Goal: Task Accomplishment & Management: Complete application form

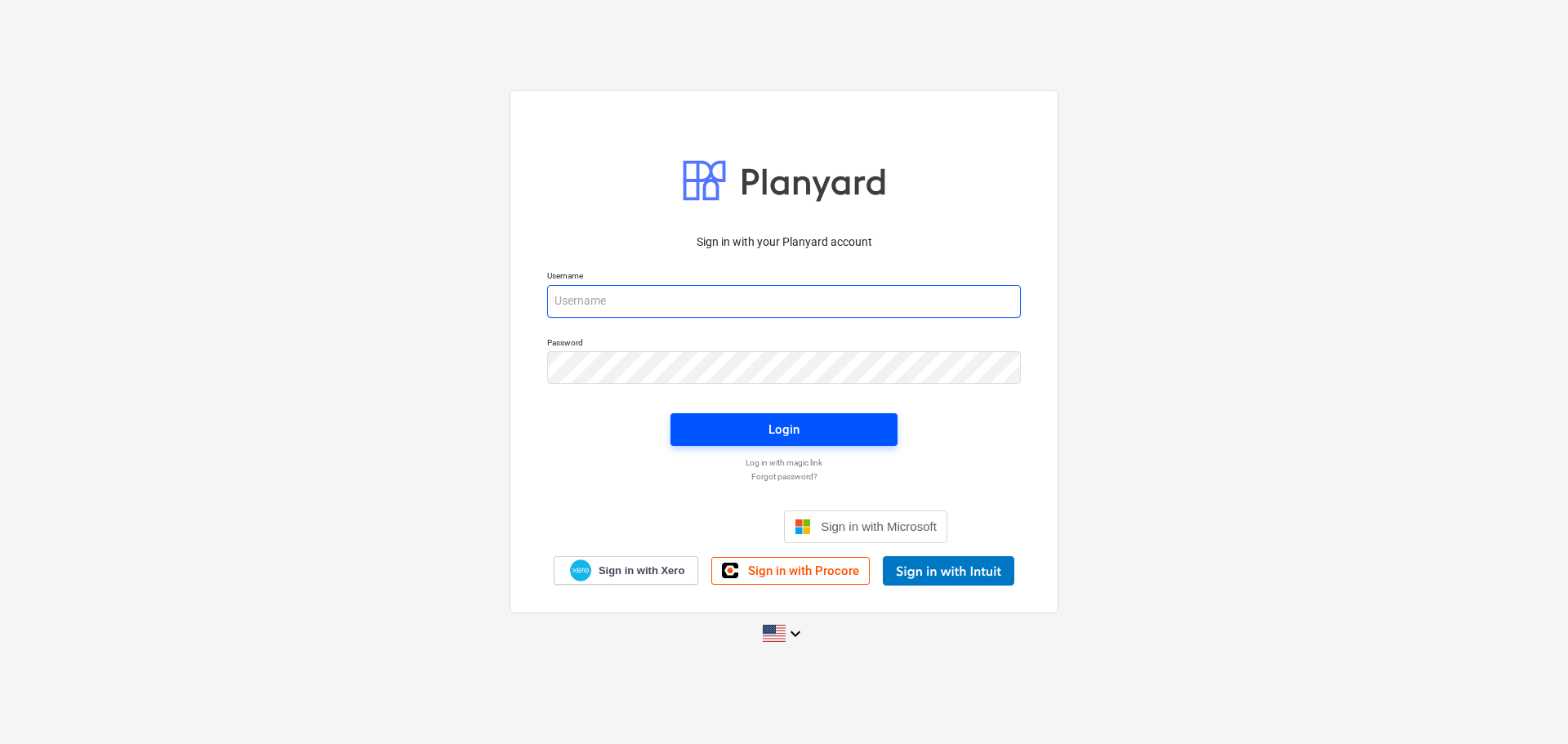
type input "[EMAIL_ADDRESS][DOMAIN_NAME]"
click at [793, 436] on div "Login" at bounding box center [783, 429] width 31 height 21
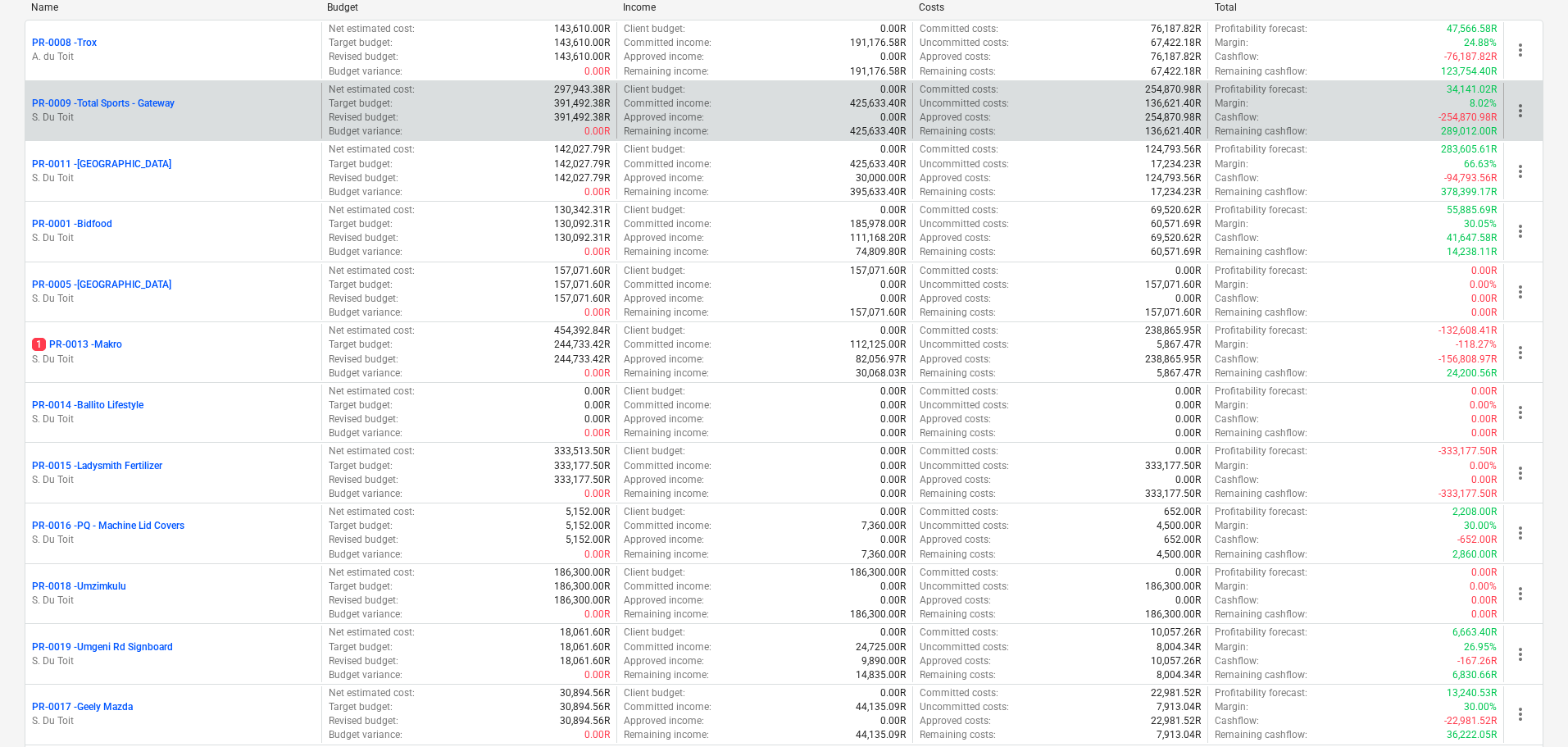
scroll to position [492, 0]
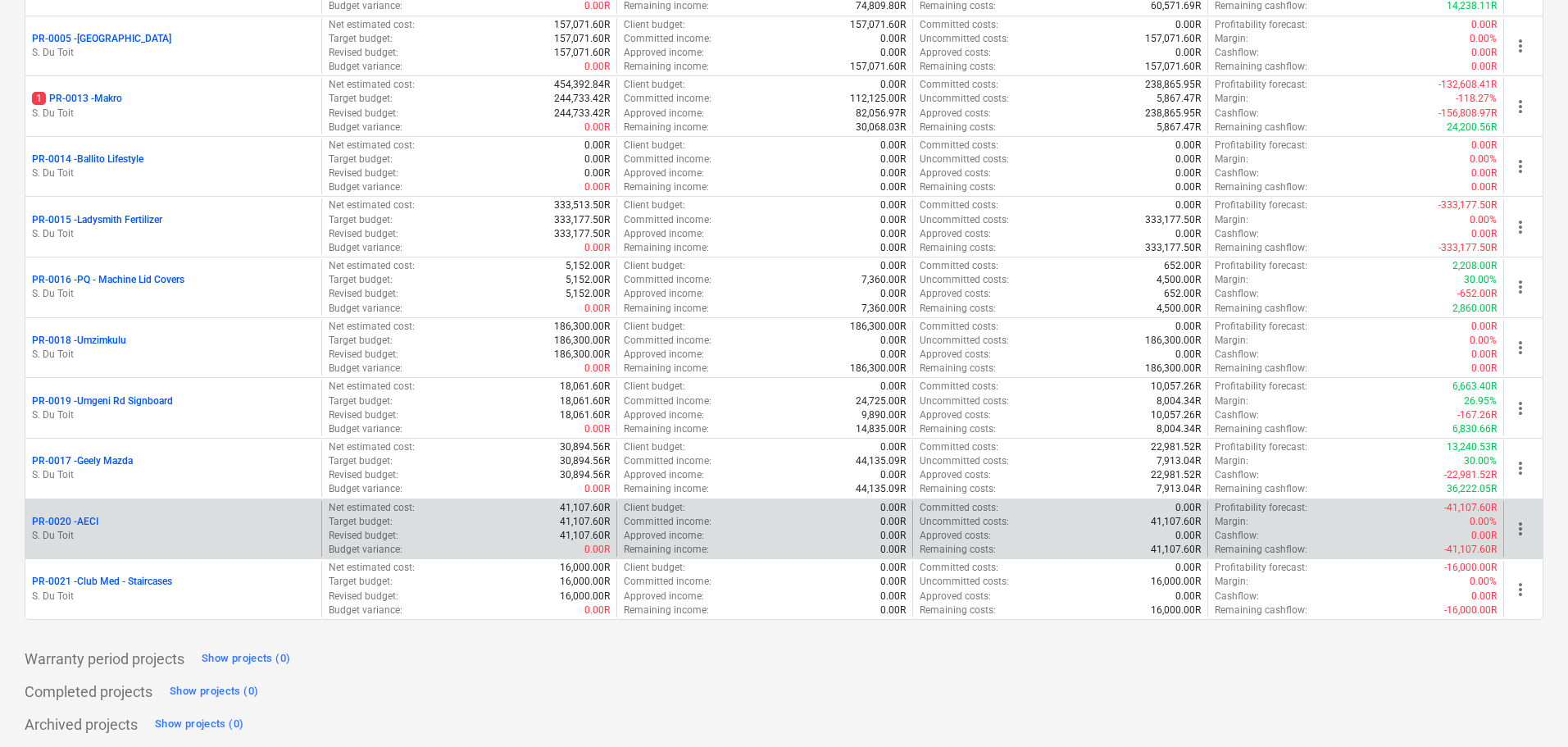
click at [594, 541] on p "41,107.60R" at bounding box center [585, 535] width 50 height 14
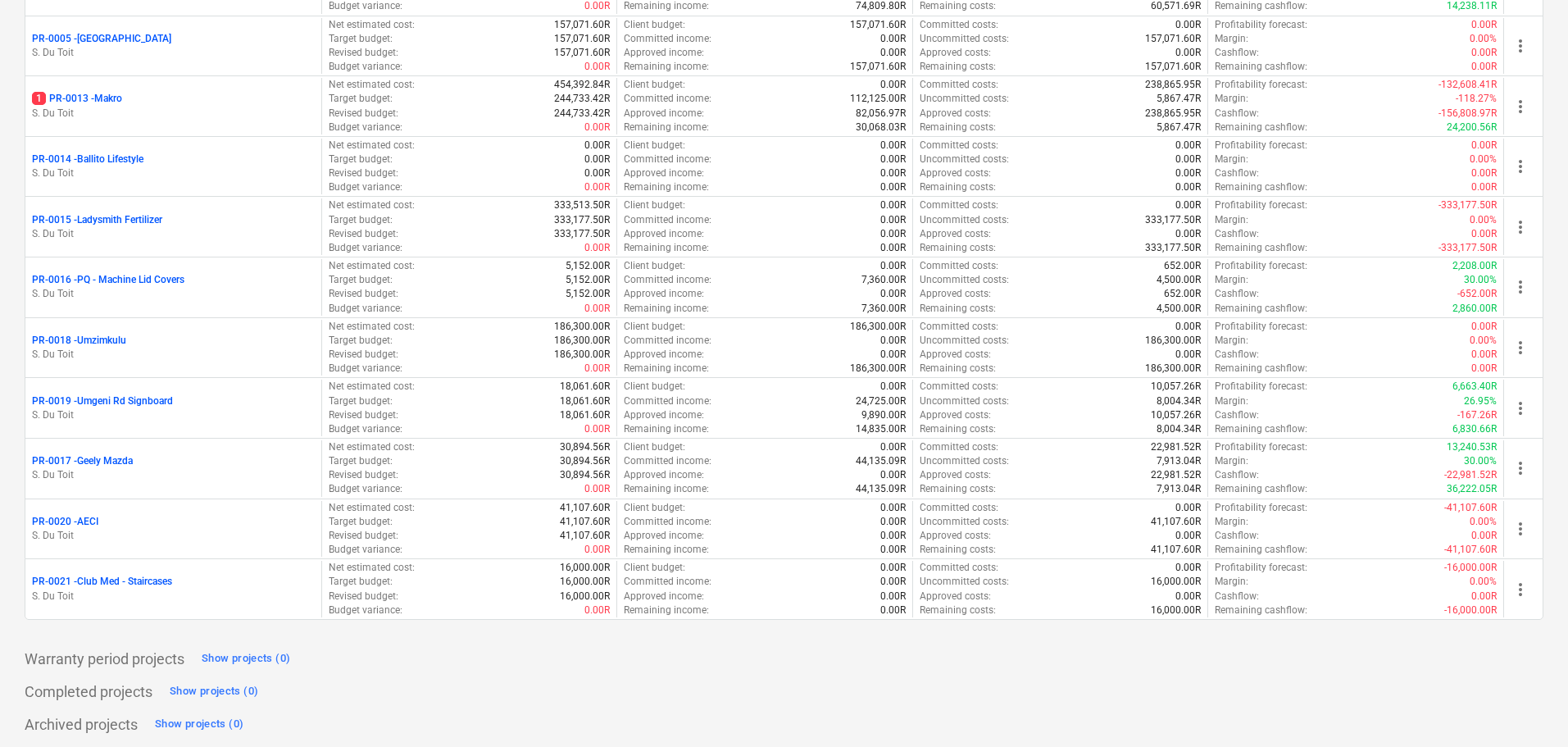
click at [100, 521] on div "PR-0020 - AECI" at bounding box center [172, 521] width 282 height 14
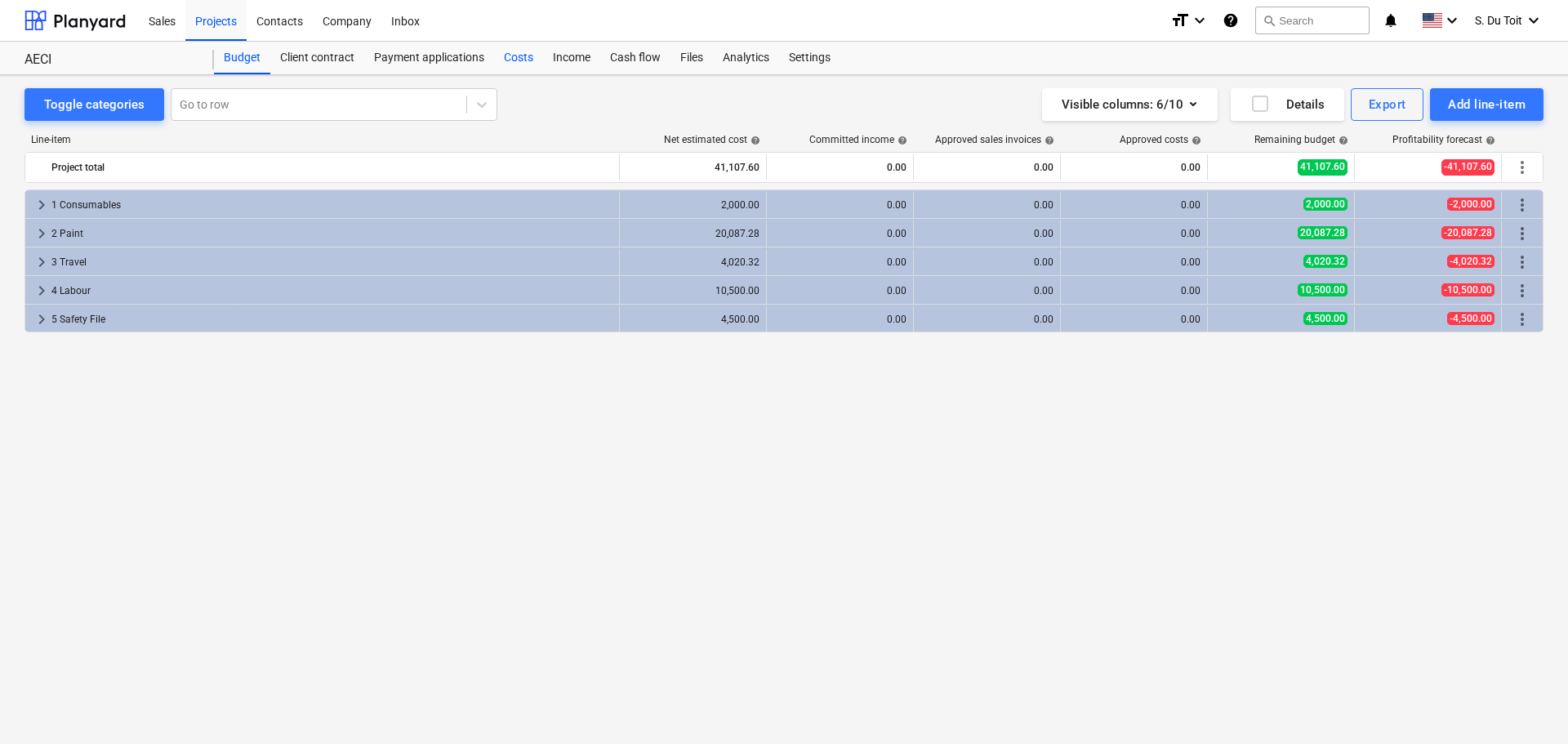
click at [527, 57] on div "Costs" at bounding box center [518, 58] width 49 height 33
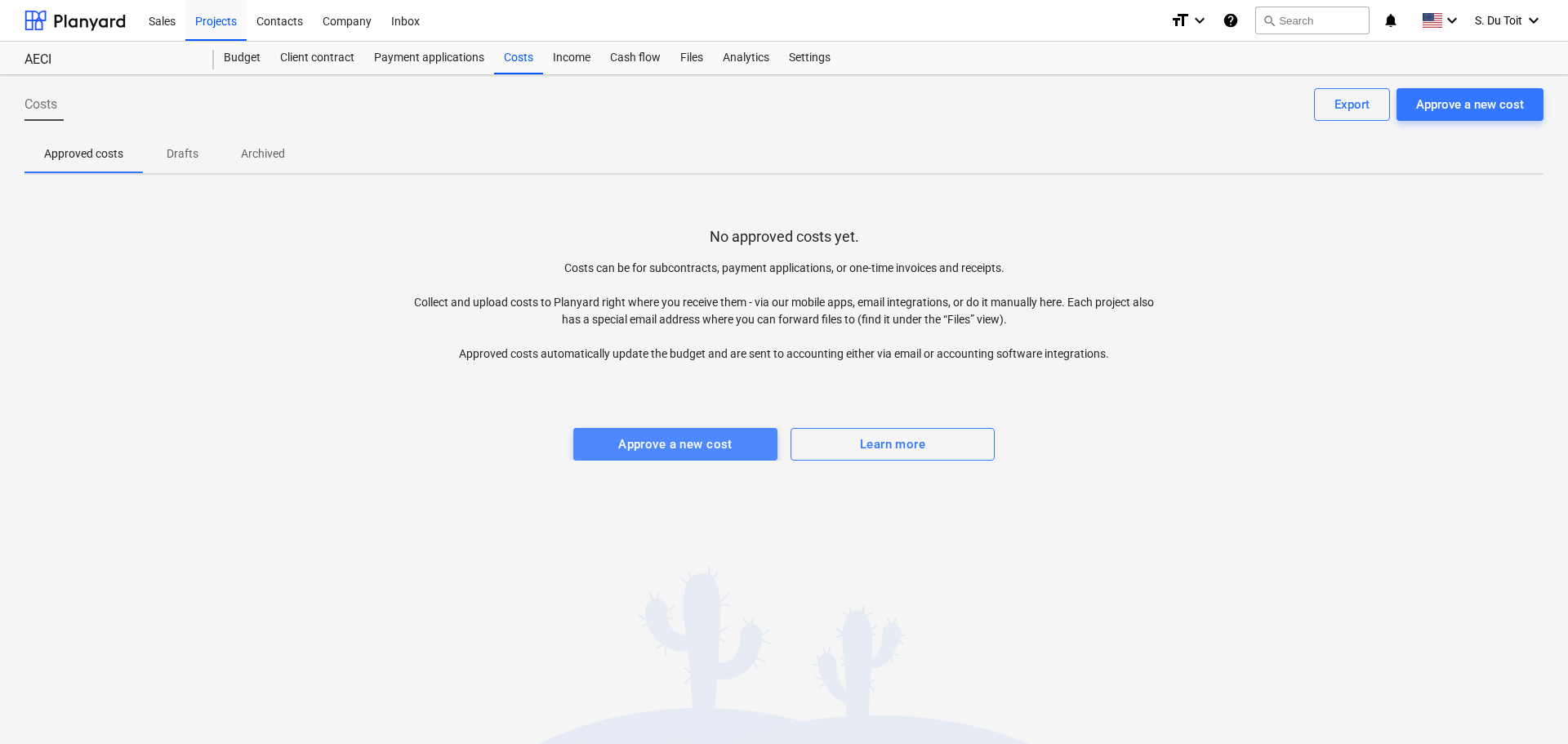
click at [725, 449] on div "Approve a new cost" at bounding box center [675, 444] width 114 height 21
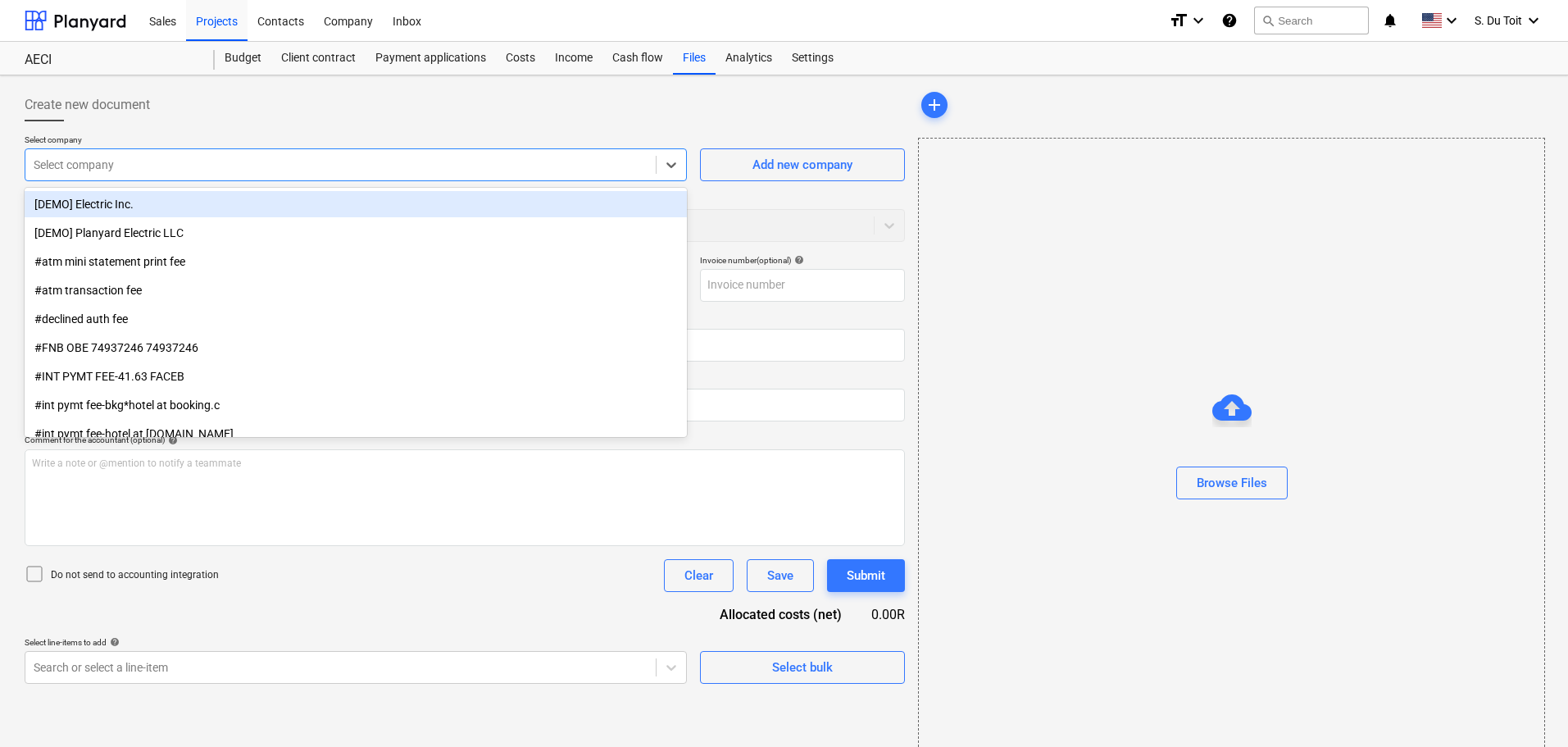
click at [162, 160] on div at bounding box center [340, 165] width 614 height 17
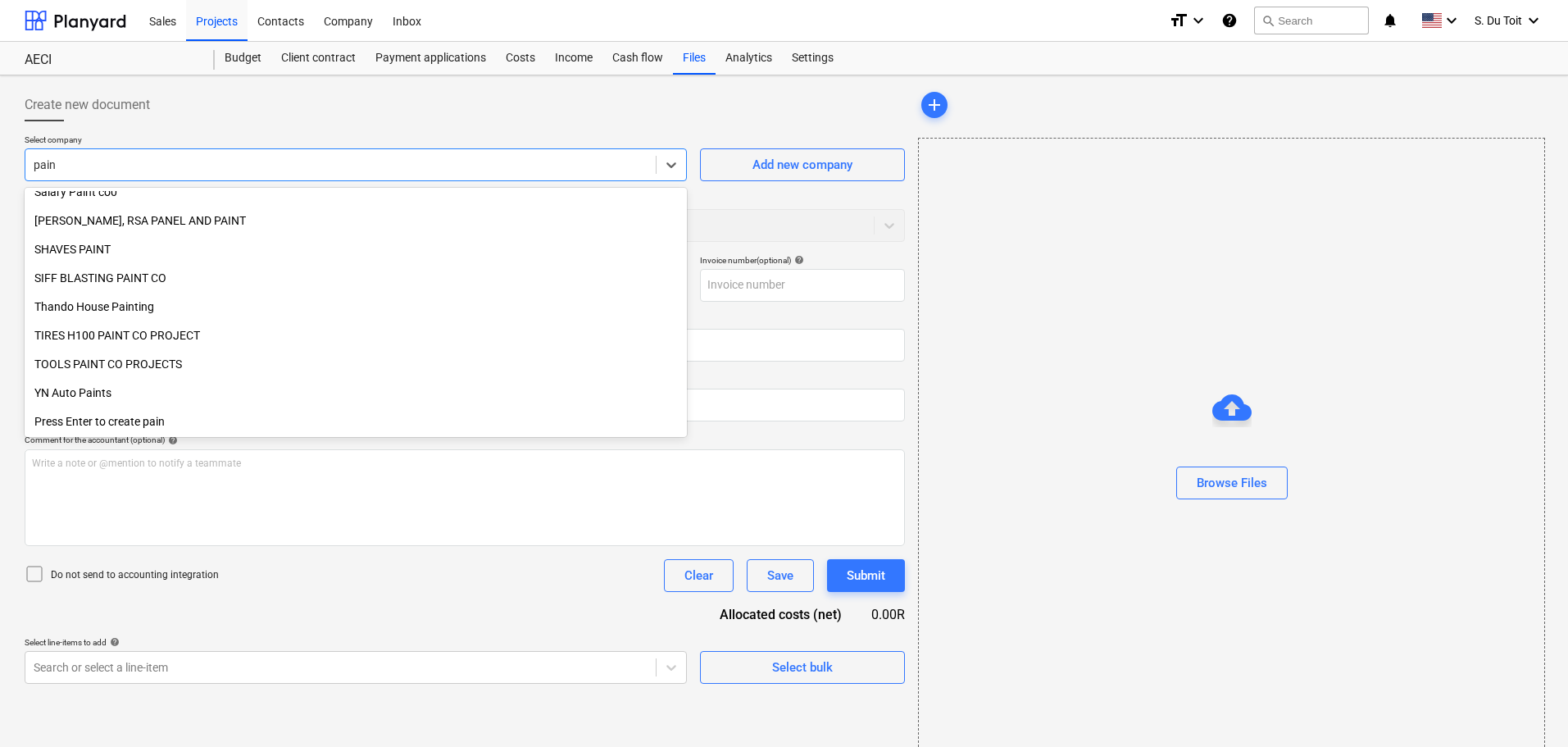
scroll to position [845, 0]
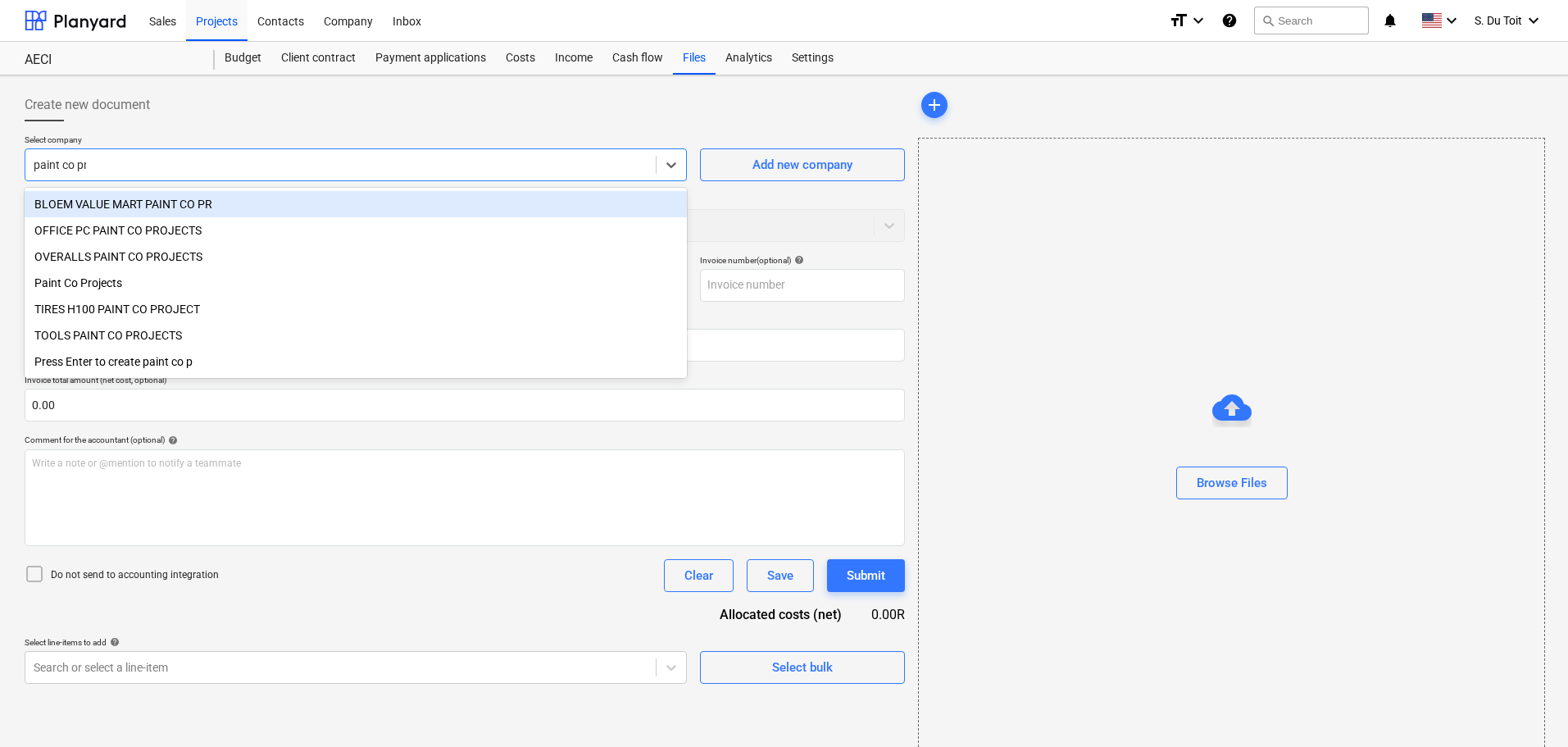
type input "paint co pro"
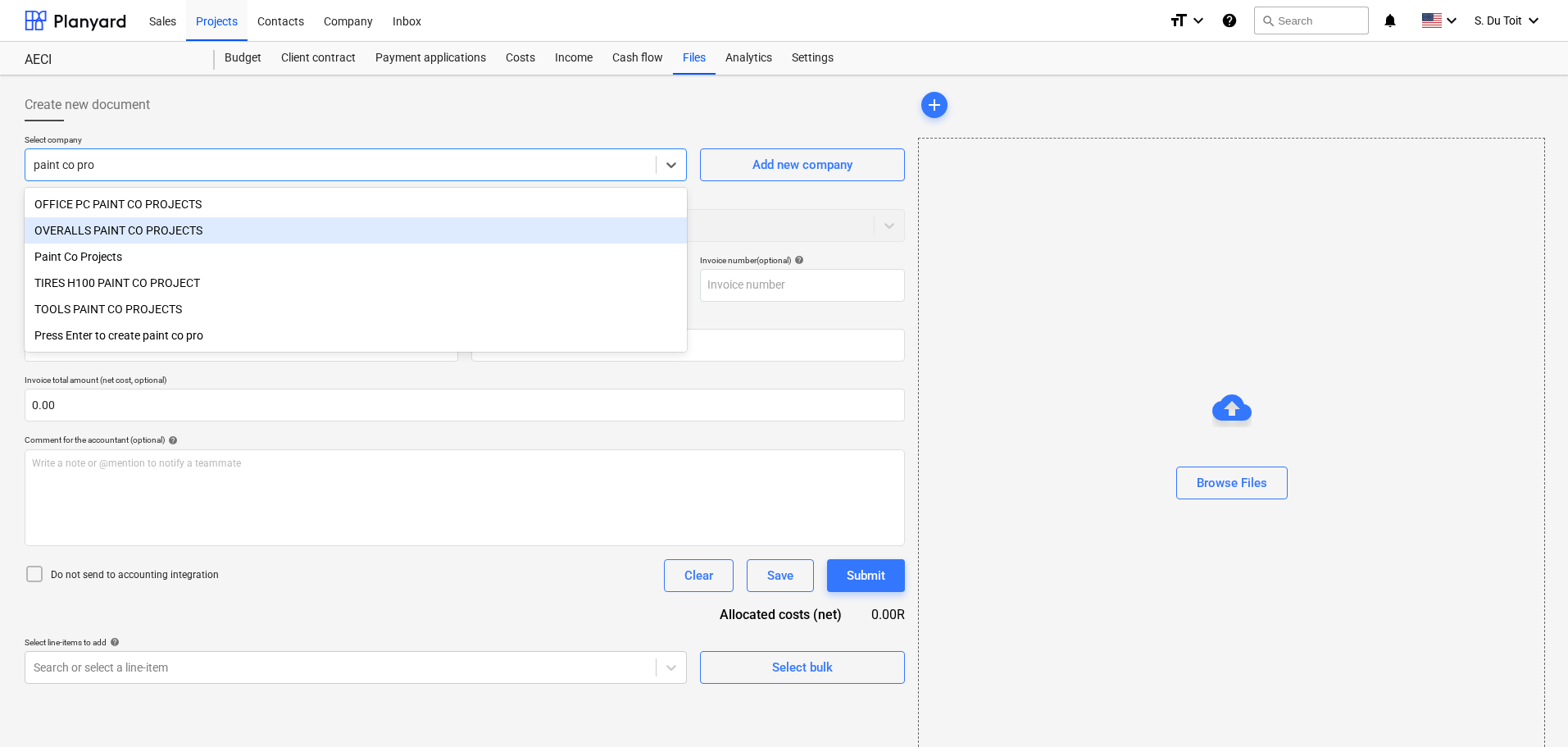
click at [227, 239] on div "OVERALLS PAINT CO PROJECTS" at bounding box center [355, 230] width 662 height 26
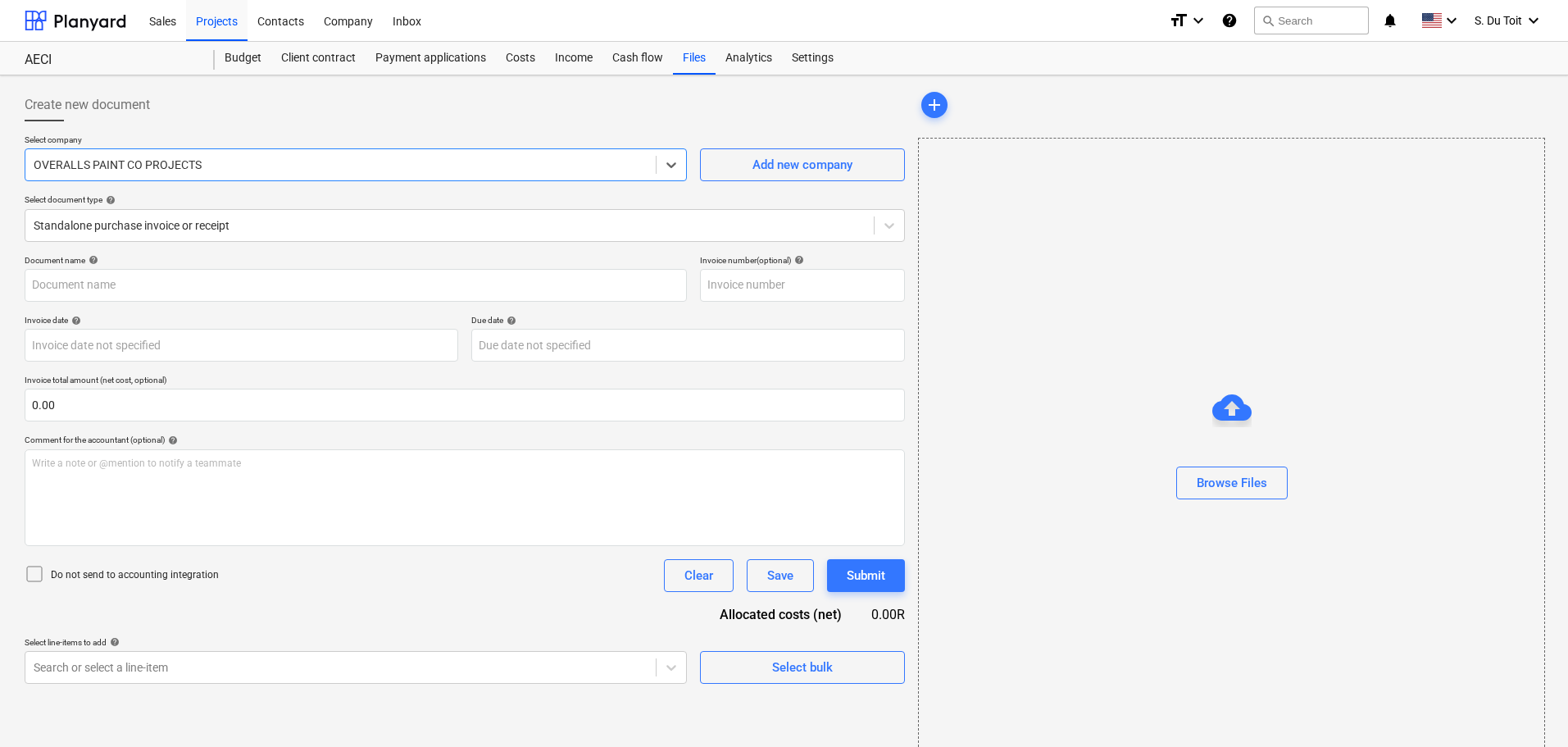
click at [238, 165] on div at bounding box center [340, 165] width 614 height 17
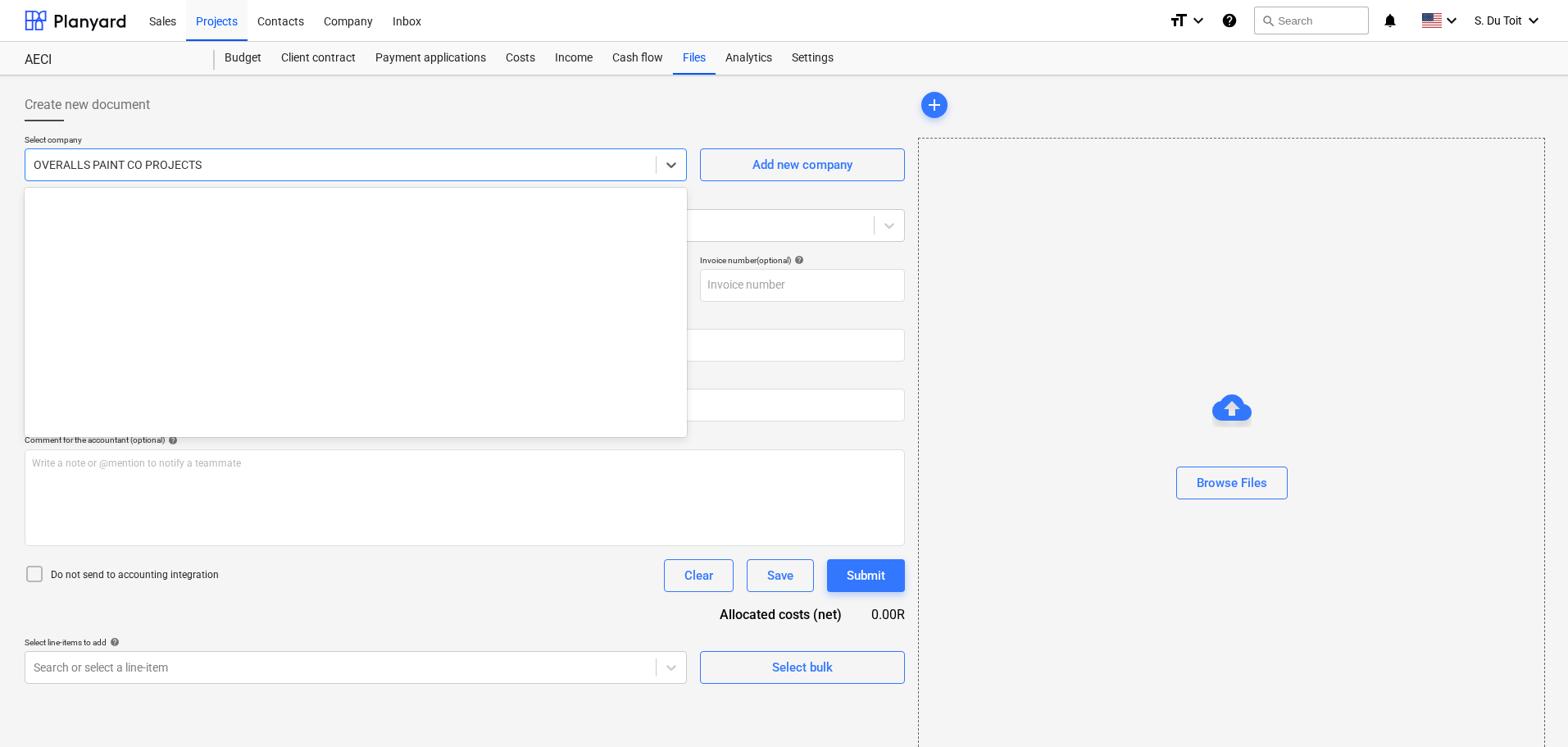
scroll to position [20259, 0]
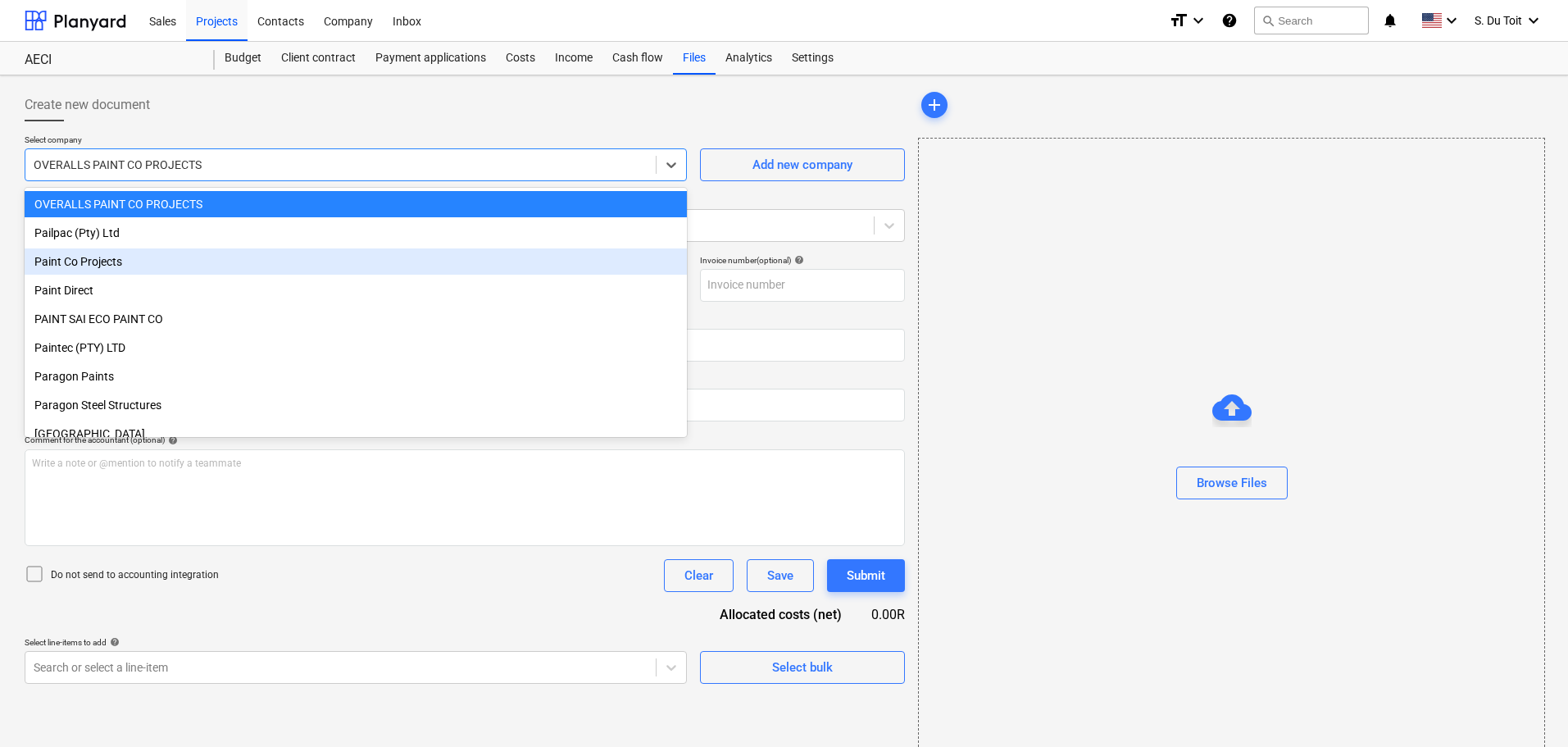
click at [233, 270] on div "Paint Co Projects" at bounding box center [355, 261] width 662 height 26
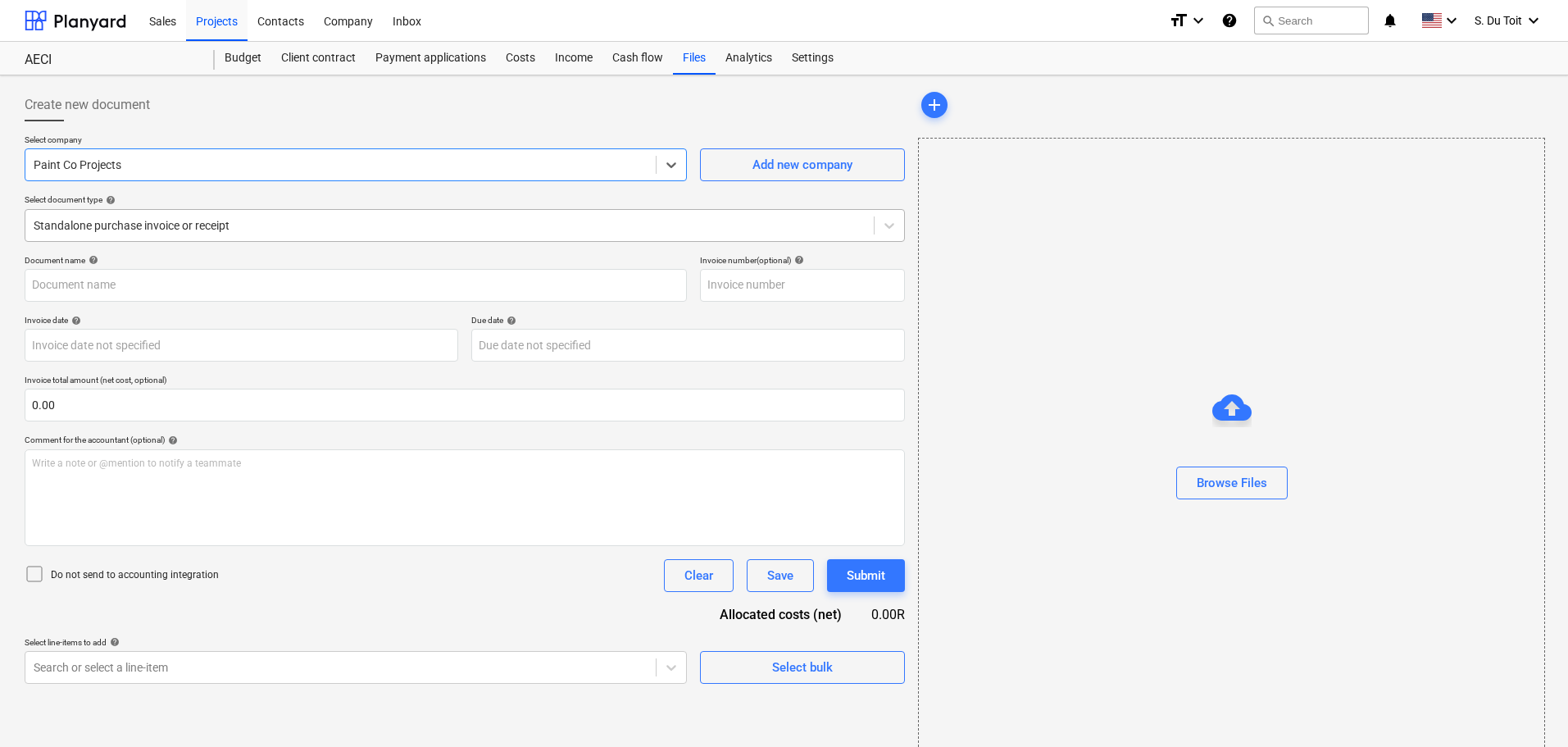
click at [213, 225] on div at bounding box center [449, 226] width 832 height 17
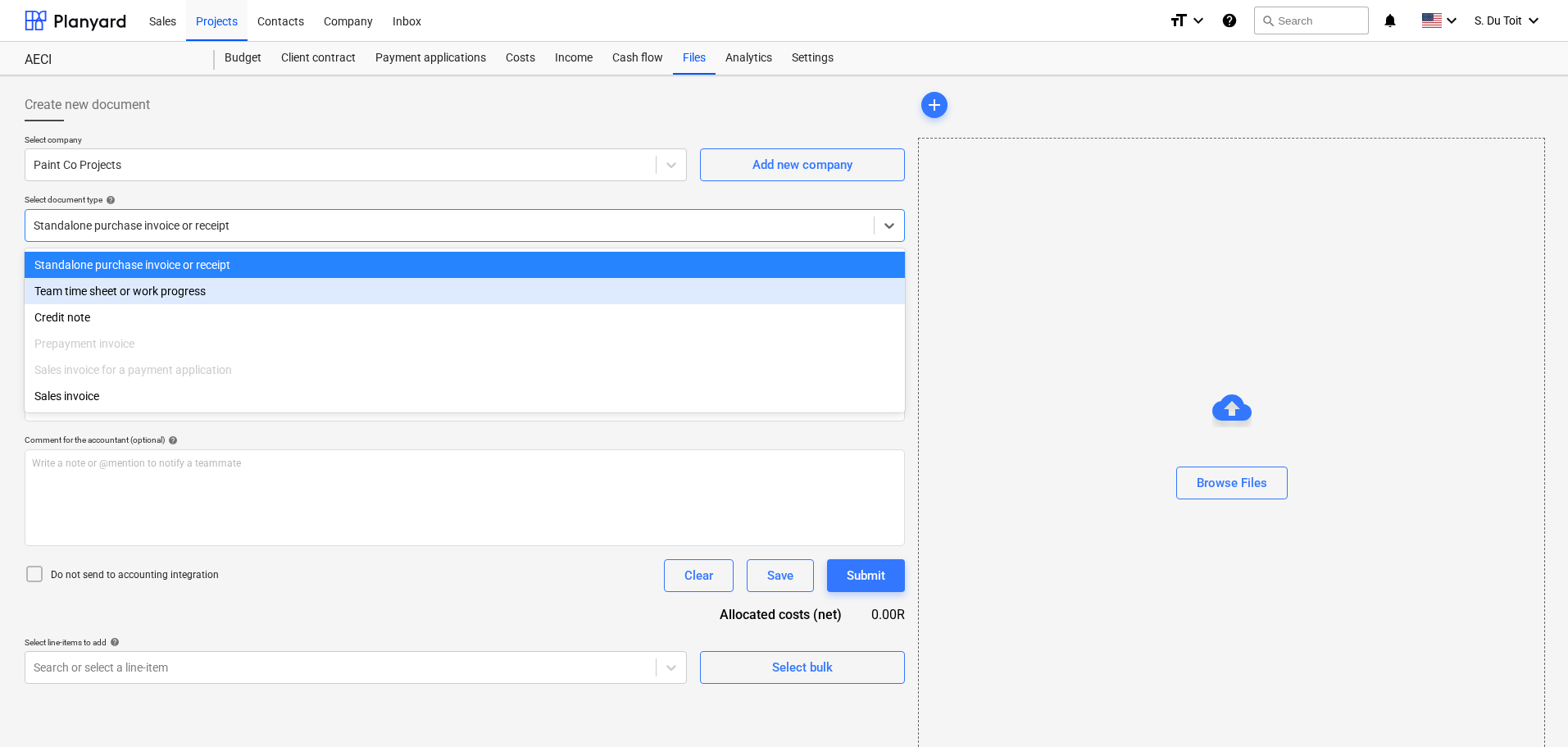
click at [215, 297] on div "Team time sheet or work progress" at bounding box center [464, 291] width 880 height 26
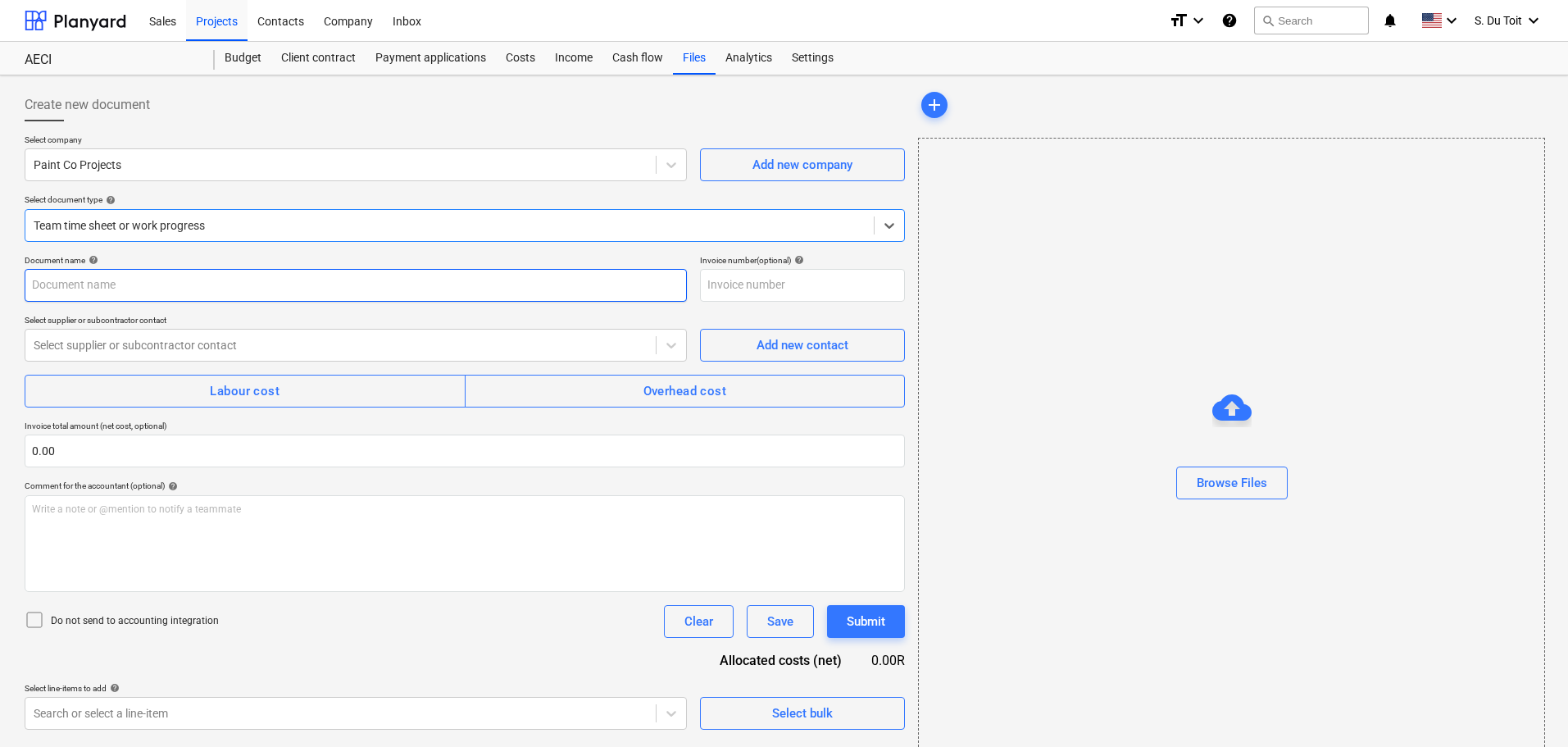
click at [214, 294] on input "text" at bounding box center [355, 284] width 662 height 33
type input "Costs from 17/09-26/09"
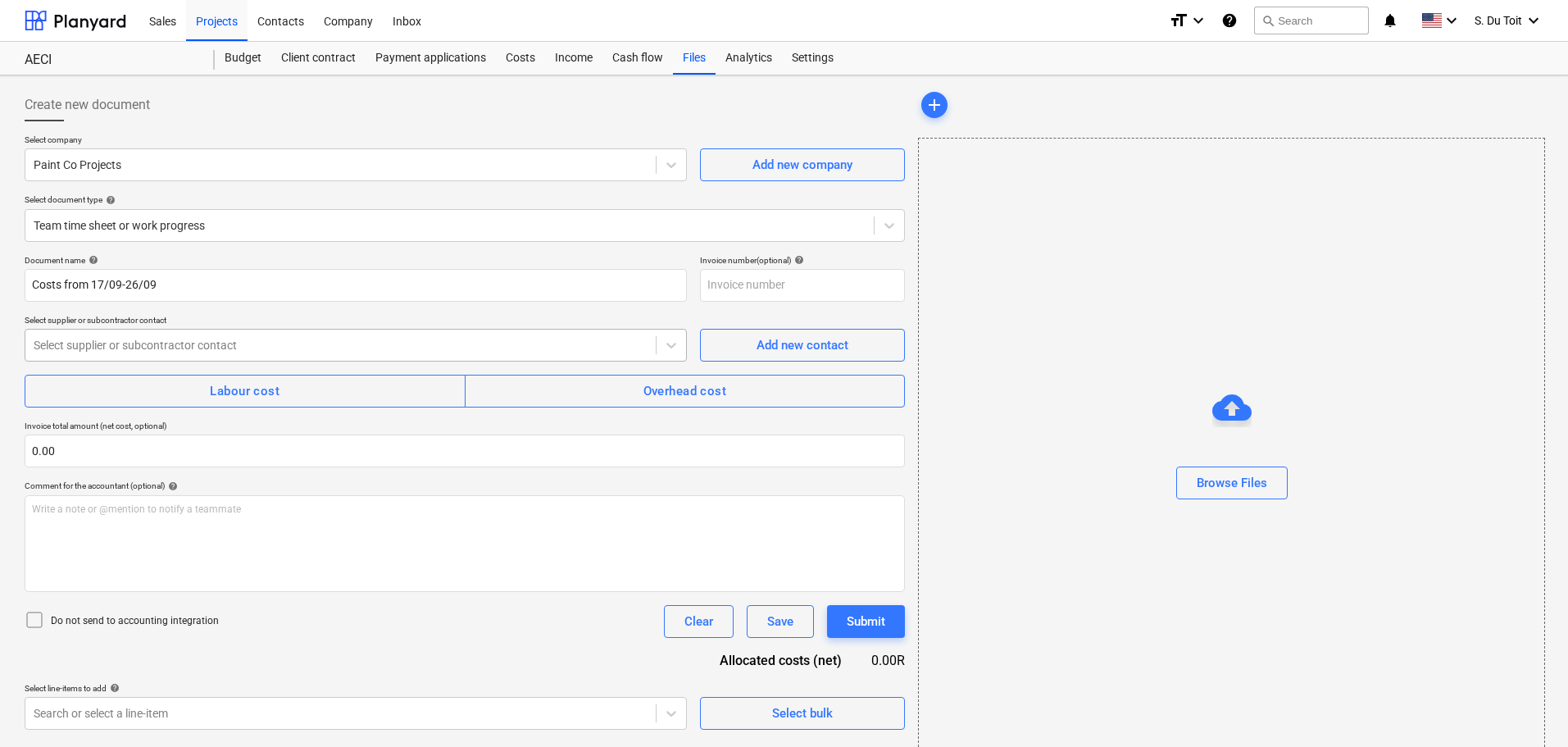
click at [201, 342] on div at bounding box center [340, 345] width 614 height 17
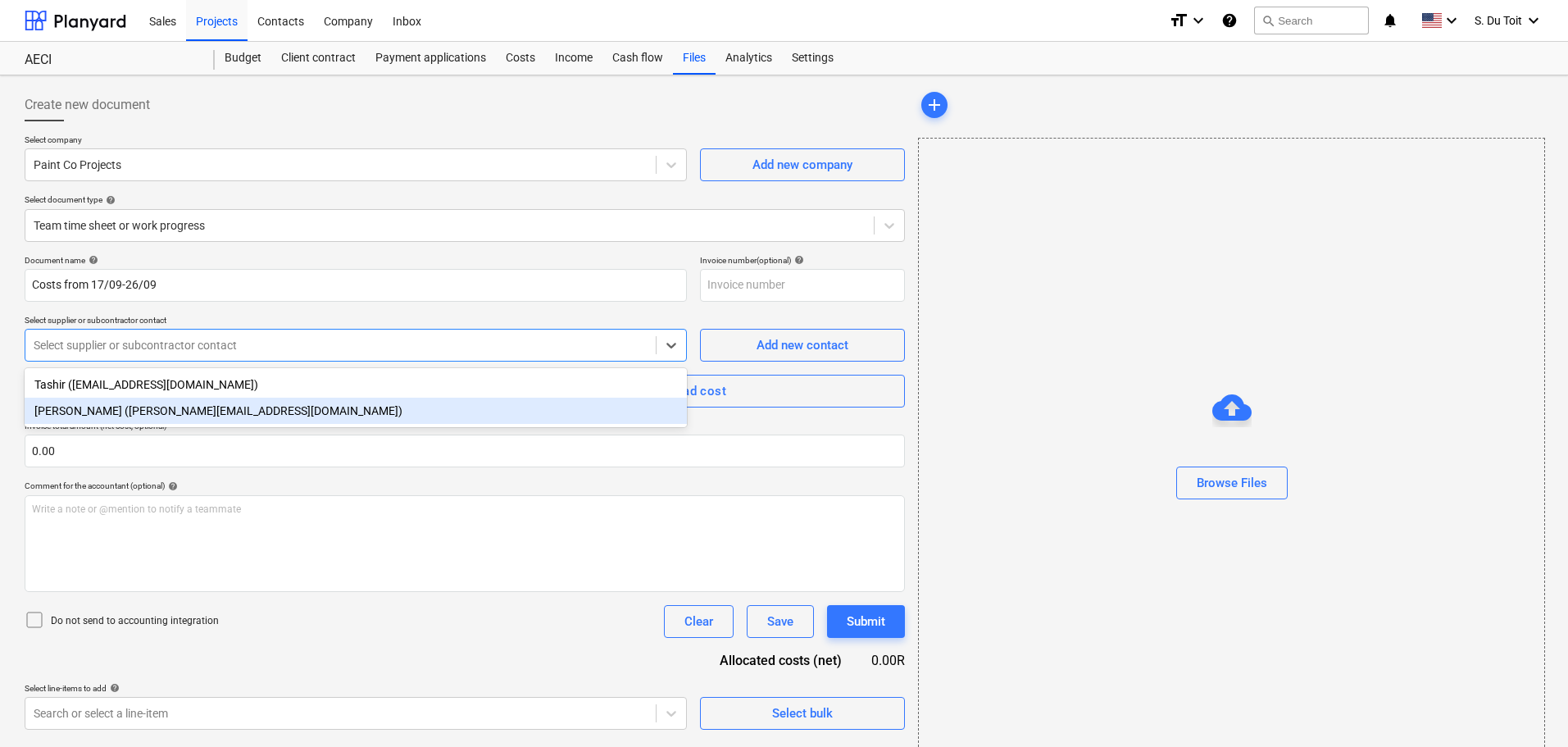
click at [202, 416] on div "[PERSON_NAME] ([PERSON_NAME][EMAIL_ADDRESS][DOMAIN_NAME])" at bounding box center [355, 410] width 662 height 26
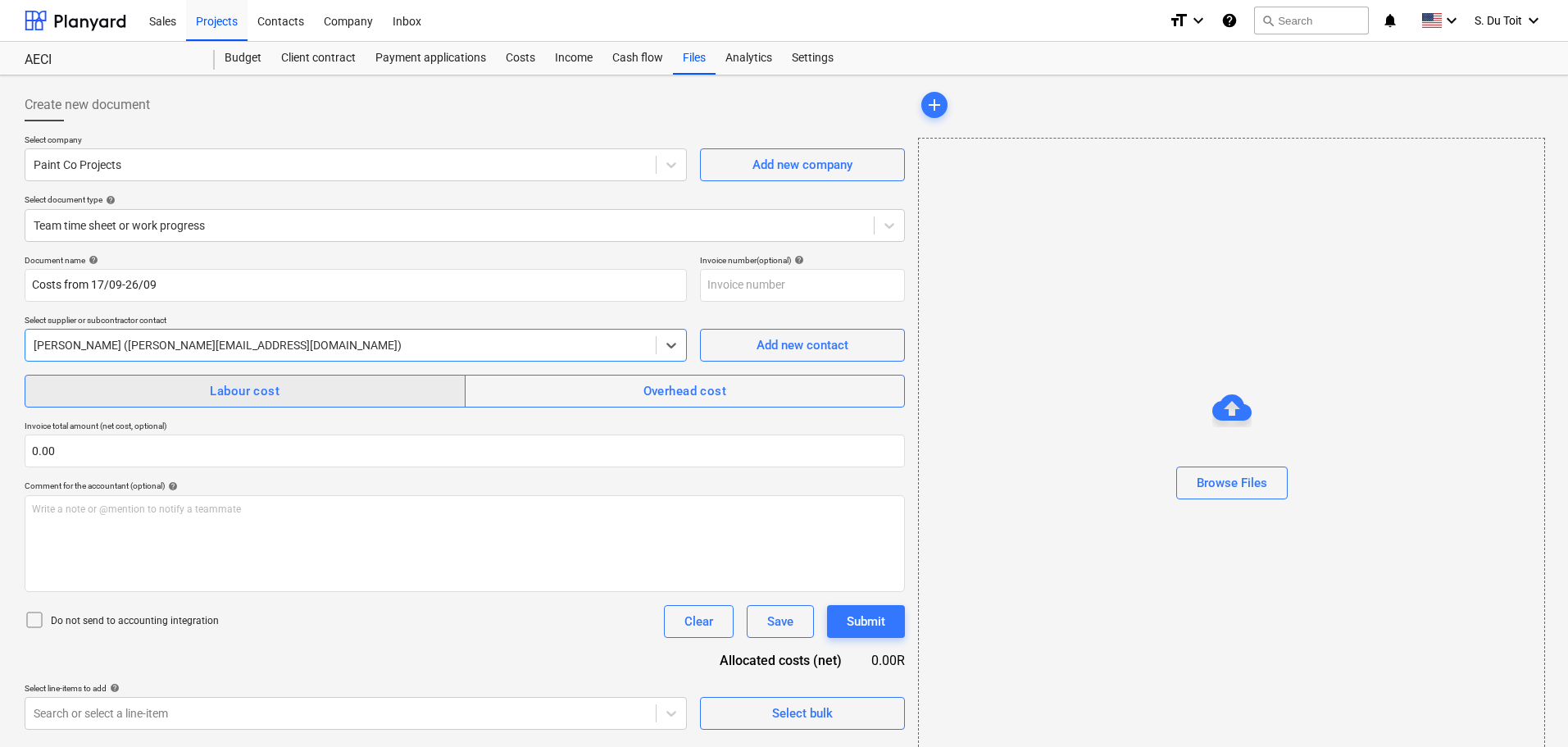
click at [271, 389] on div "Labour cost" at bounding box center [244, 391] width 70 height 21
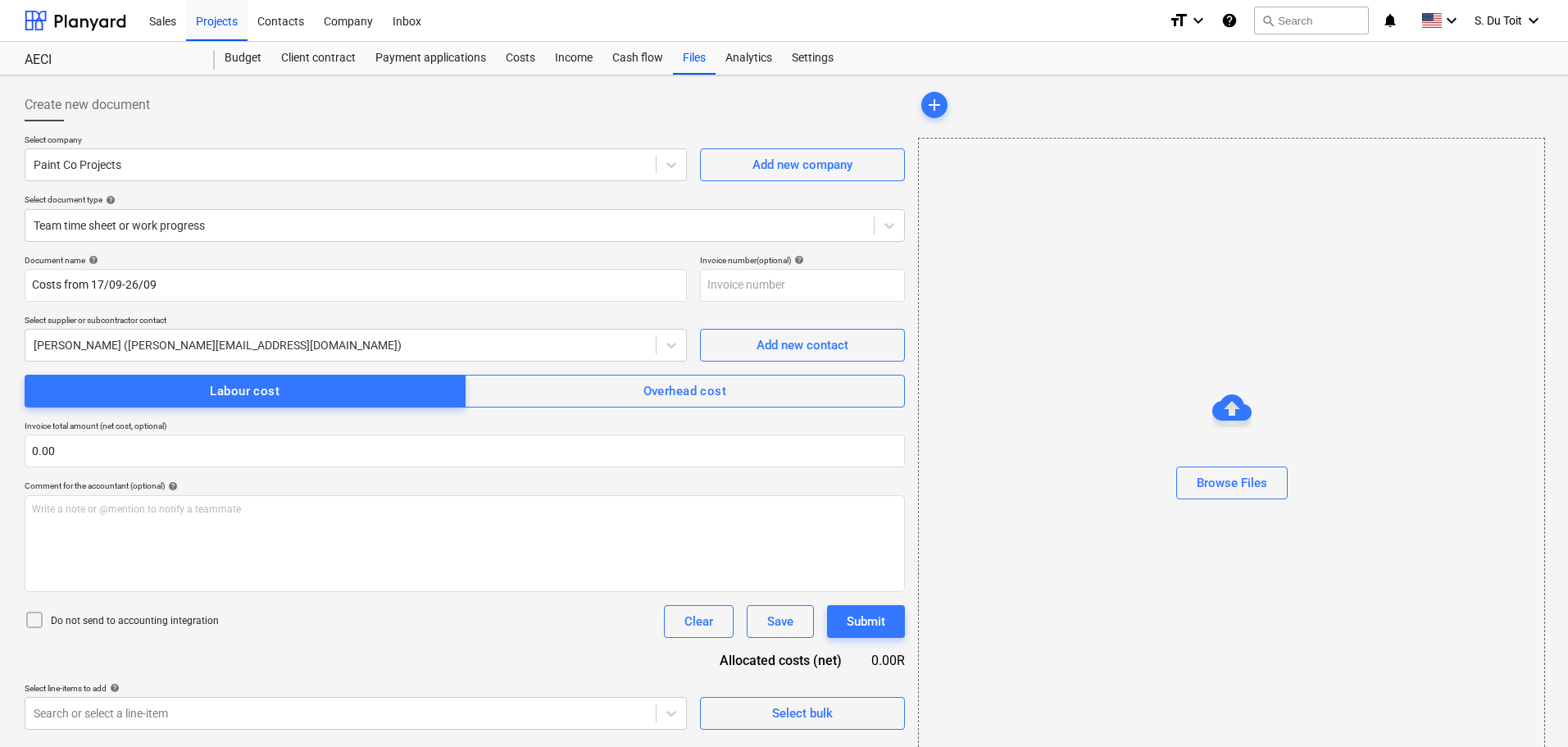
click at [164, 614] on div "Do not send to accounting integration" at bounding box center [121, 621] width 194 height 23
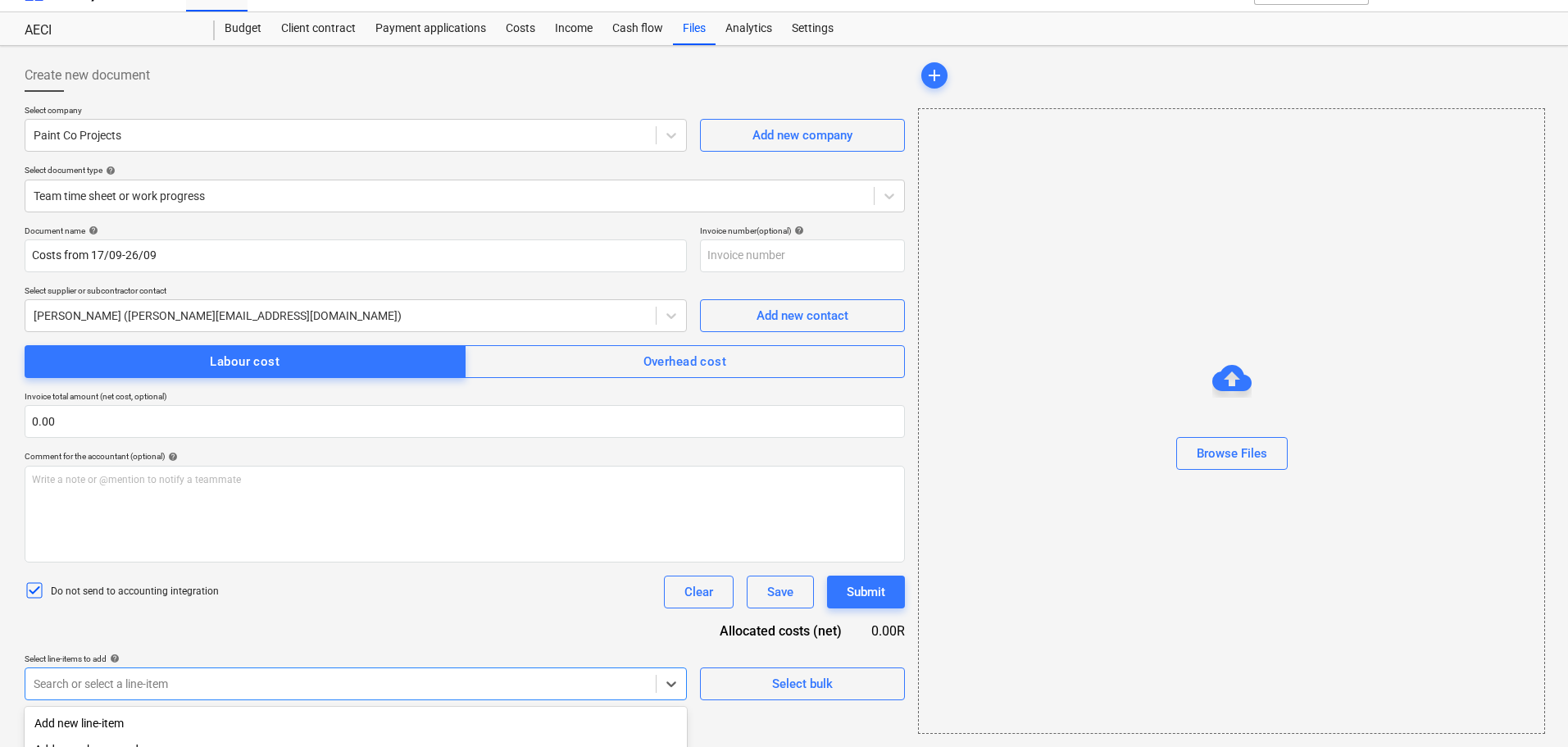
scroll to position [235, 0]
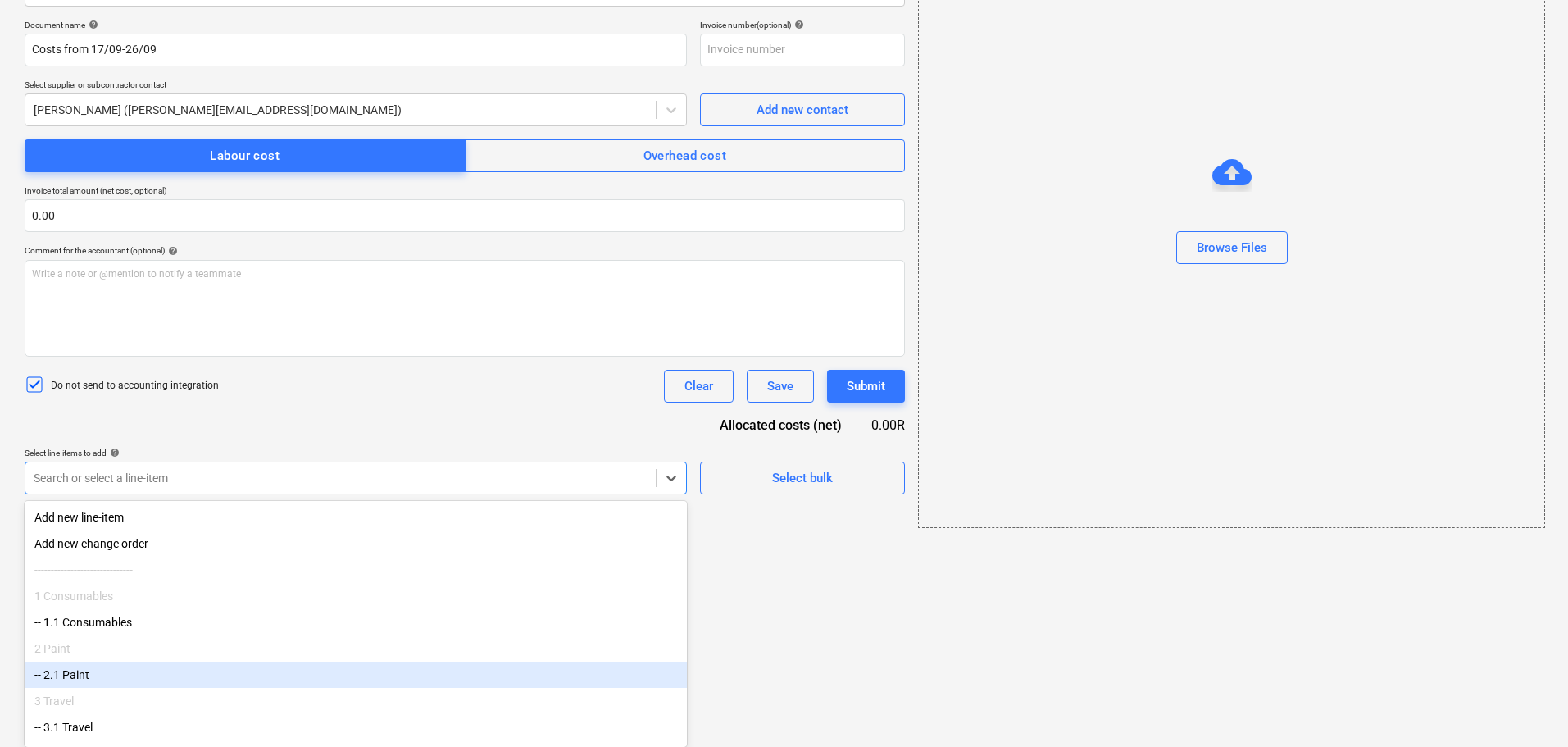
click at [142, 512] on body "Sales Projects Contacts Company Inbox format_size keyboard_arrow_down help sear…" at bounding box center [784, 138] width 1568 height 747
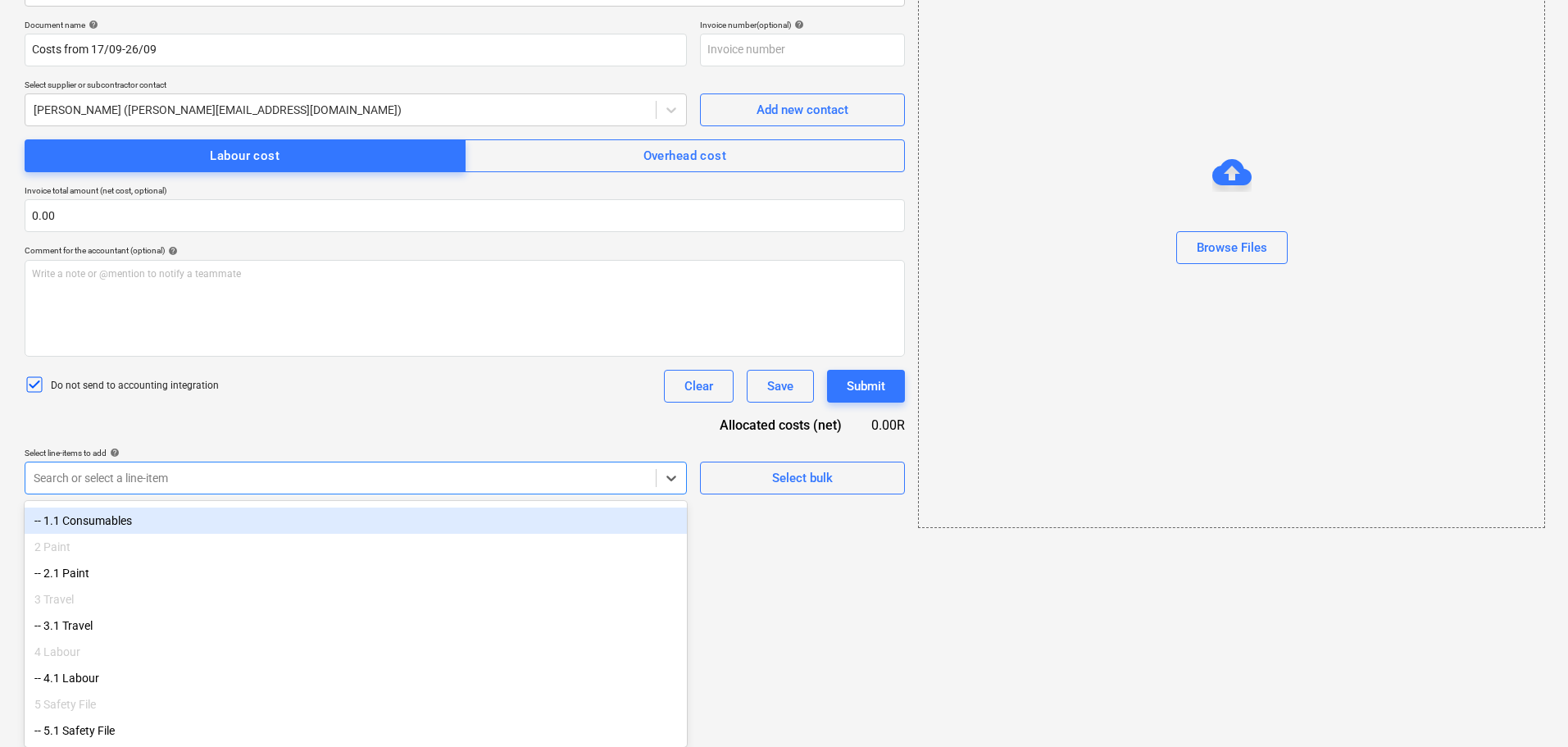
scroll to position [112, 0]
click at [282, 519] on div "-- 1.1 Consumables" at bounding box center [355, 520] width 662 height 26
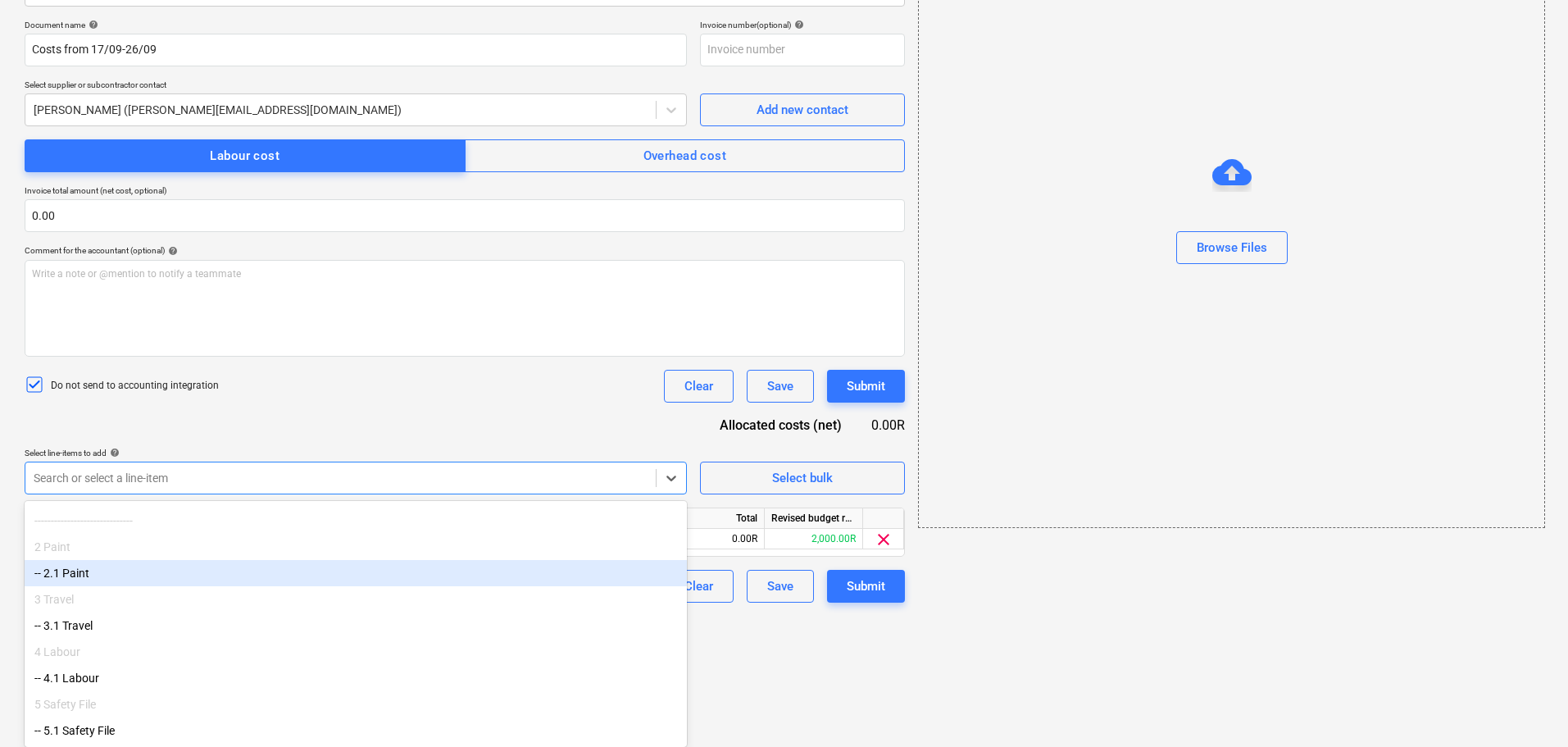
click at [257, 580] on div "-- 2.1 Paint" at bounding box center [355, 573] width 662 height 26
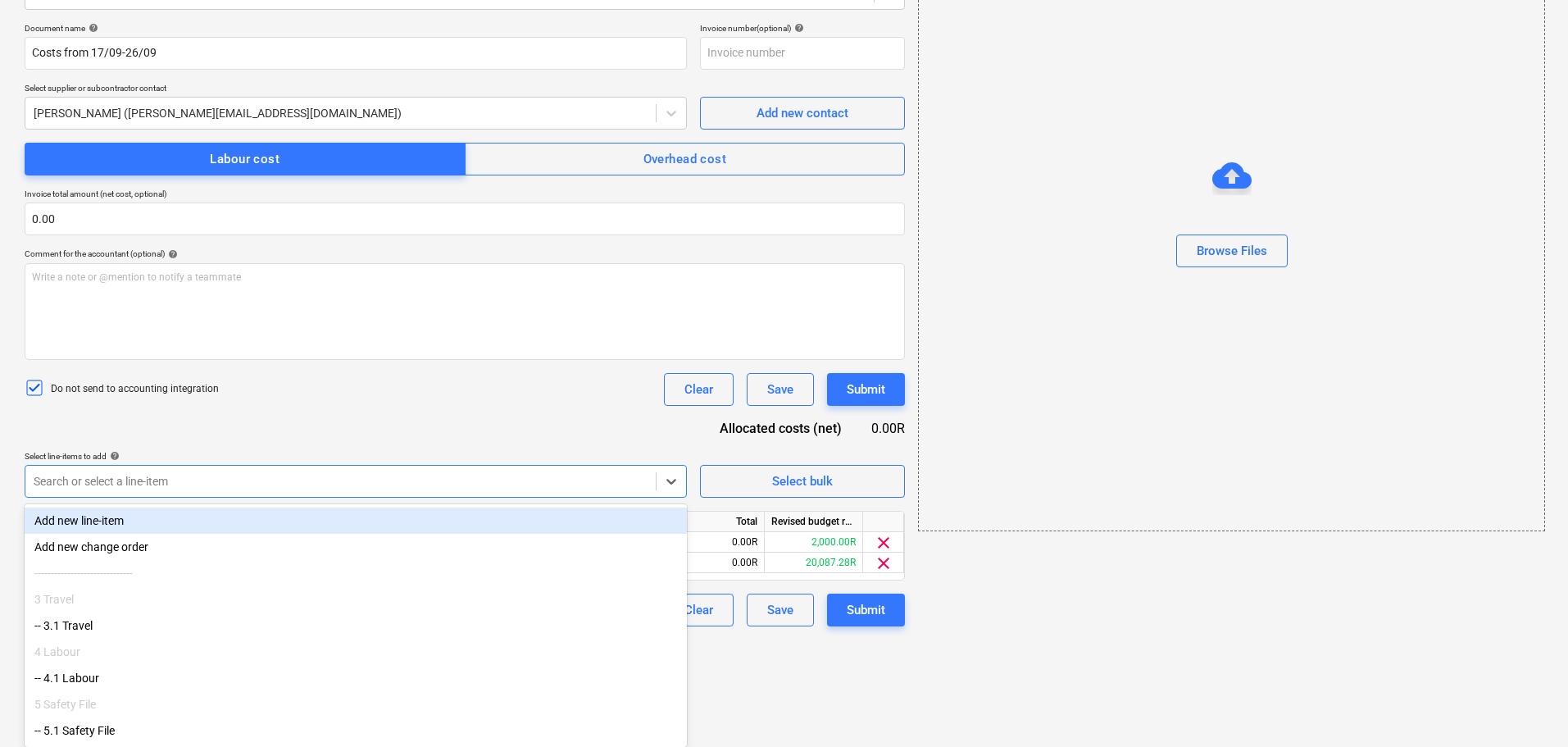
scroll to position [4, 0]
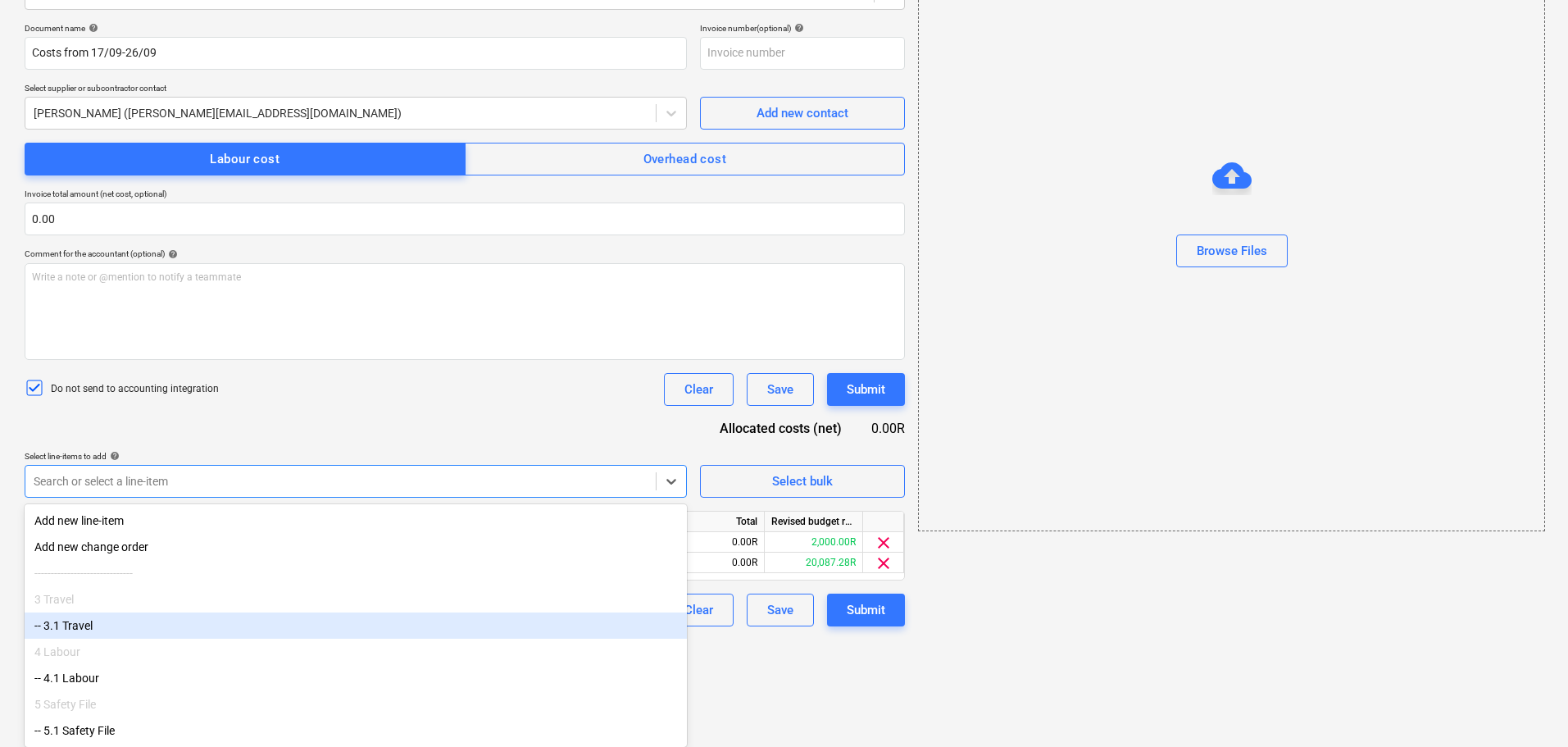
click at [254, 634] on div "-- 3.1 Travel" at bounding box center [355, 626] width 662 height 26
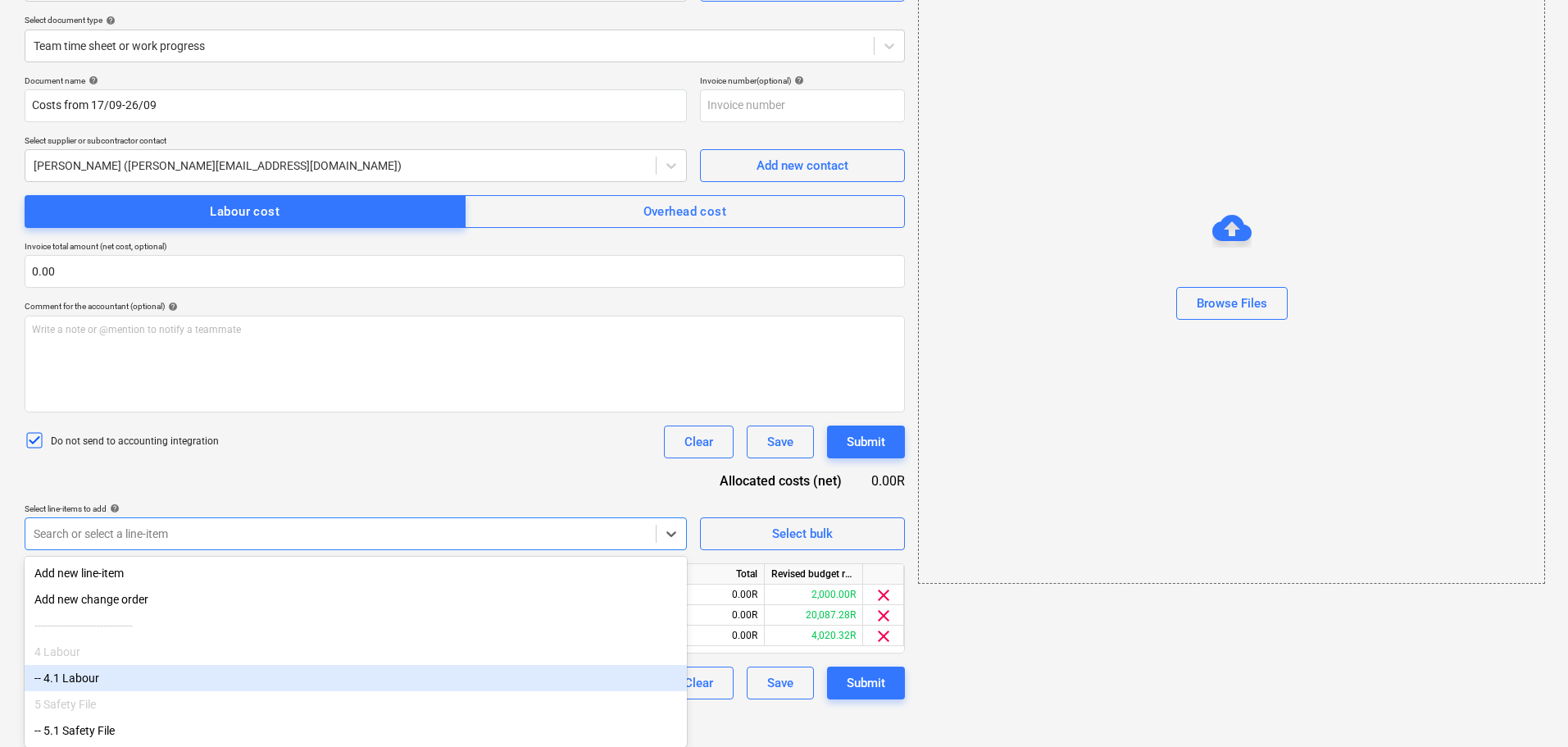
click at [211, 678] on div "-- 4.1 Labour" at bounding box center [355, 678] width 662 height 26
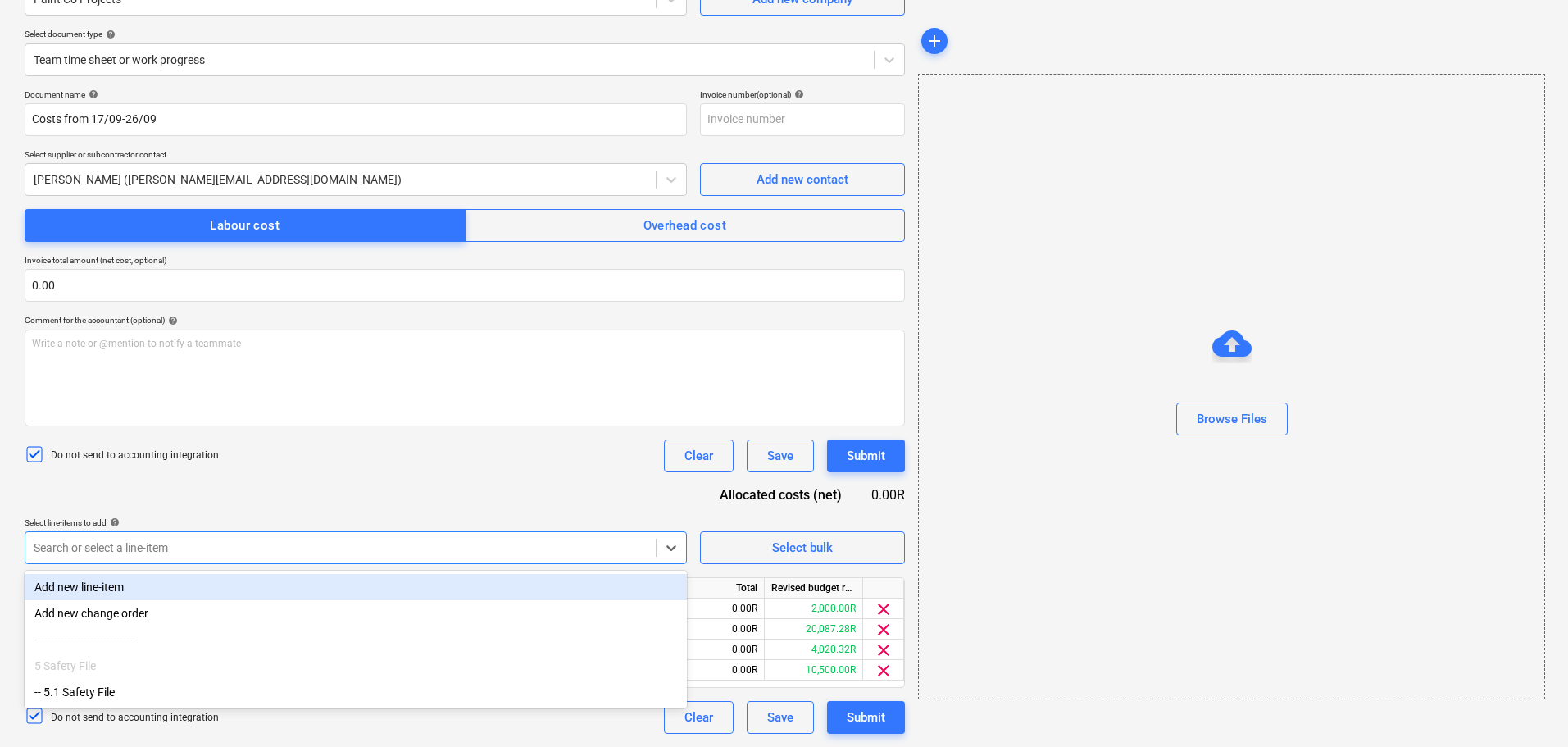
click at [405, 505] on div "Document name help Costs from 17/09-26/09 Invoice number (optional) help Select…" at bounding box center [464, 411] width 880 height 644
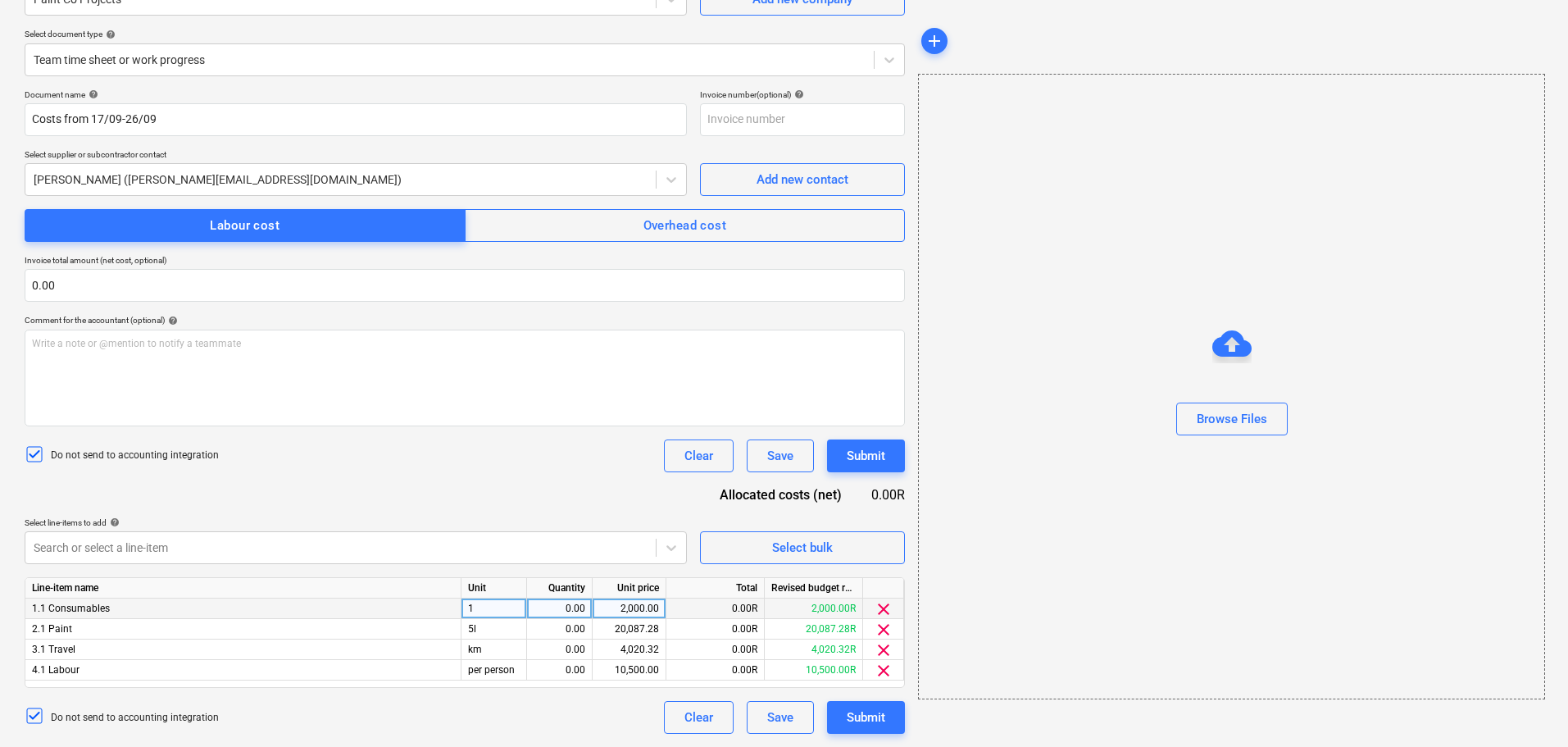
click at [586, 613] on div "0.00" at bounding box center [559, 609] width 65 height 21
type input "1"
click at [588, 626] on div "0.00" at bounding box center [559, 629] width 65 height 21
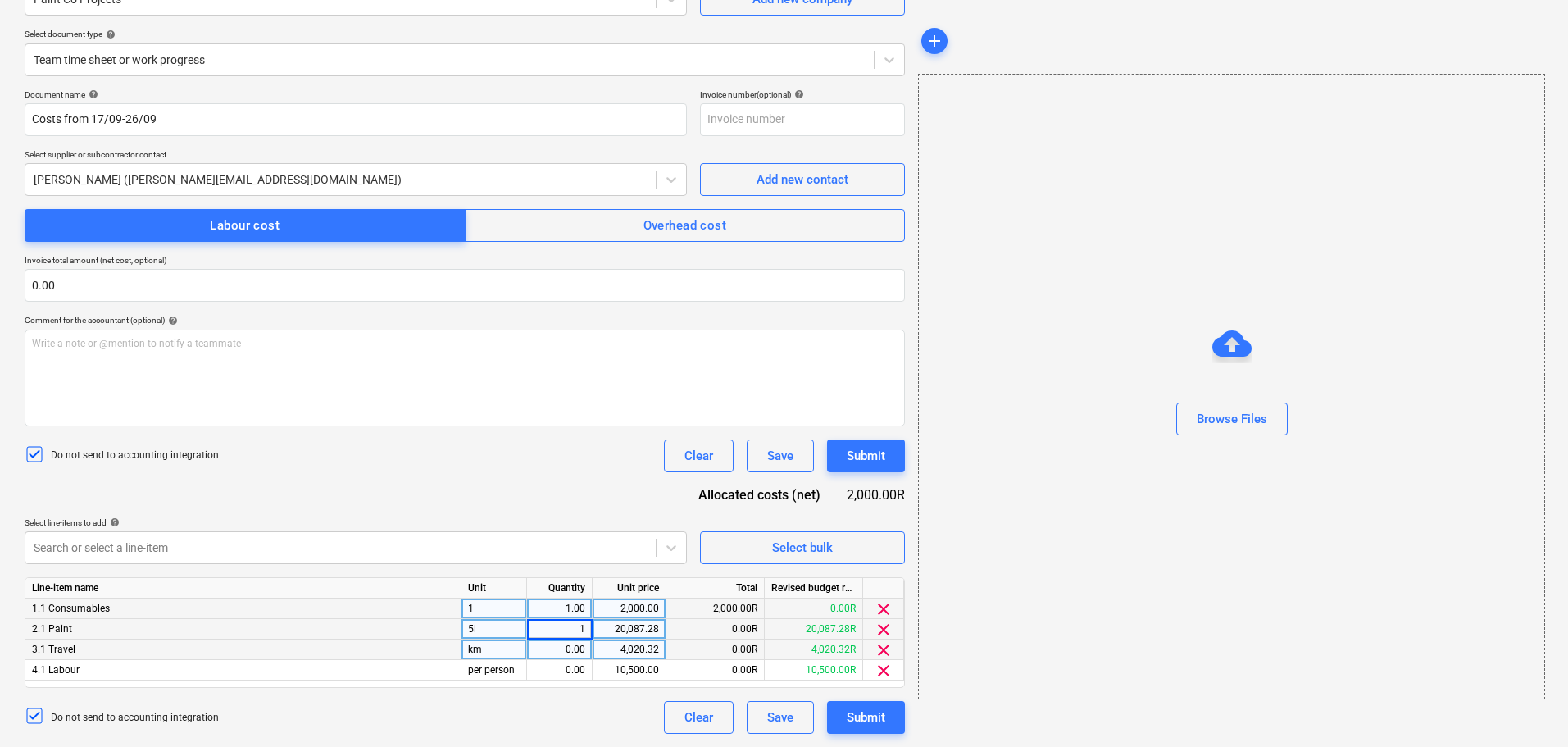
click at [571, 649] on div "0.00" at bounding box center [558, 650] width 51 height 21
type input "1"
click at [571, 669] on div "0.00" at bounding box center [558, 671] width 51 height 21
click at [616, 603] on div "2,000.00" at bounding box center [629, 609] width 60 height 21
click at [886, 607] on span "clear" at bounding box center [883, 609] width 20 height 20
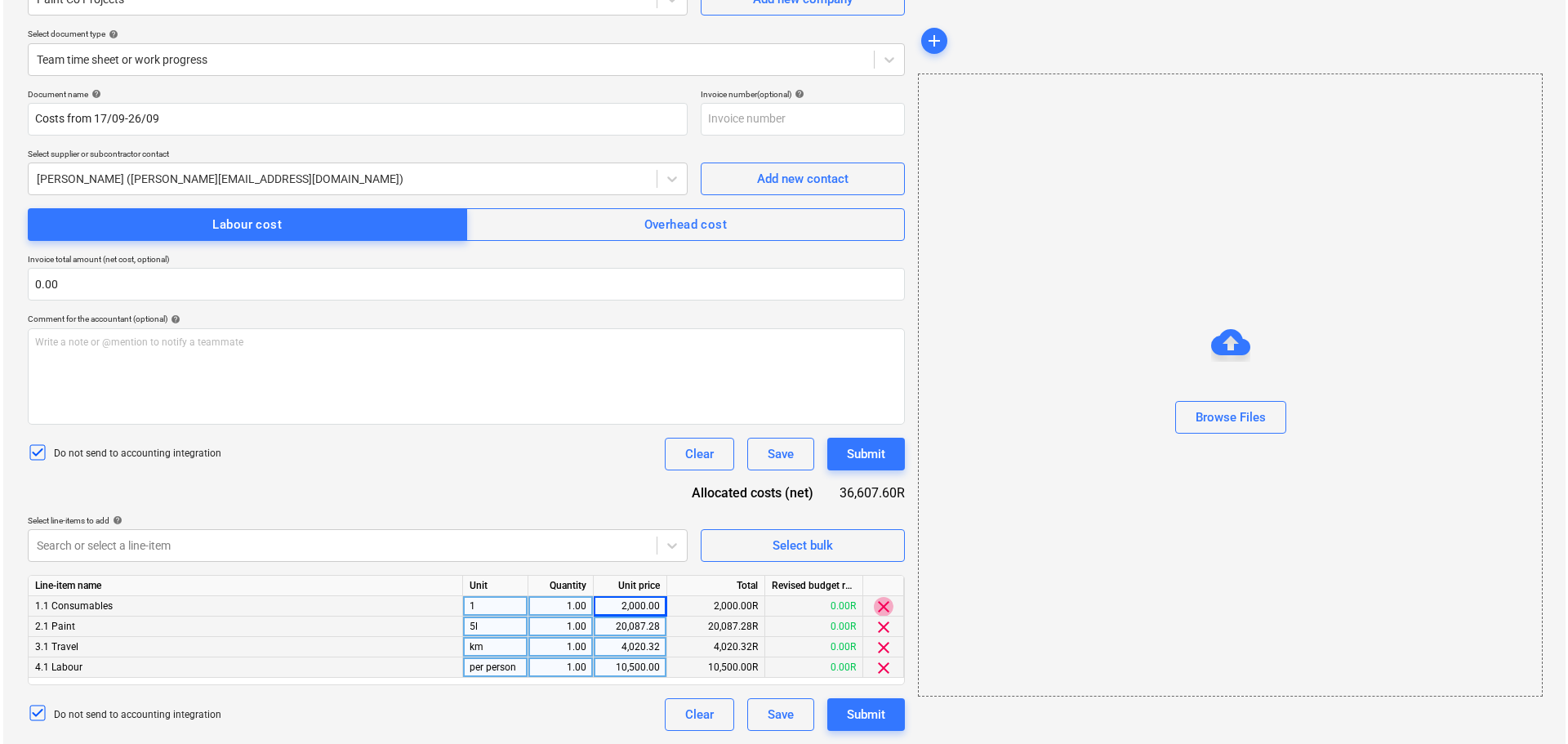
scroll to position [145, 0]
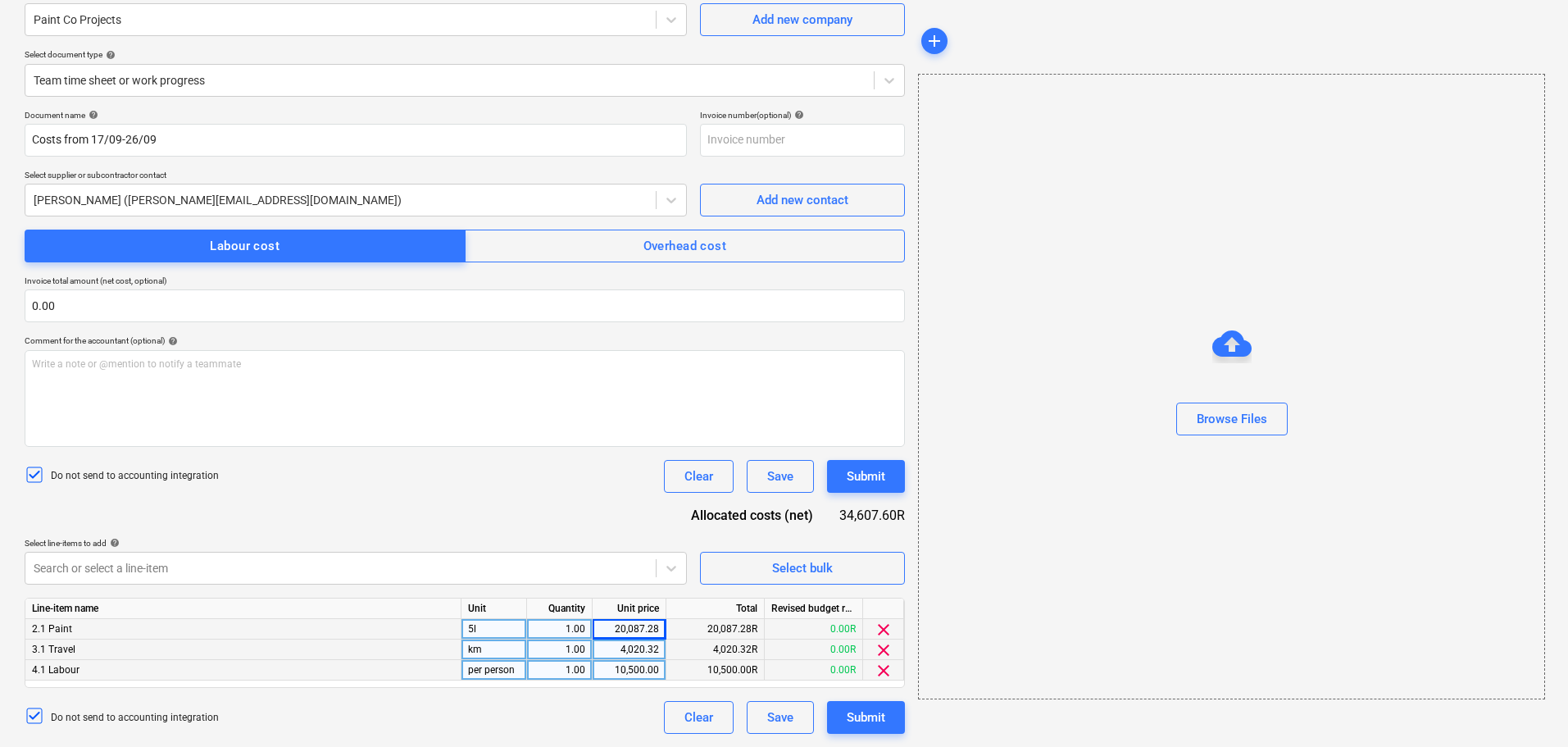
click at [629, 650] on div "4,020.32" at bounding box center [629, 650] width 60 height 21
type input "4745"
click at [535, 464] on div "Do not send to accounting integration Clear Save Submit" at bounding box center [464, 476] width 880 height 33
click at [649, 669] on div "10,500.00" at bounding box center [629, 671] width 60 height 21
type input "6525"
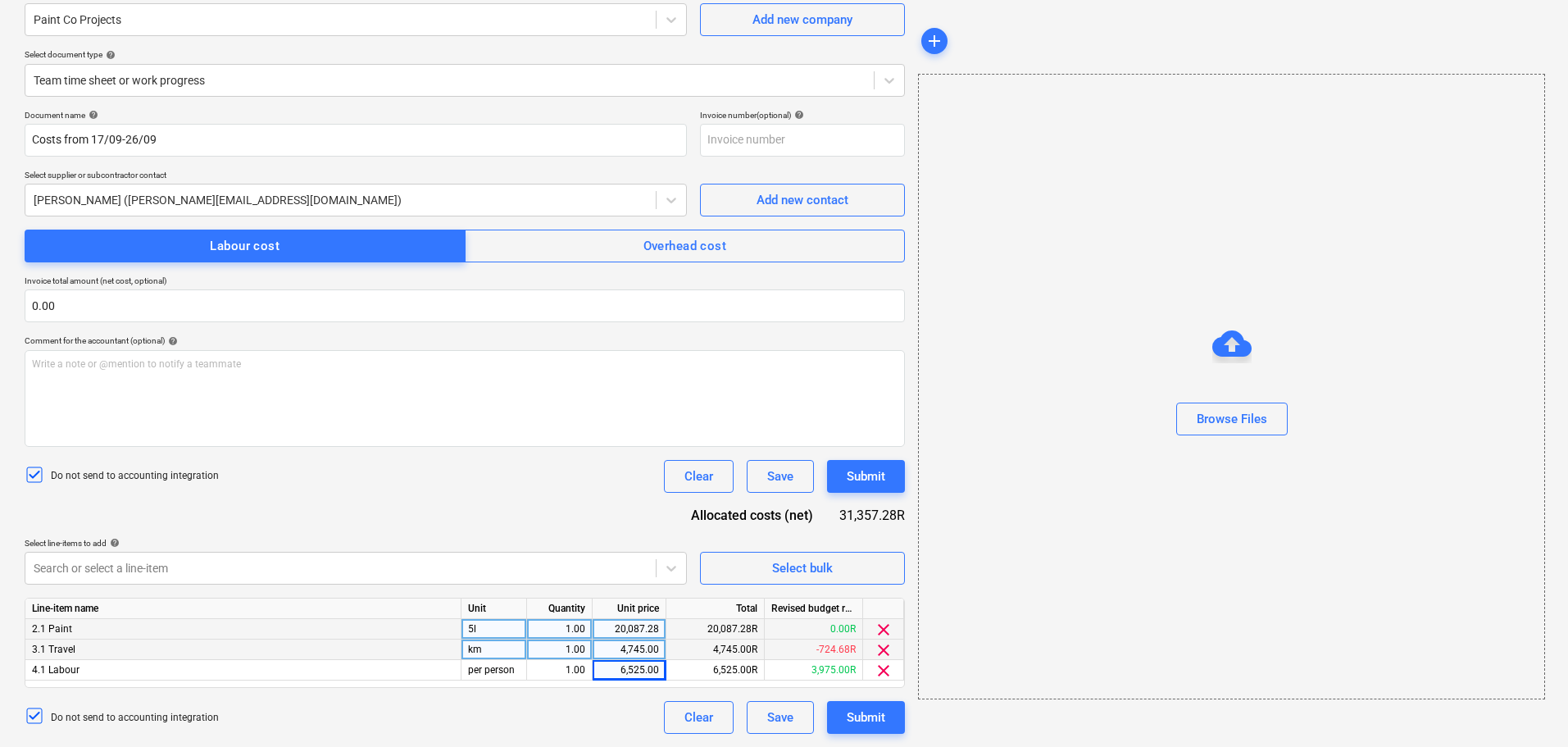
click at [489, 520] on div "Document name help Costs from 17/09-26/09 Invoice number (optional) help Select…" at bounding box center [464, 422] width 880 height 624
click at [634, 628] on div "20,087.28" at bounding box center [629, 629] width 60 height 21
click at [635, 627] on div "20,087.28" at bounding box center [629, 629] width 60 height 21
type input "14886.06"
click at [409, 449] on div "Document name help Costs from 17/09-26/09 Invoice number (optional) help Select…" at bounding box center [464, 422] width 880 height 624
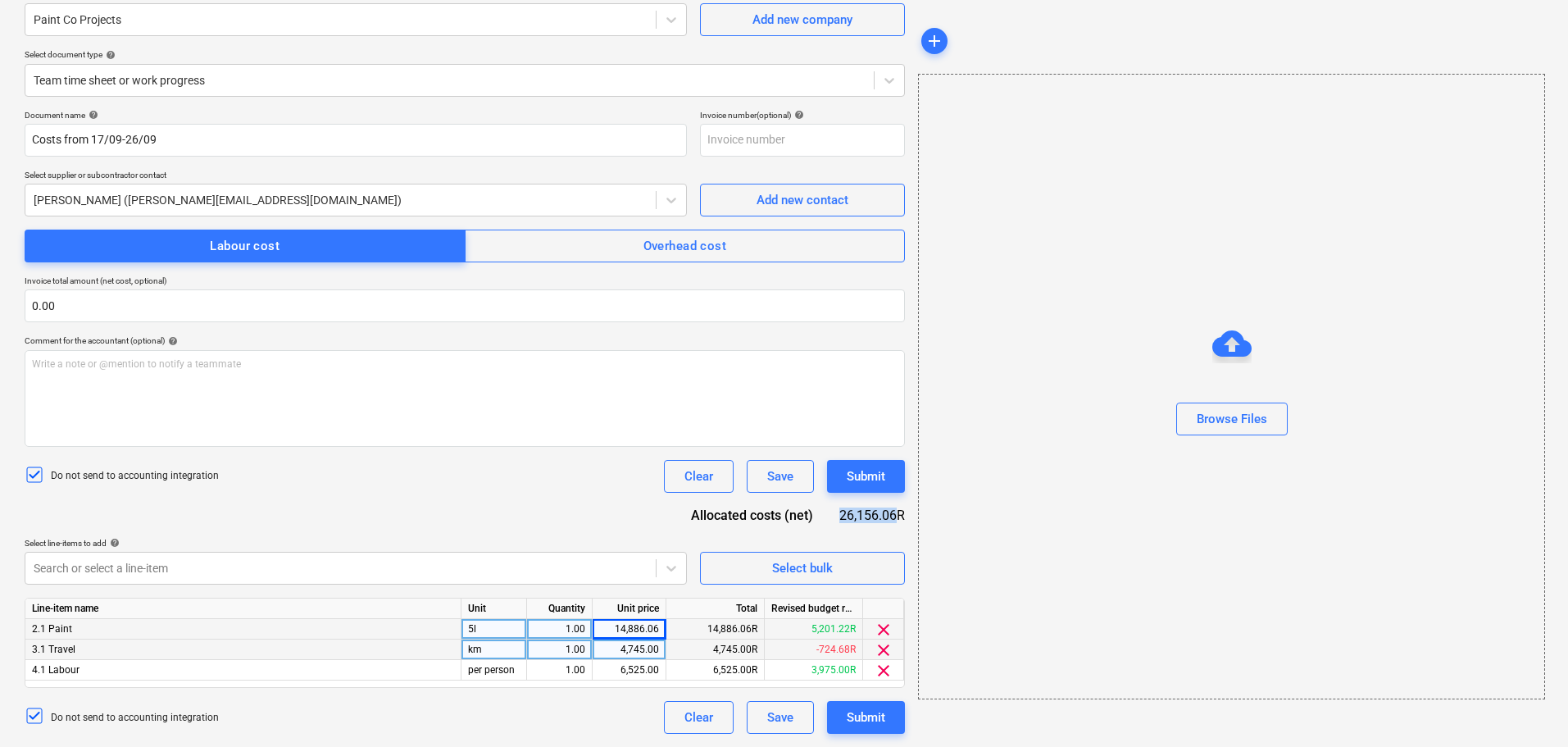
drag, startPoint x: 834, startPoint y: 509, endPoint x: 895, endPoint y: 513, distance: 61.1
click at [895, 513] on div "Allocated costs (net) 26,156.06R" at bounding box center [791, 515] width 227 height 19
copy div "26,156.06"
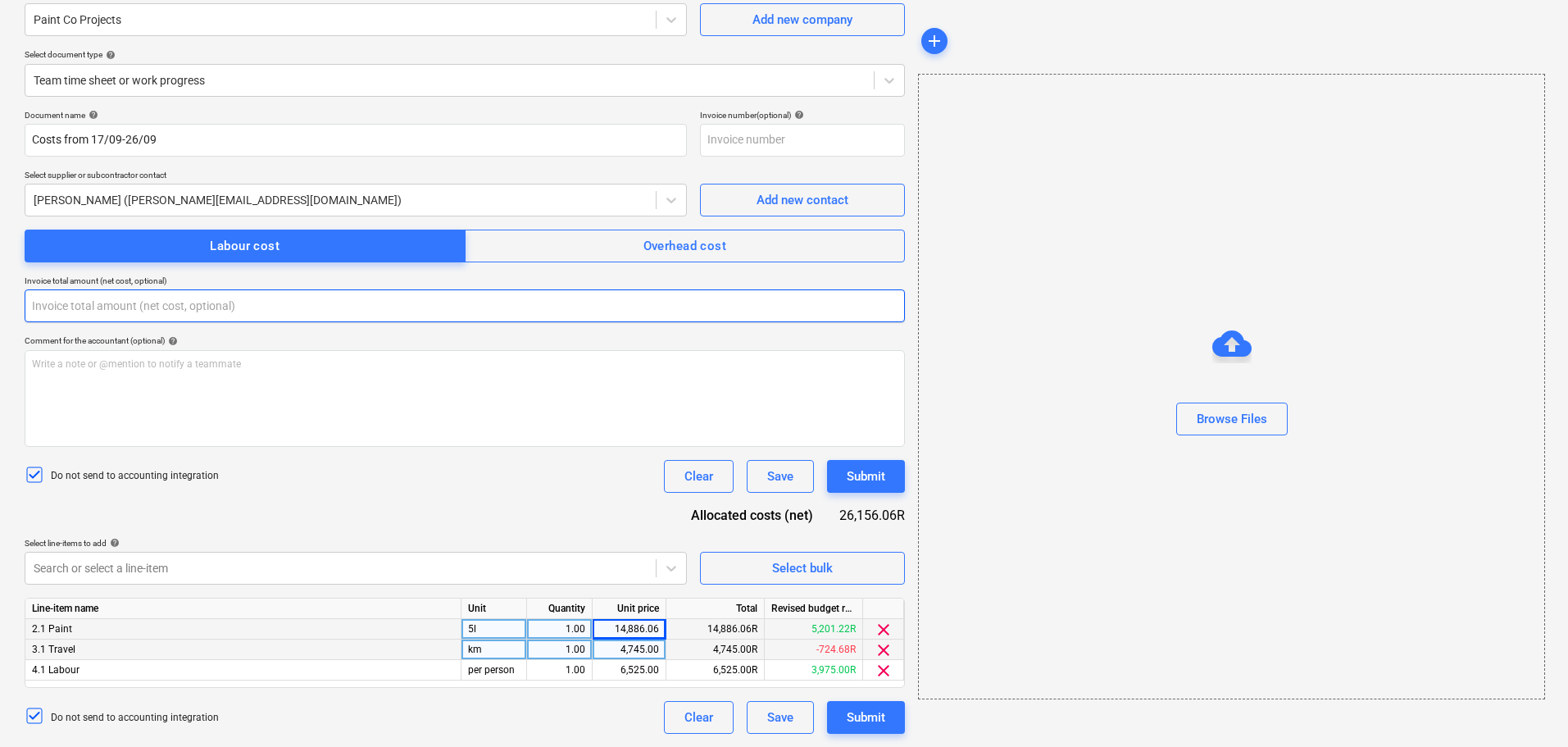
click at [115, 303] on input "text" at bounding box center [464, 305] width 880 height 33
paste input "26,156.06"
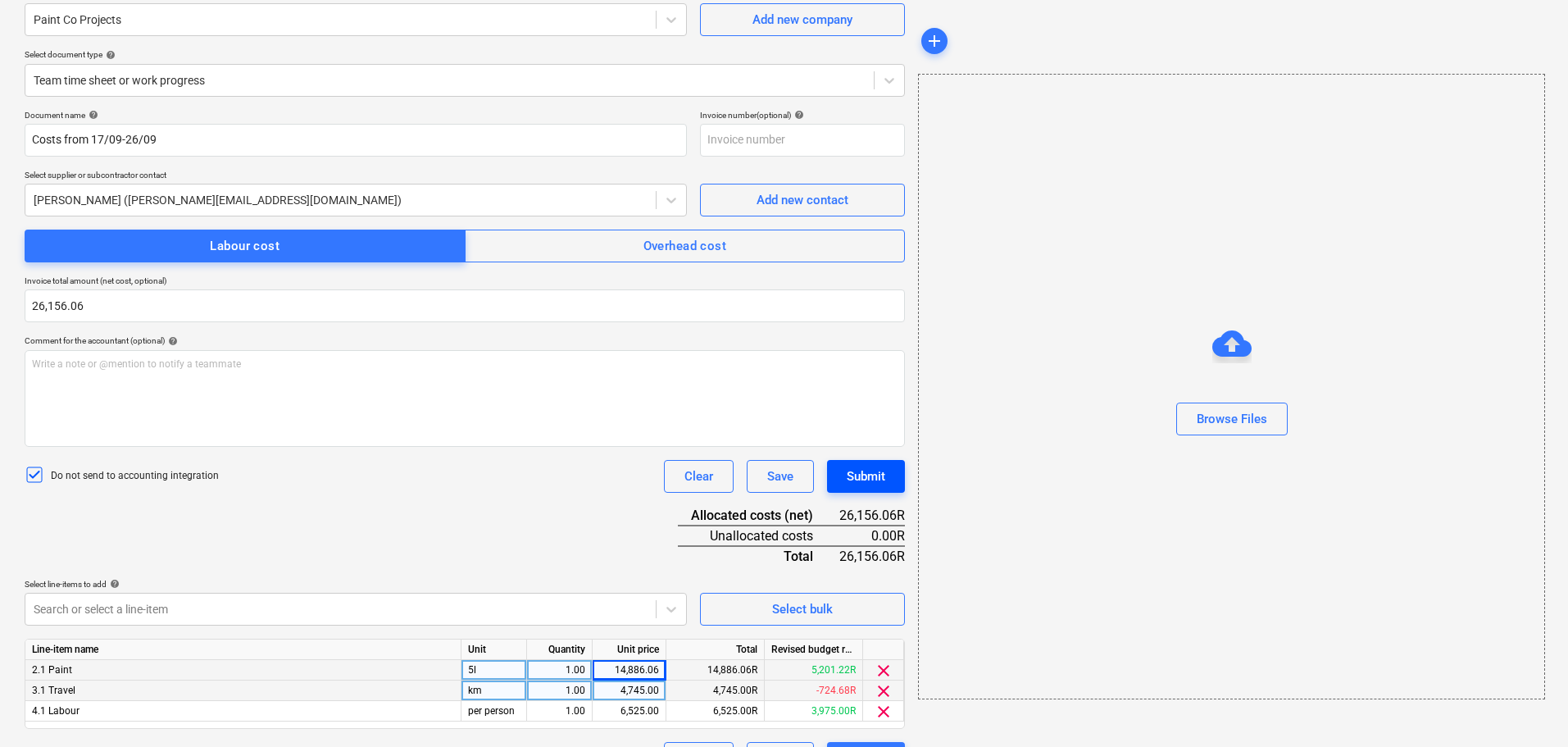
type input "26,156.06"
click at [849, 479] on div "Submit" at bounding box center [865, 476] width 38 height 21
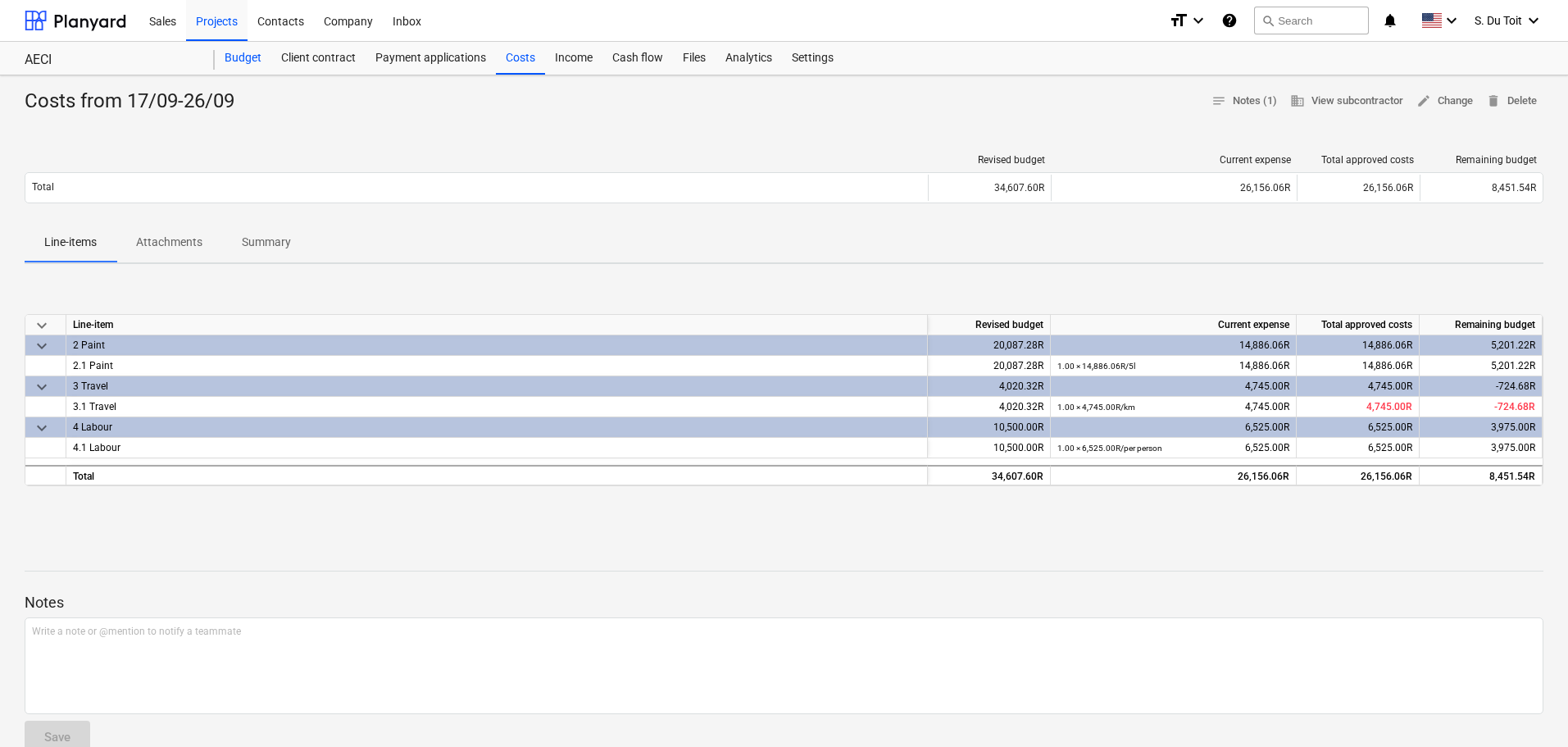
click at [242, 57] on div "Budget" at bounding box center [242, 58] width 57 height 33
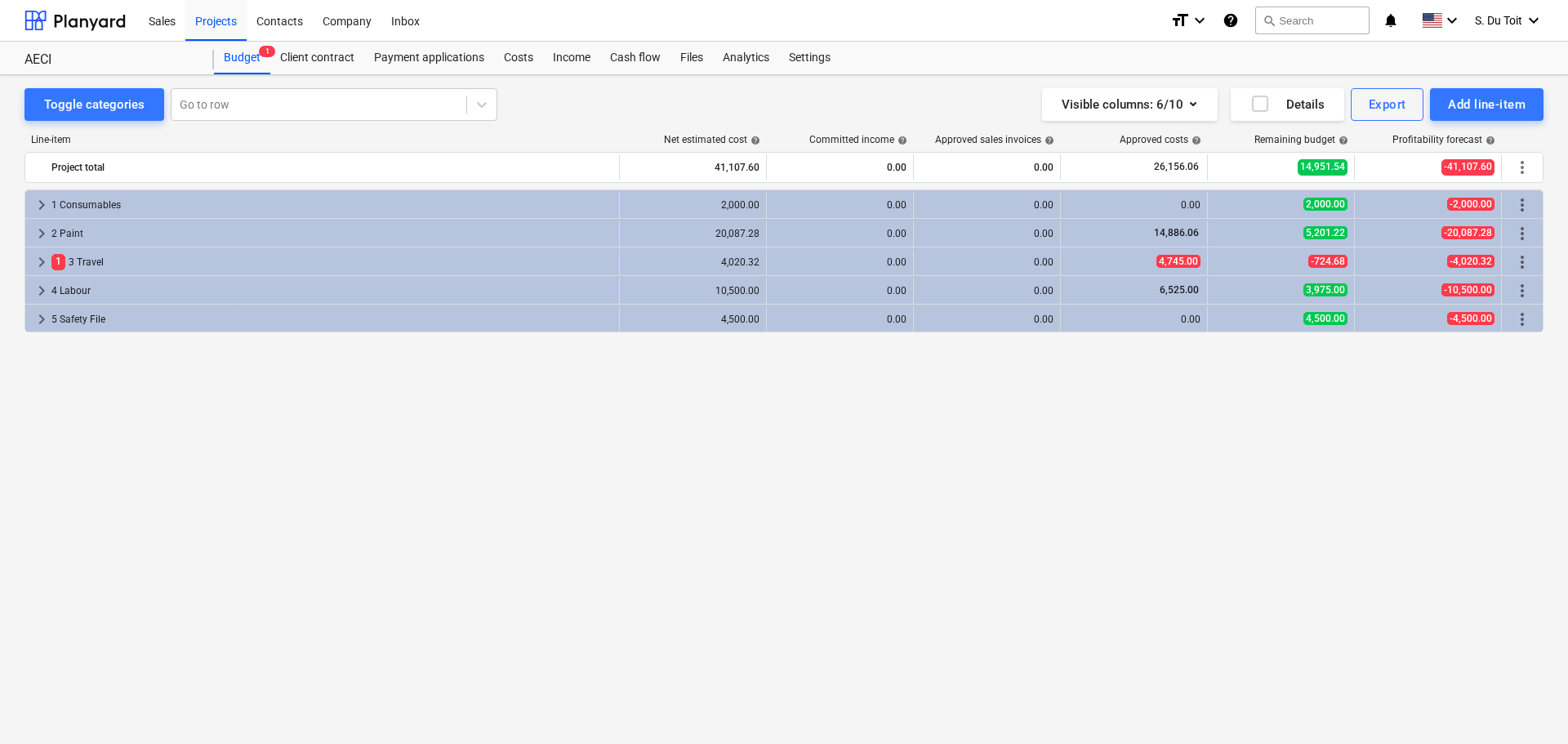
click at [544, 474] on div "keyboard_arrow_right 1 Consumables 2,000.00 0.00 0.00 0.00 2,000.00 -2,000.00 m…" at bounding box center [783, 433] width 1519 height 487
click at [231, 27] on div "Projects" at bounding box center [216, 20] width 61 height 42
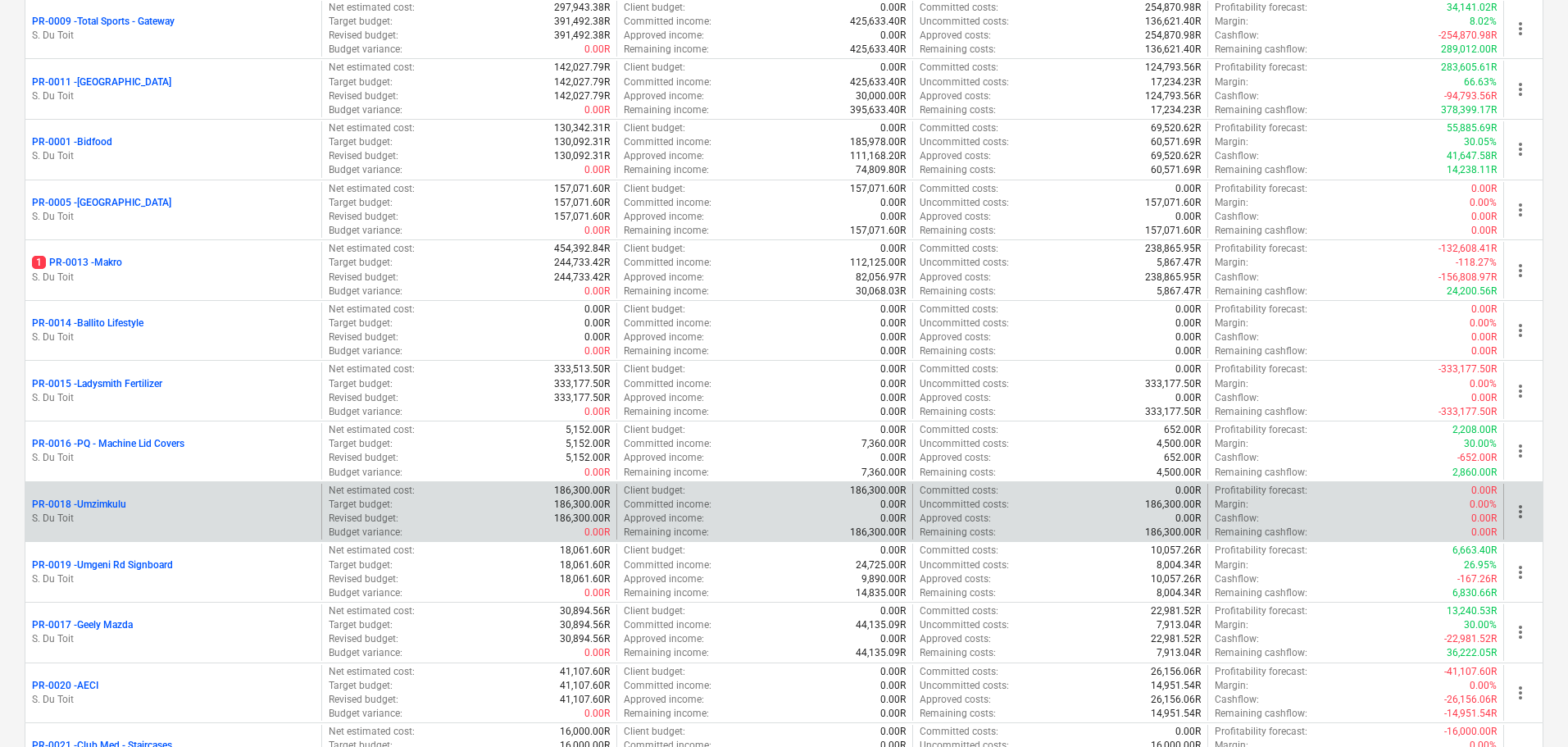
scroll to position [496, 0]
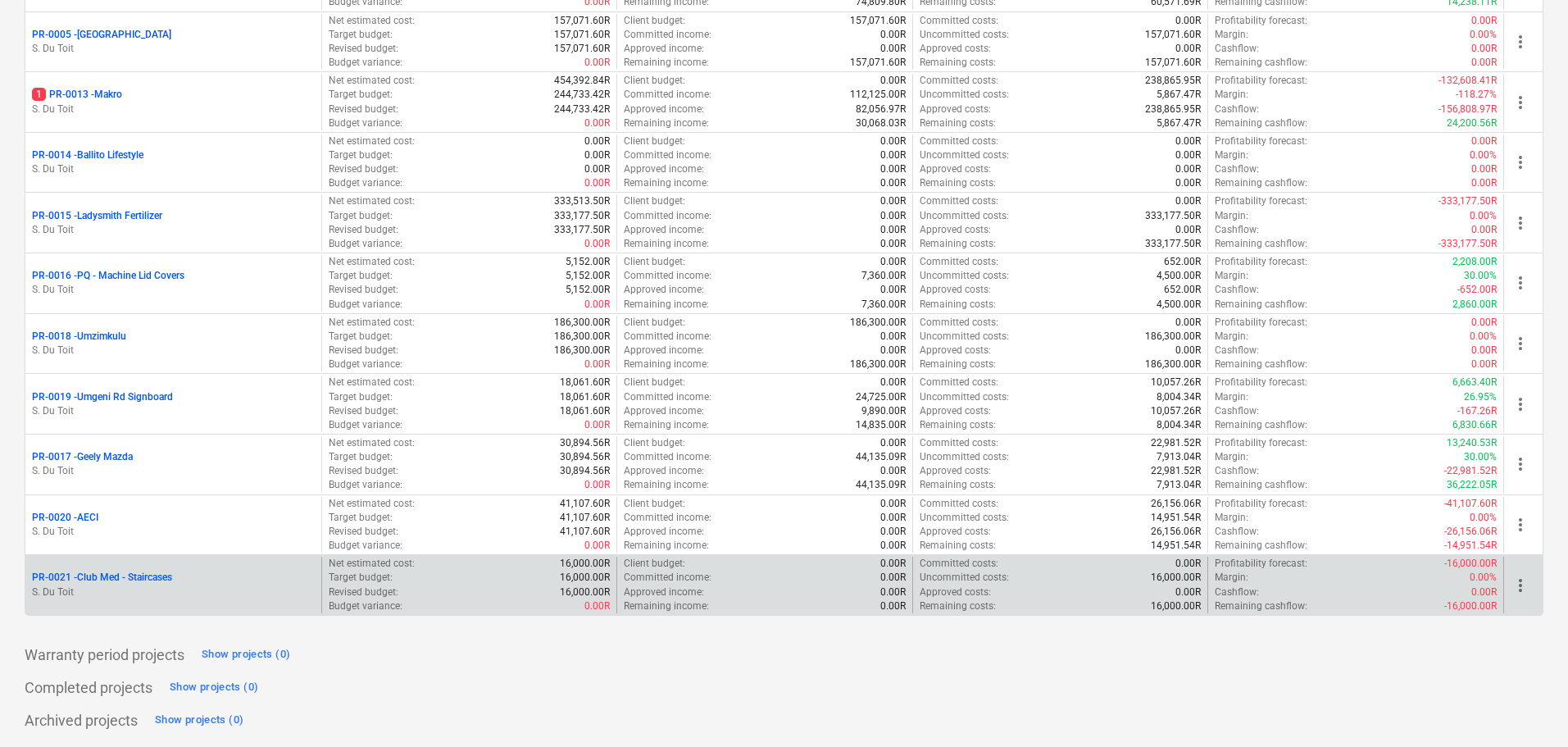
click at [524, 581] on div "Target budget : 16,000.00R" at bounding box center [470, 577] width 282 height 14
click at [257, 574] on div "PR-0021 - Club Med - Staircases" at bounding box center [172, 577] width 282 height 14
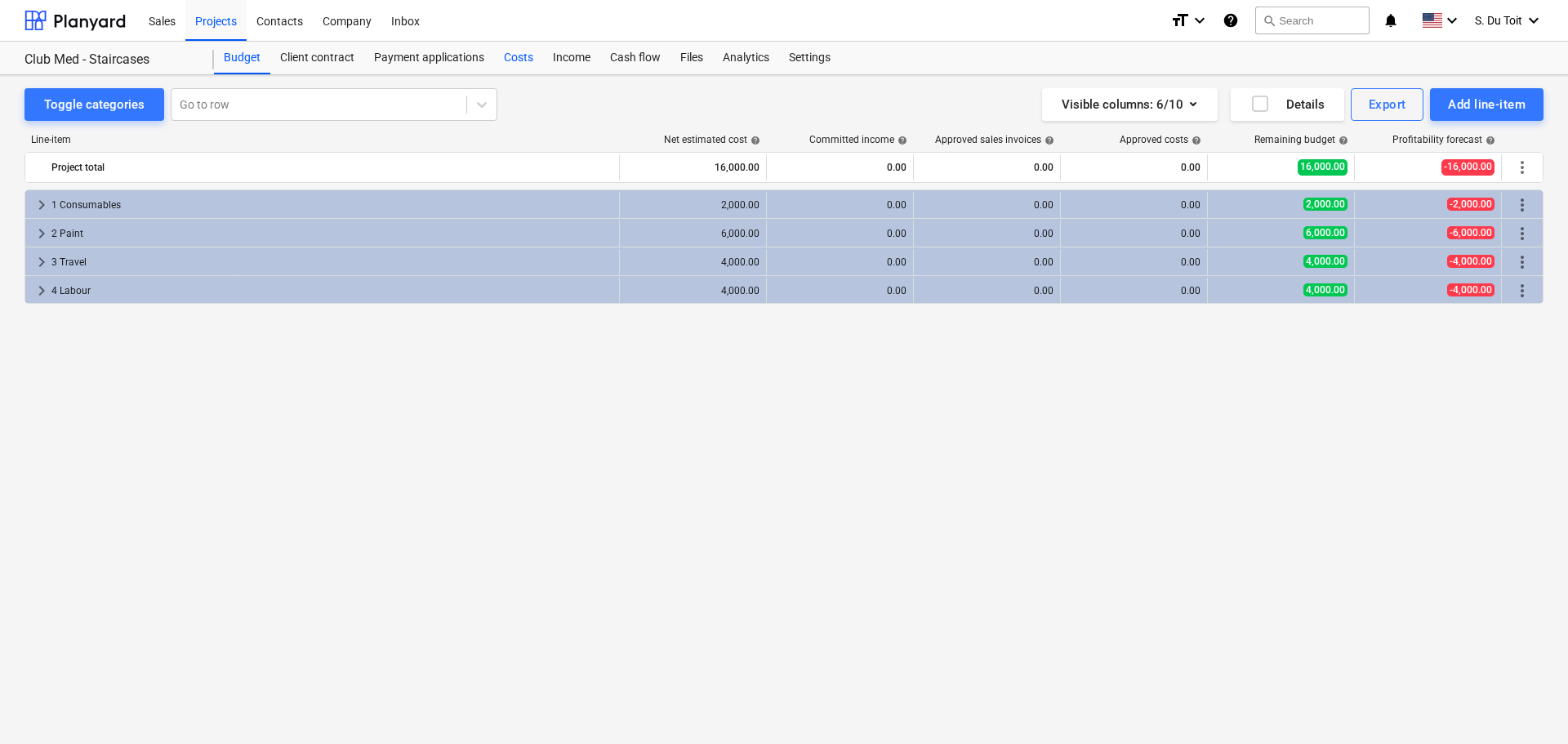
click at [511, 62] on div "Costs" at bounding box center [518, 58] width 49 height 33
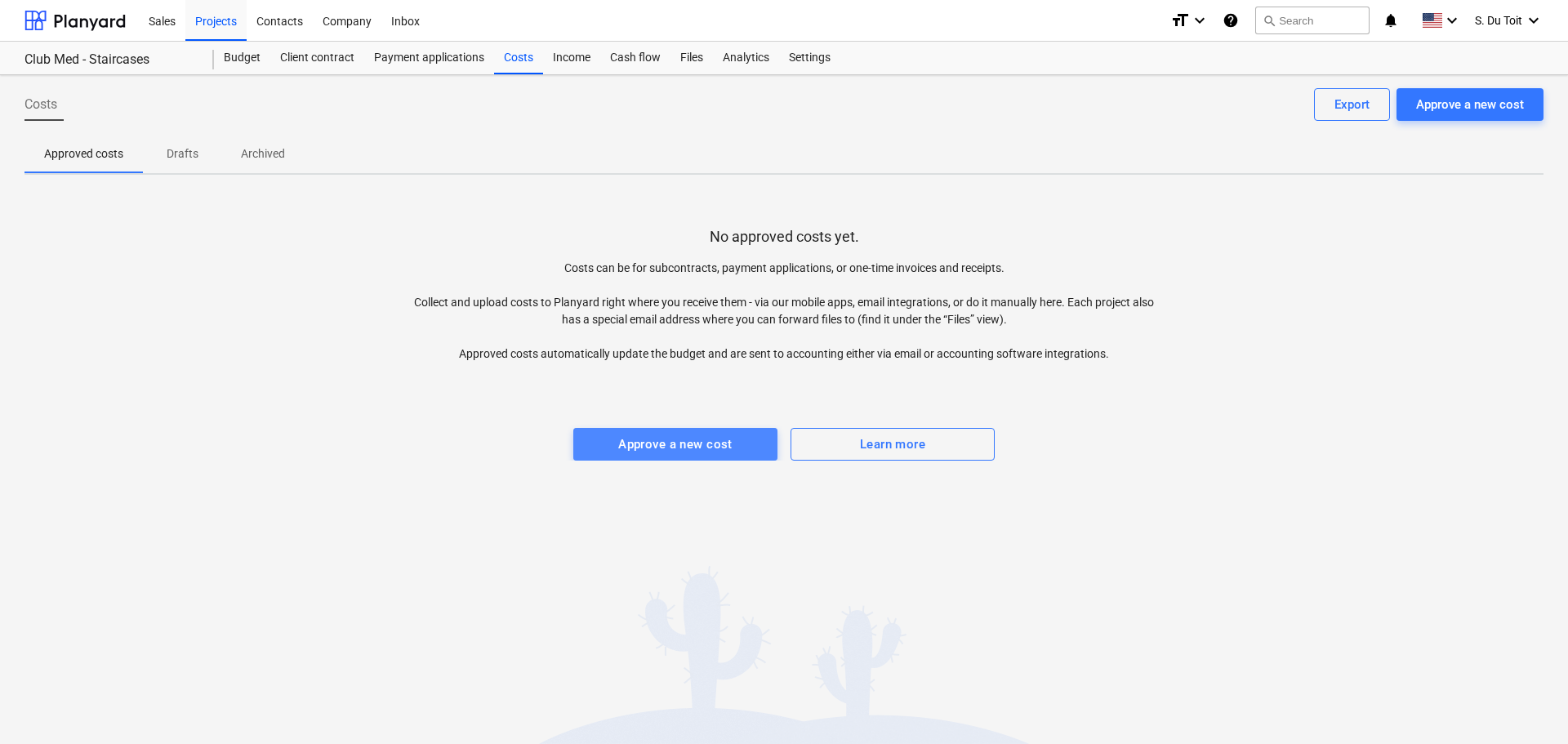
click at [642, 448] on div "Approve a new cost" at bounding box center [675, 444] width 114 height 21
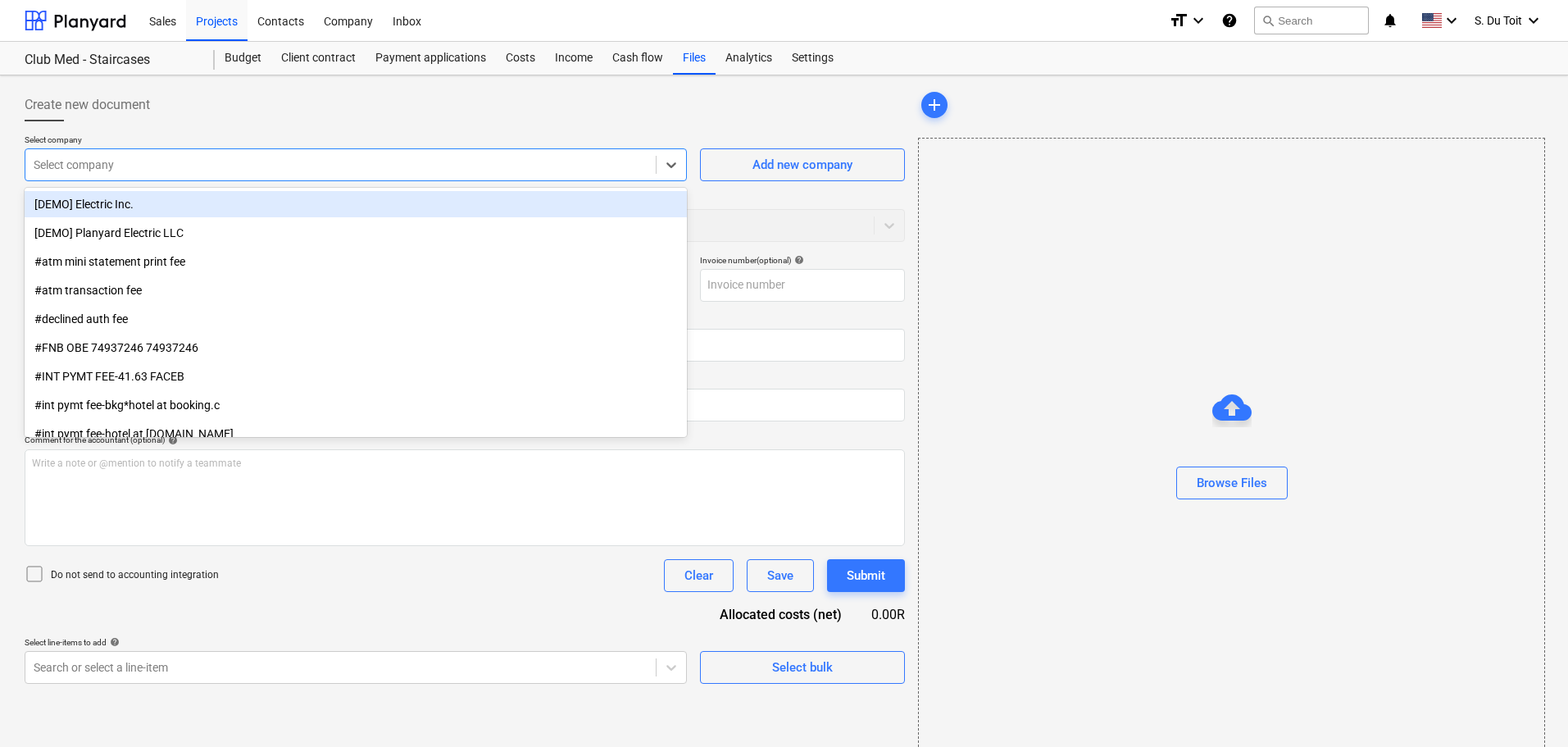
click at [189, 168] on div at bounding box center [340, 165] width 614 height 17
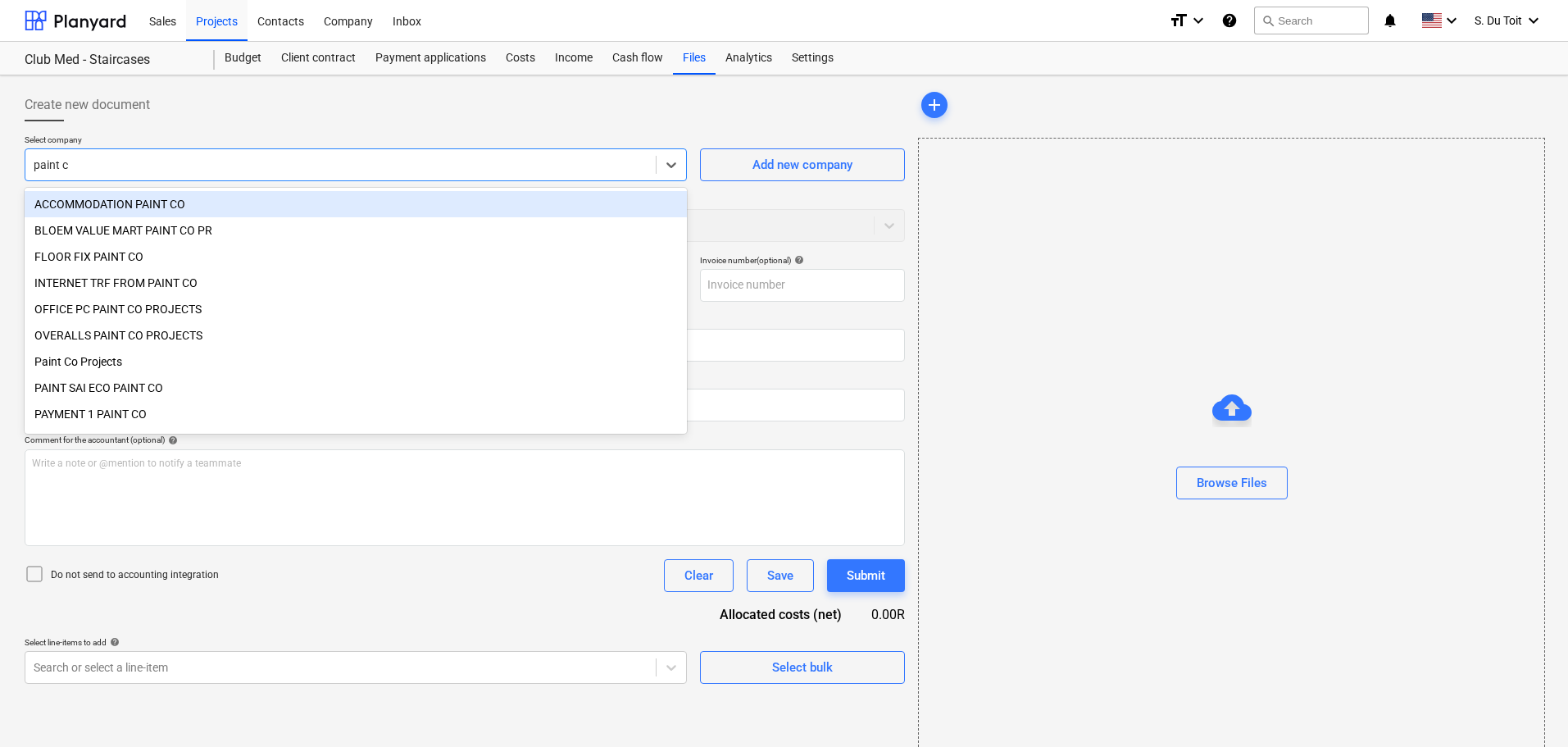
type input "paint co"
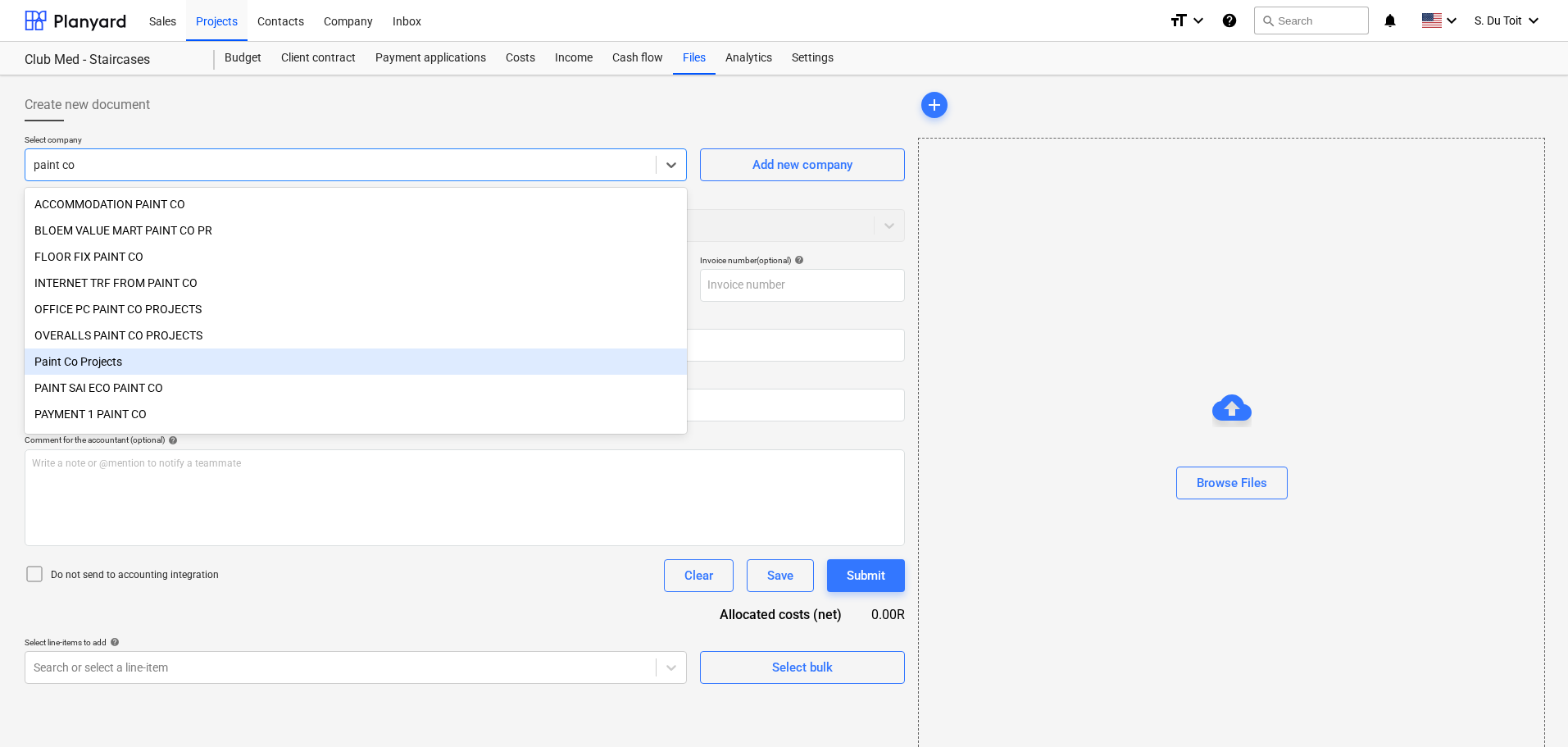
click at [175, 358] on div "Paint Co Projects" at bounding box center [355, 362] width 662 height 26
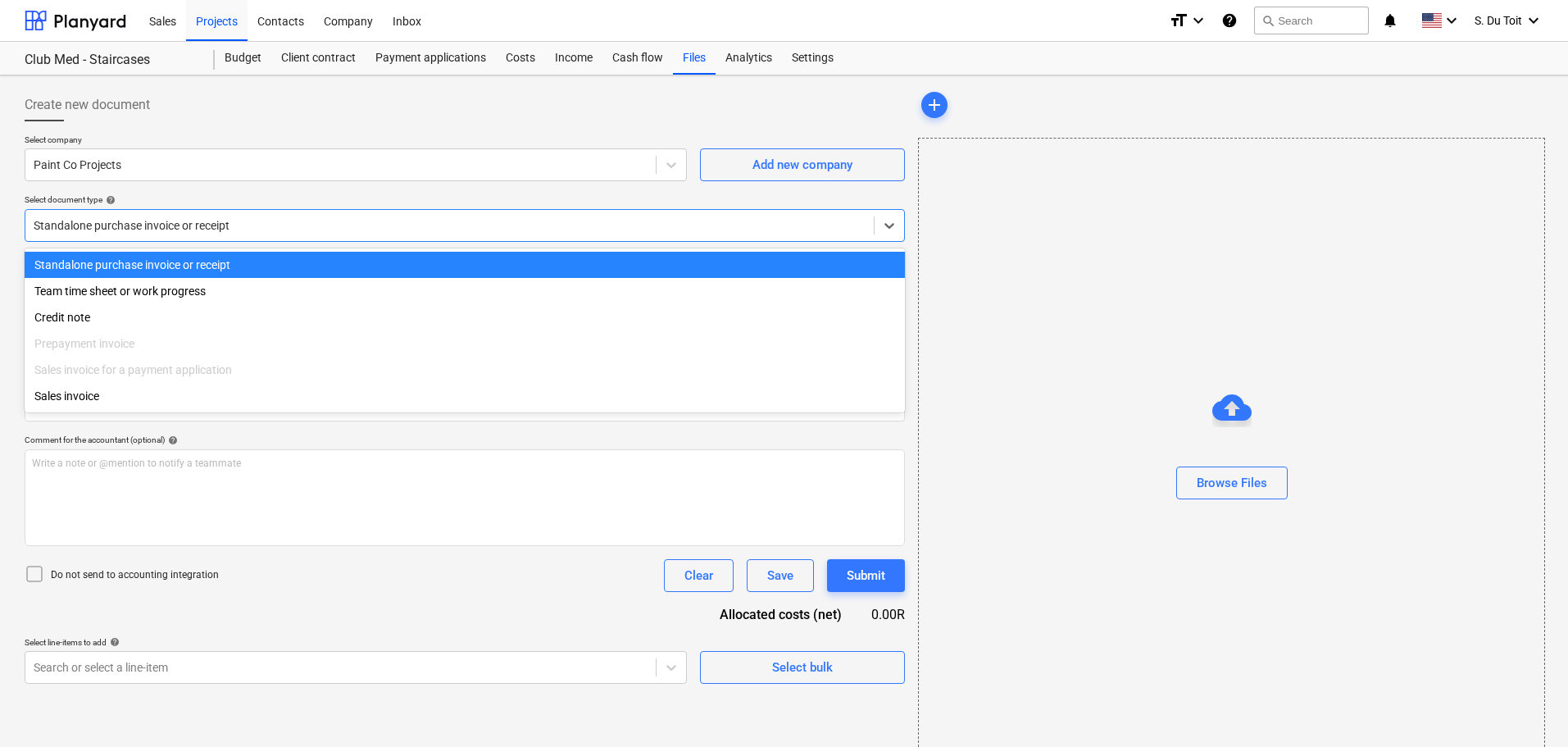
click at [220, 220] on div at bounding box center [449, 226] width 832 height 17
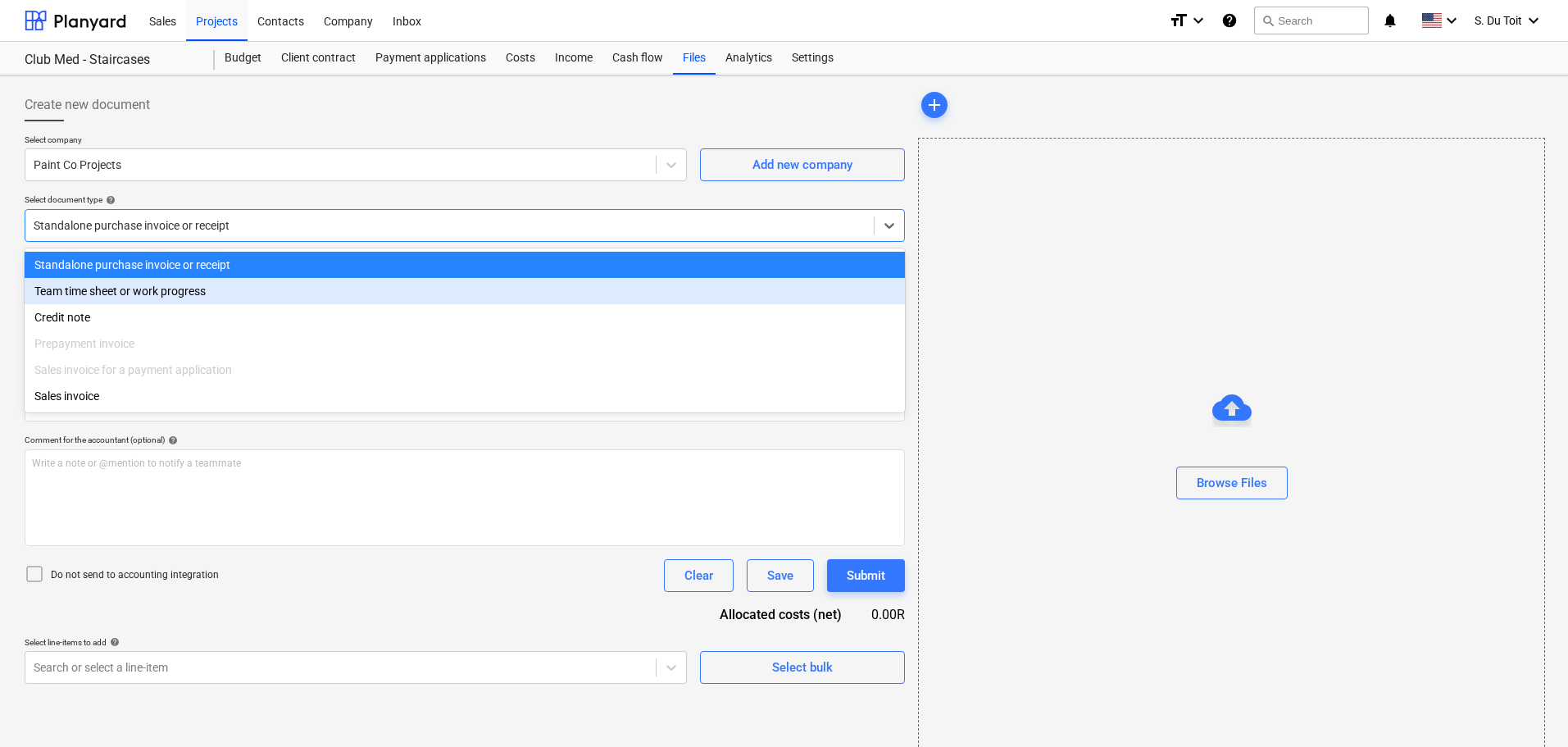
click at [209, 297] on div "Team time sheet or work progress" at bounding box center [464, 291] width 880 height 26
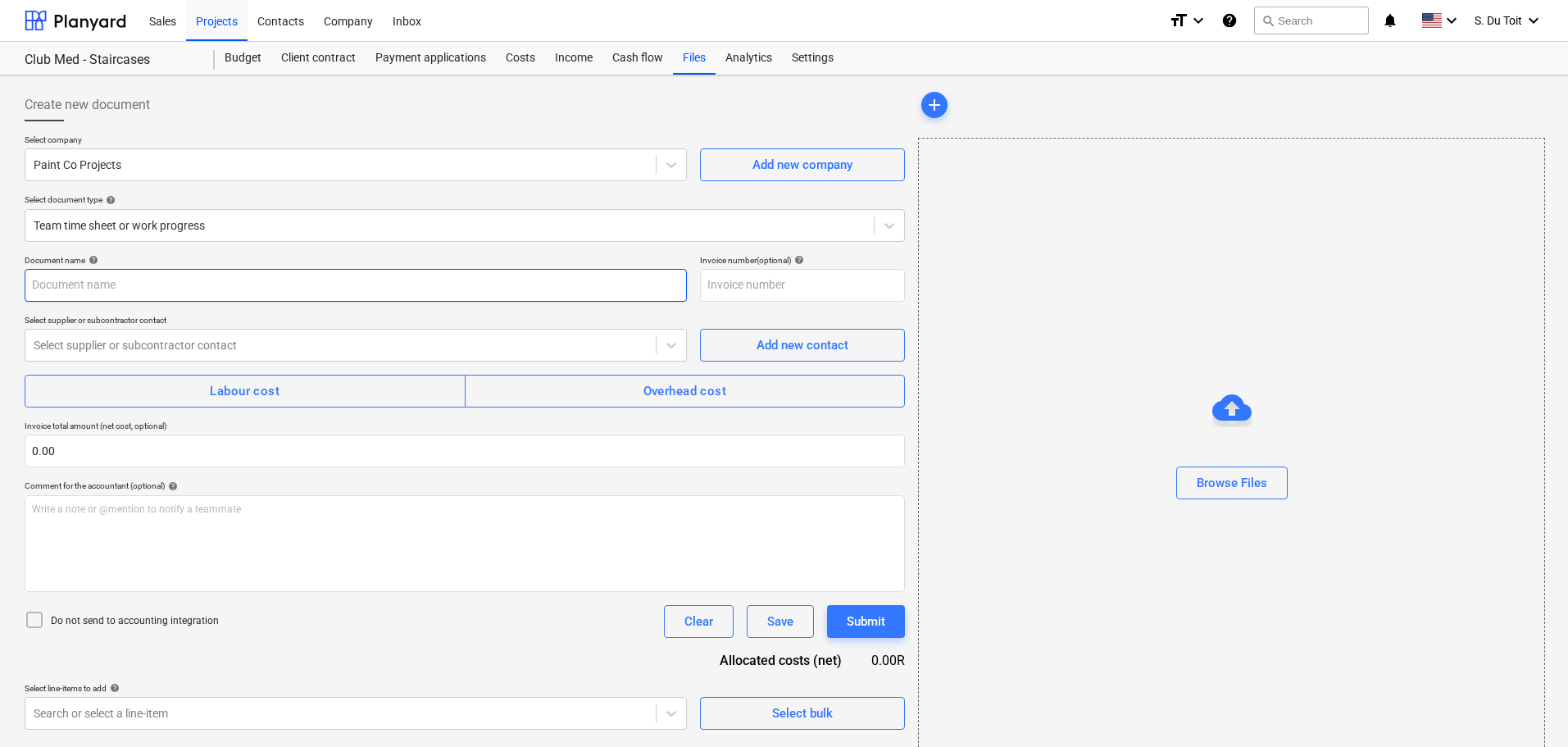
click at [202, 300] on input "text" at bounding box center [355, 284] width 662 height 33
type input "Costs till 25/09"
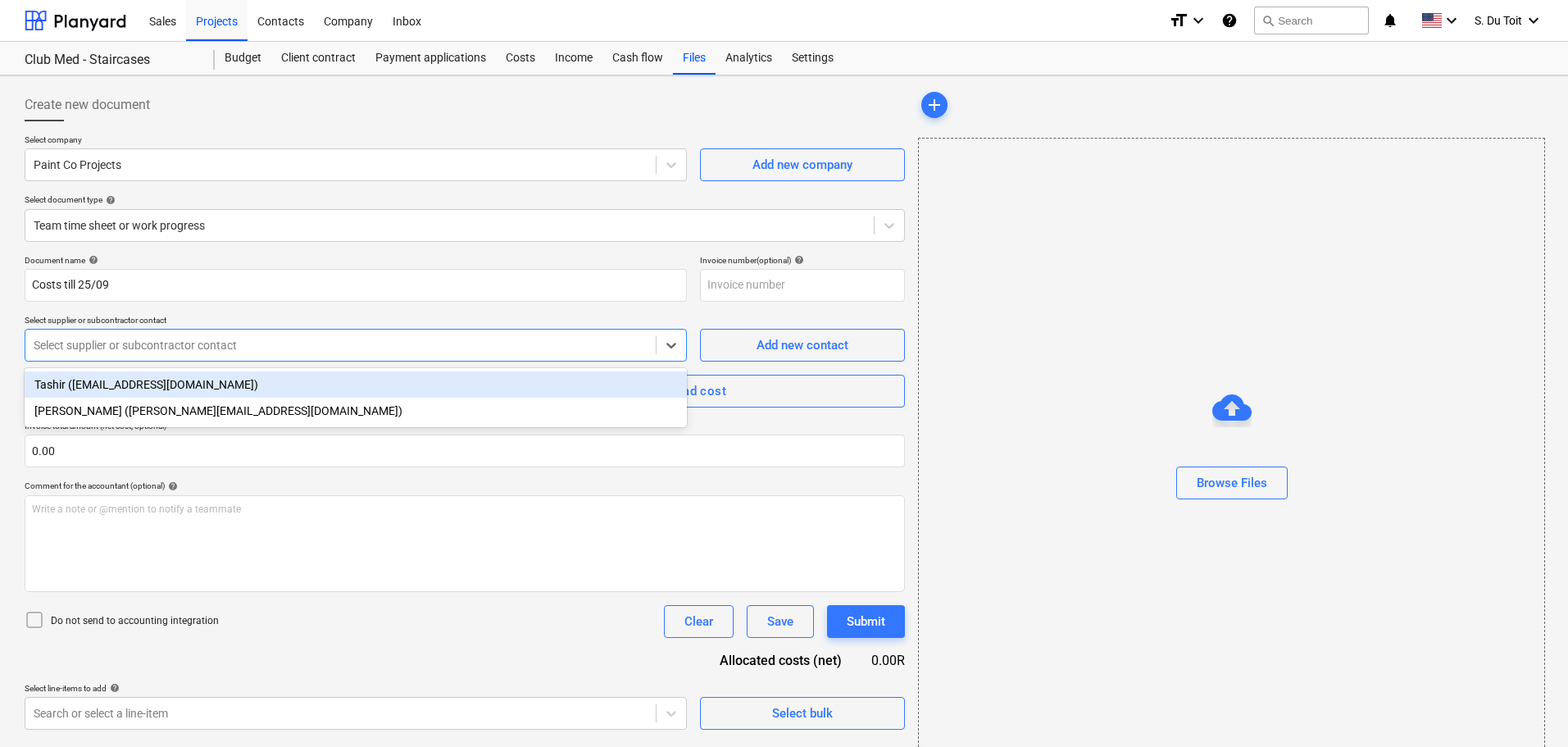
click at [199, 334] on div "Select supplier or subcontractor contact" at bounding box center [340, 345] width 630 height 23
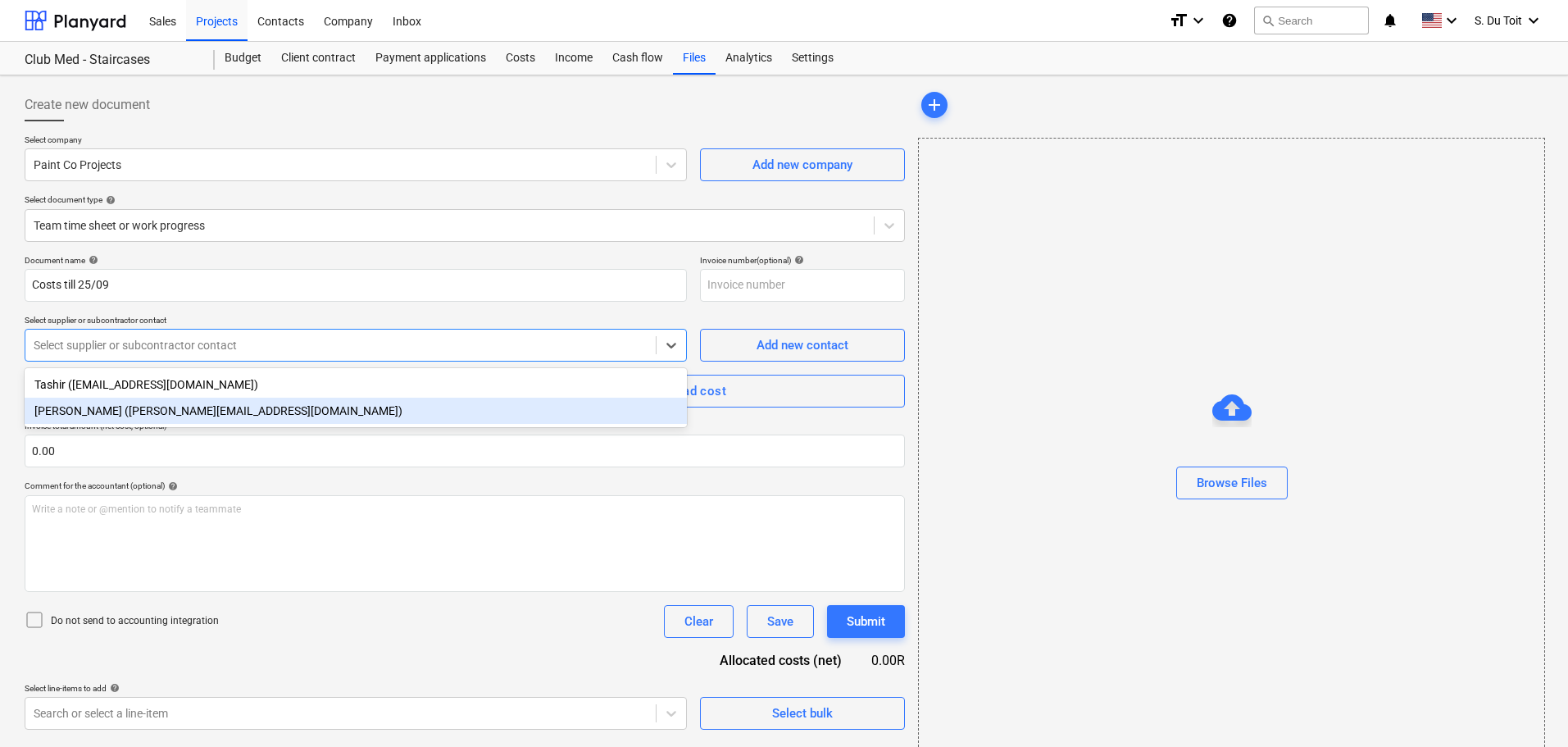
click at [201, 407] on div "[PERSON_NAME] ([PERSON_NAME][EMAIL_ADDRESS][DOMAIN_NAME])" at bounding box center [355, 410] width 662 height 26
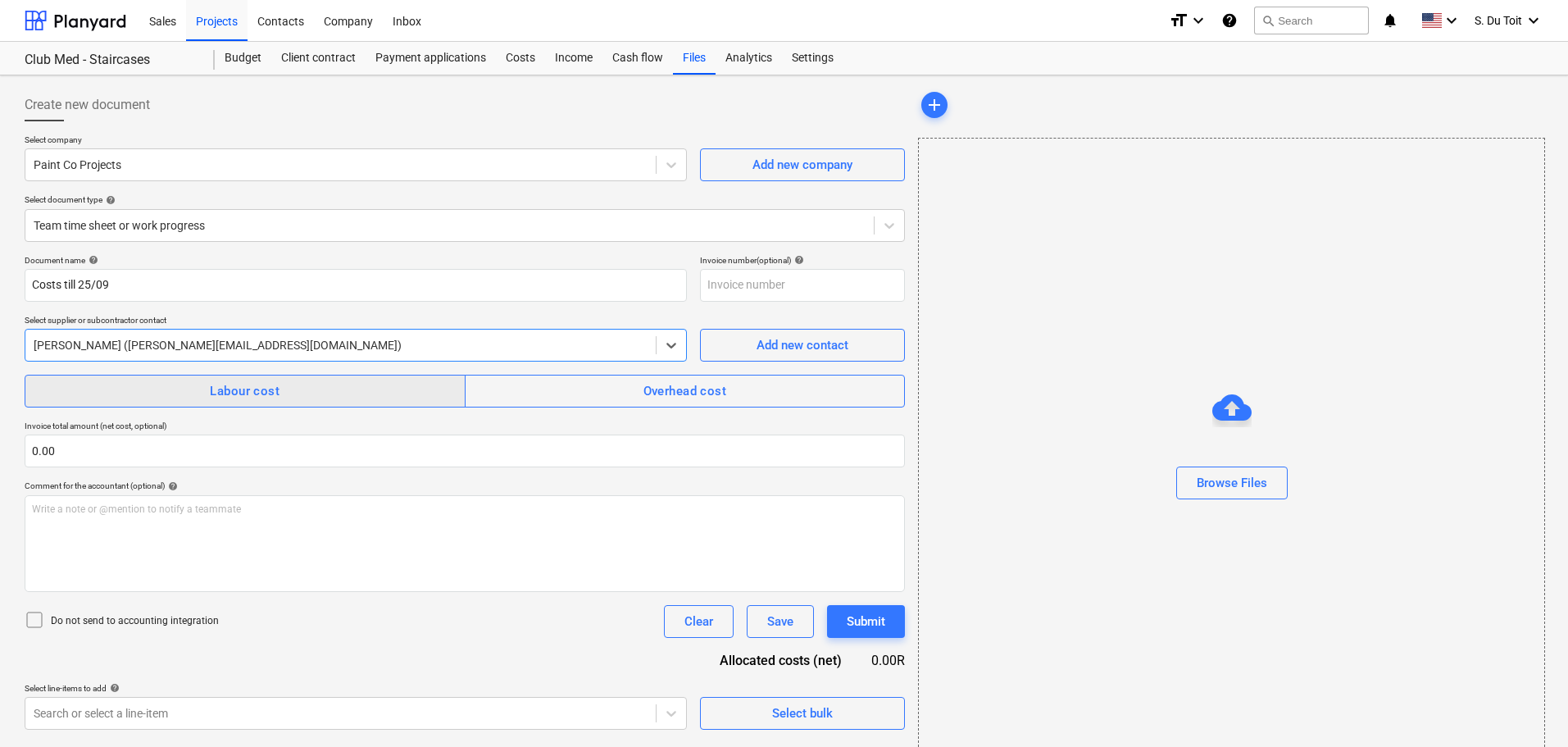
click at [201, 402] on span "Labour cost" at bounding box center [245, 391] width 405 height 21
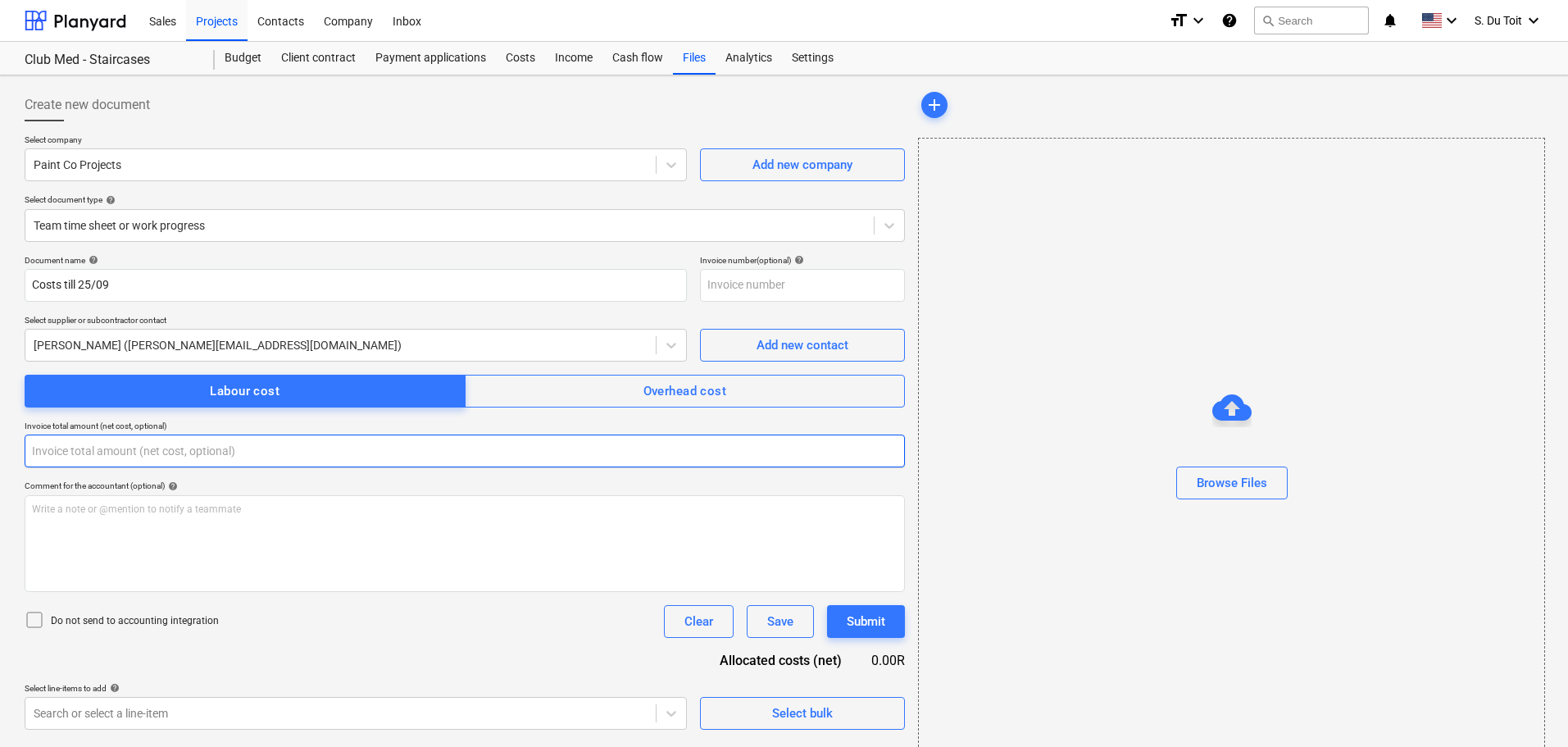
click at [145, 450] on input "text" at bounding box center [464, 450] width 880 height 33
type input "0.00"
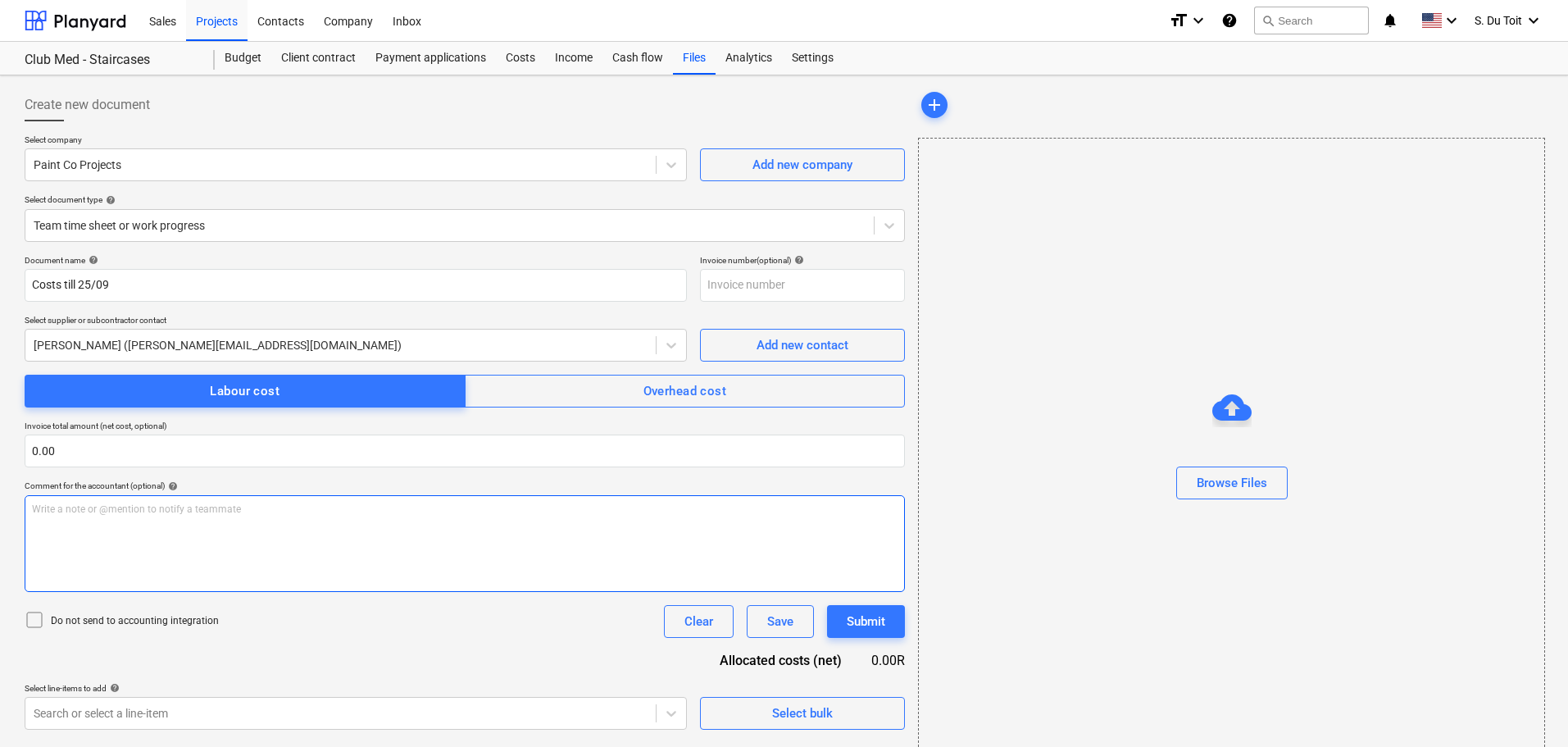
drag, startPoint x: 112, startPoint y: 625, endPoint x: 116, endPoint y: 585, distance: 40.2
click at [112, 618] on p "Do not send to accounting integration" at bounding box center [135, 621] width 168 height 14
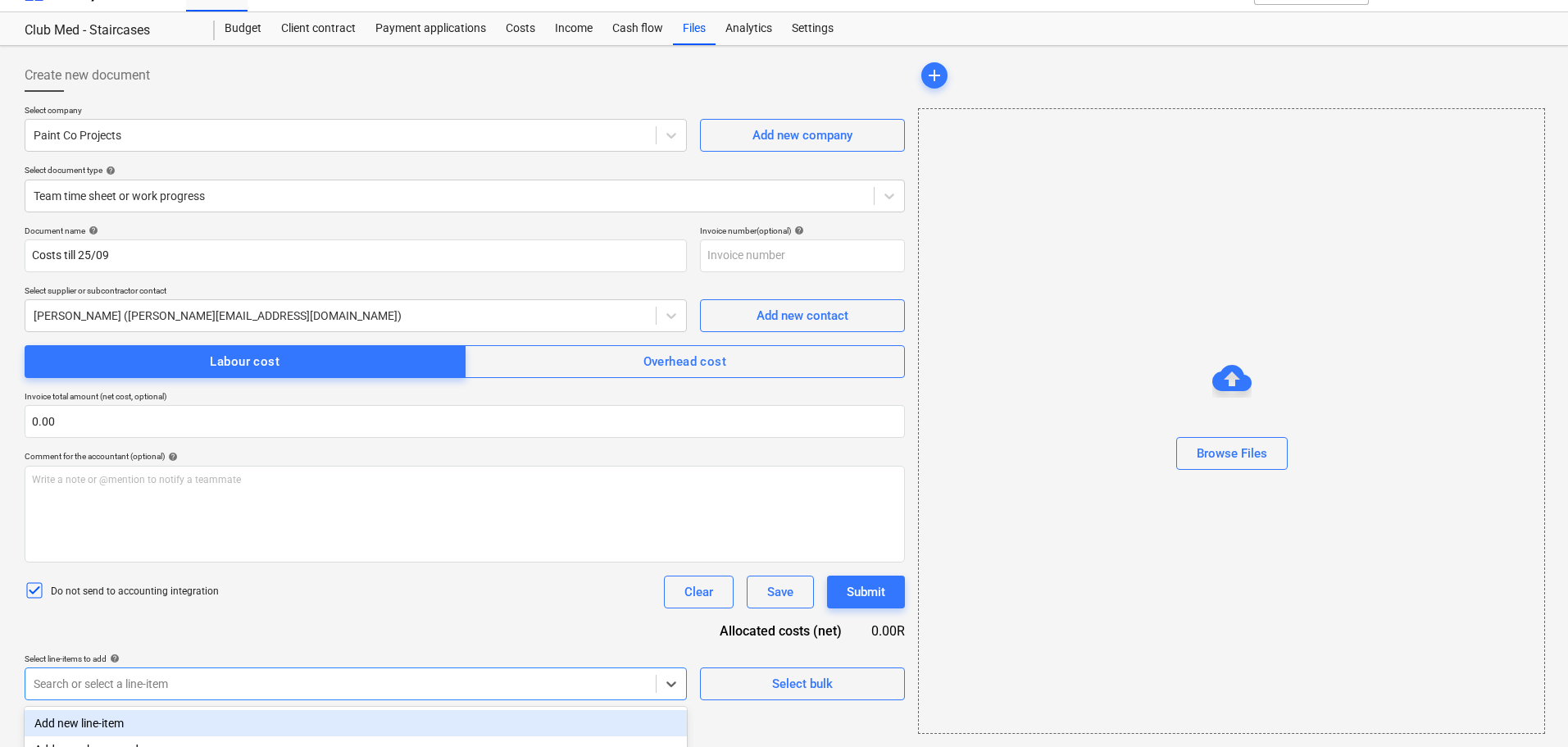
scroll to position [235, 0]
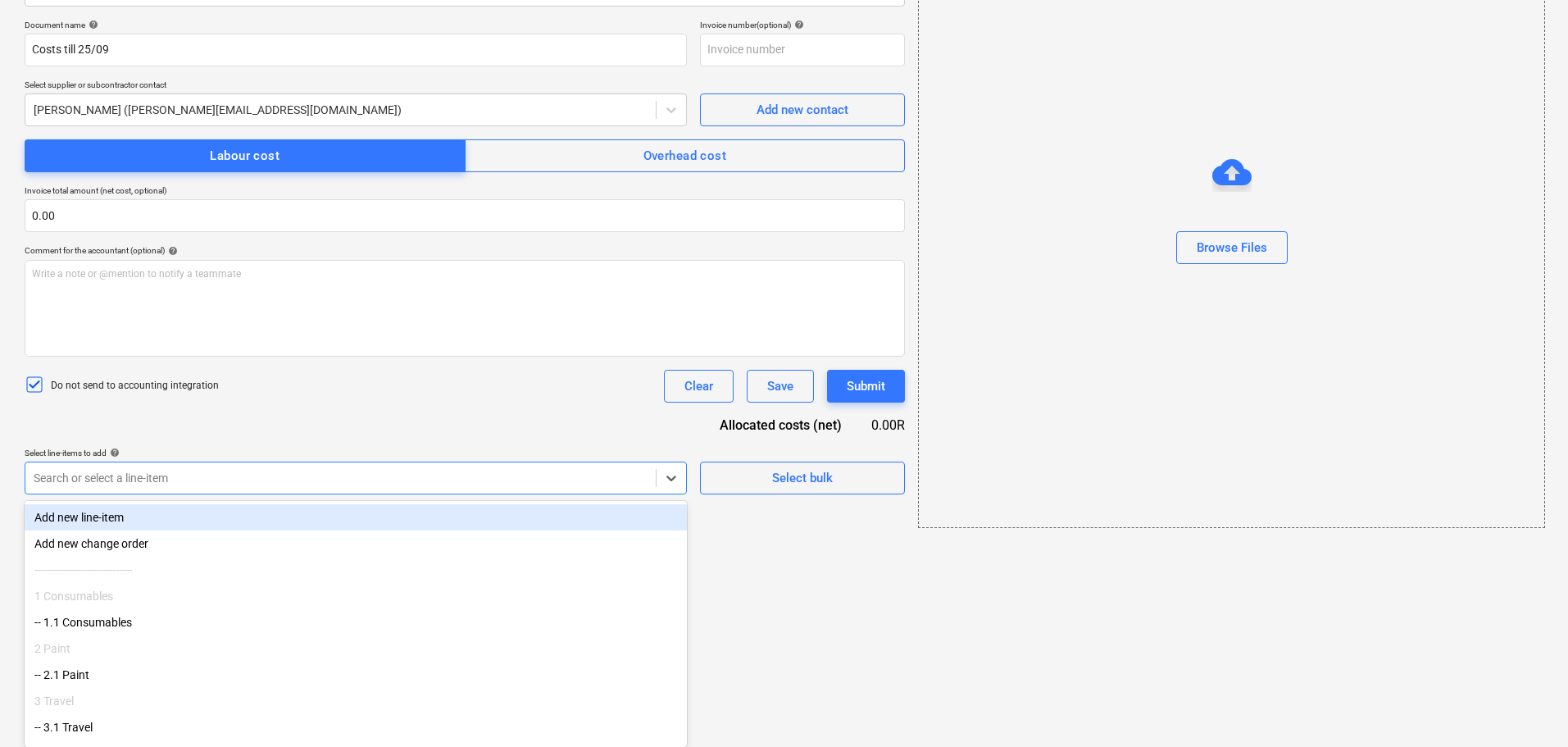
click at [198, 512] on body "Sales Projects Contacts Company Inbox format_size keyboard_arrow_down help sear…" at bounding box center [784, 138] width 1568 height 747
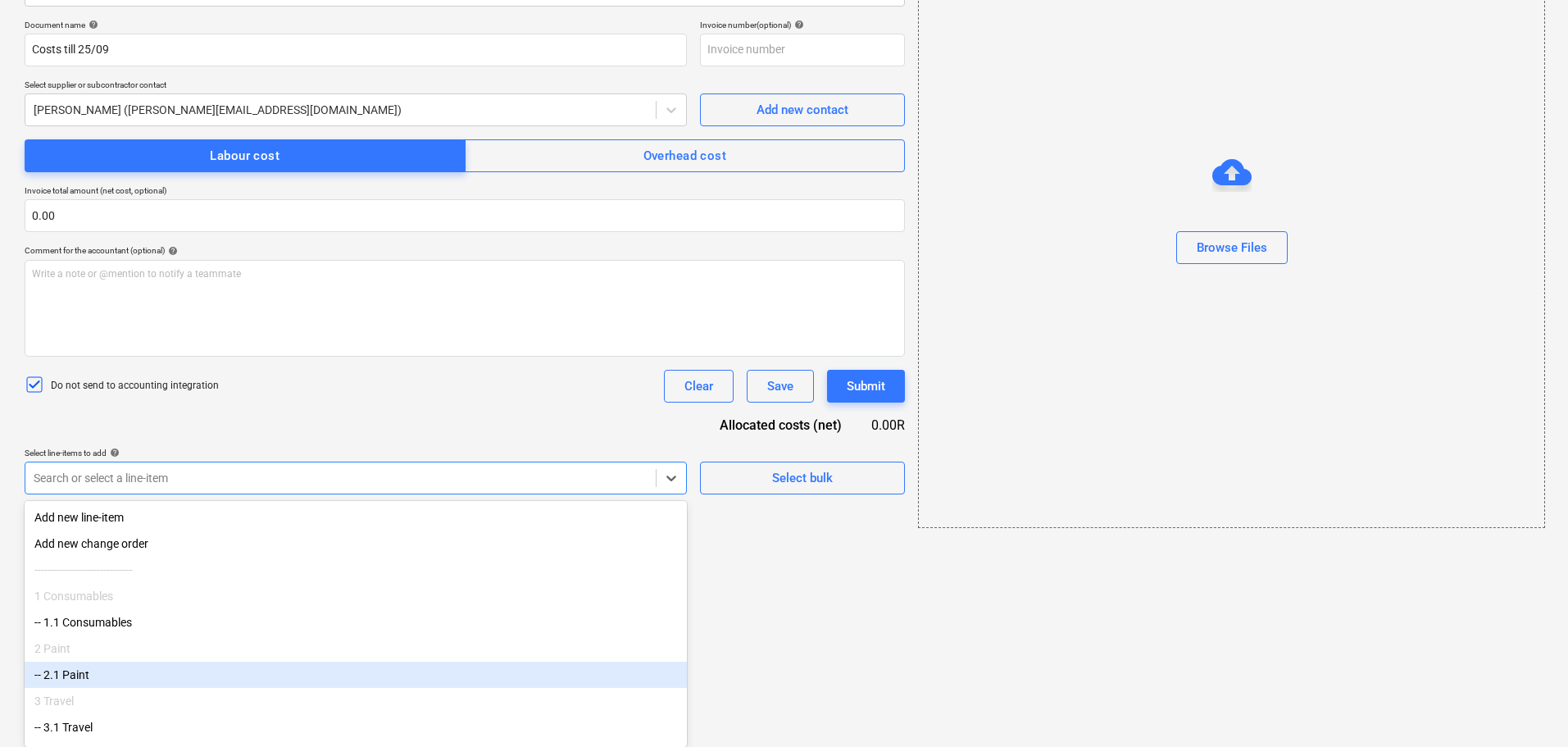
click at [134, 681] on div "-- 2.1 Paint" at bounding box center [355, 674] width 662 height 26
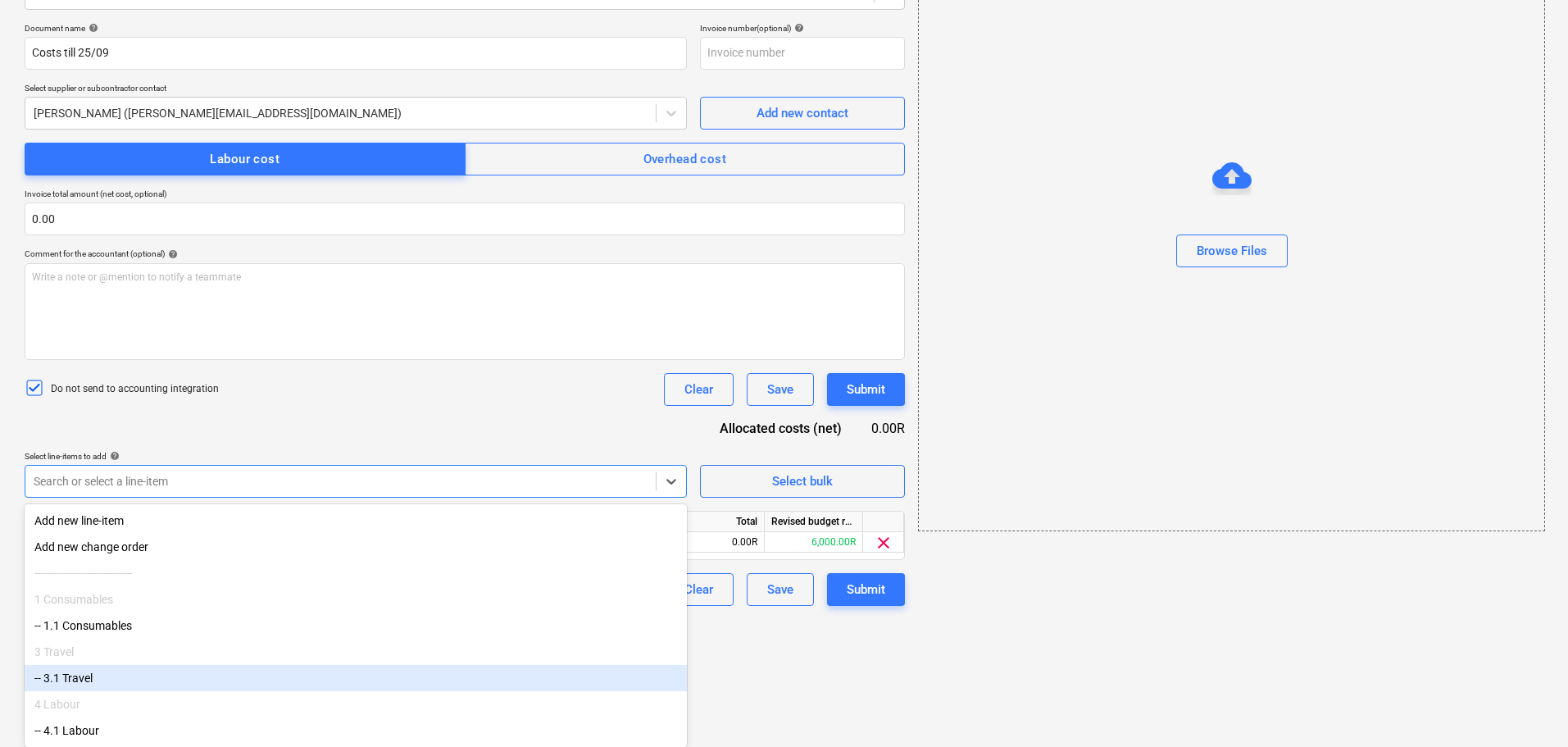
click at [135, 688] on div "-- 3.1 Travel" at bounding box center [355, 678] width 662 height 26
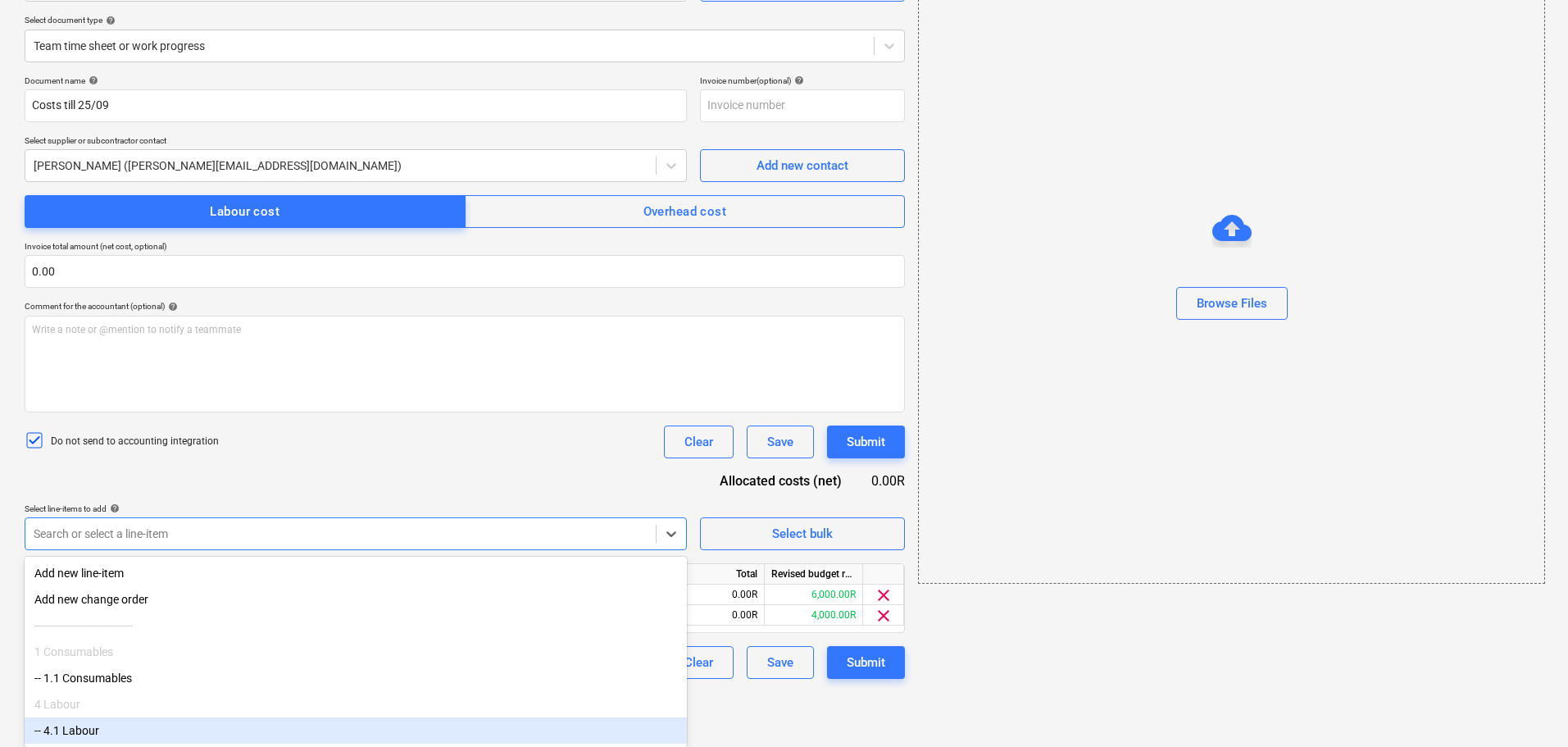
click at [128, 736] on div "-- 4.1 Labour" at bounding box center [355, 730] width 662 height 26
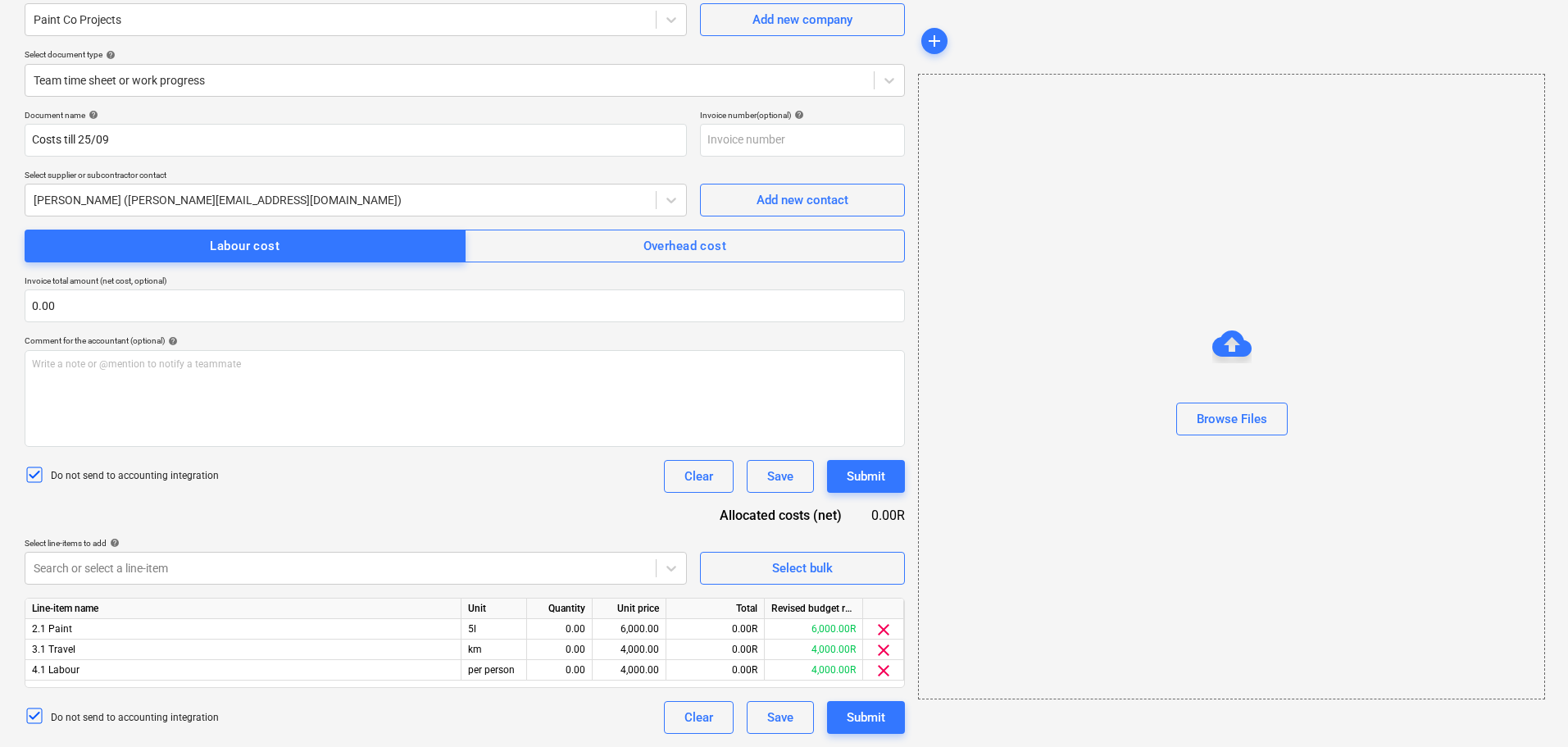
click at [199, 510] on div "Document name help Costs till 25/09 Invoice number (optional) help Select suppl…" at bounding box center [464, 422] width 880 height 624
click at [578, 632] on div "0.00" at bounding box center [558, 629] width 51 height 21
type input "q"
type input "1"
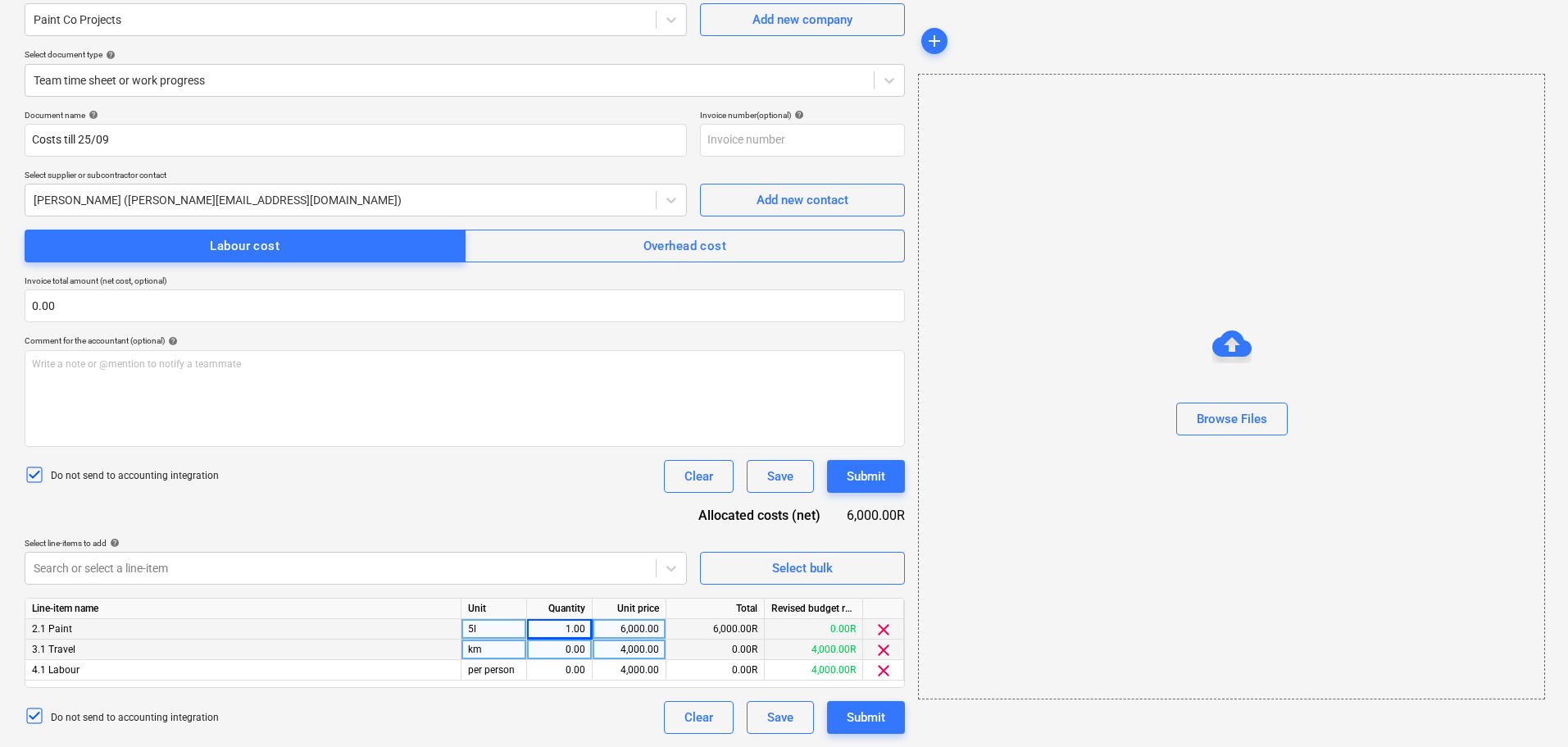
click at [568, 655] on div "0.00" at bounding box center [558, 650] width 51 height 21
click at [574, 672] on div "0.00" at bounding box center [558, 671] width 51 height 21
type input "1"
click at [625, 623] on div "6,000.00" at bounding box center [629, 629] width 60 height 21
type input "1800"
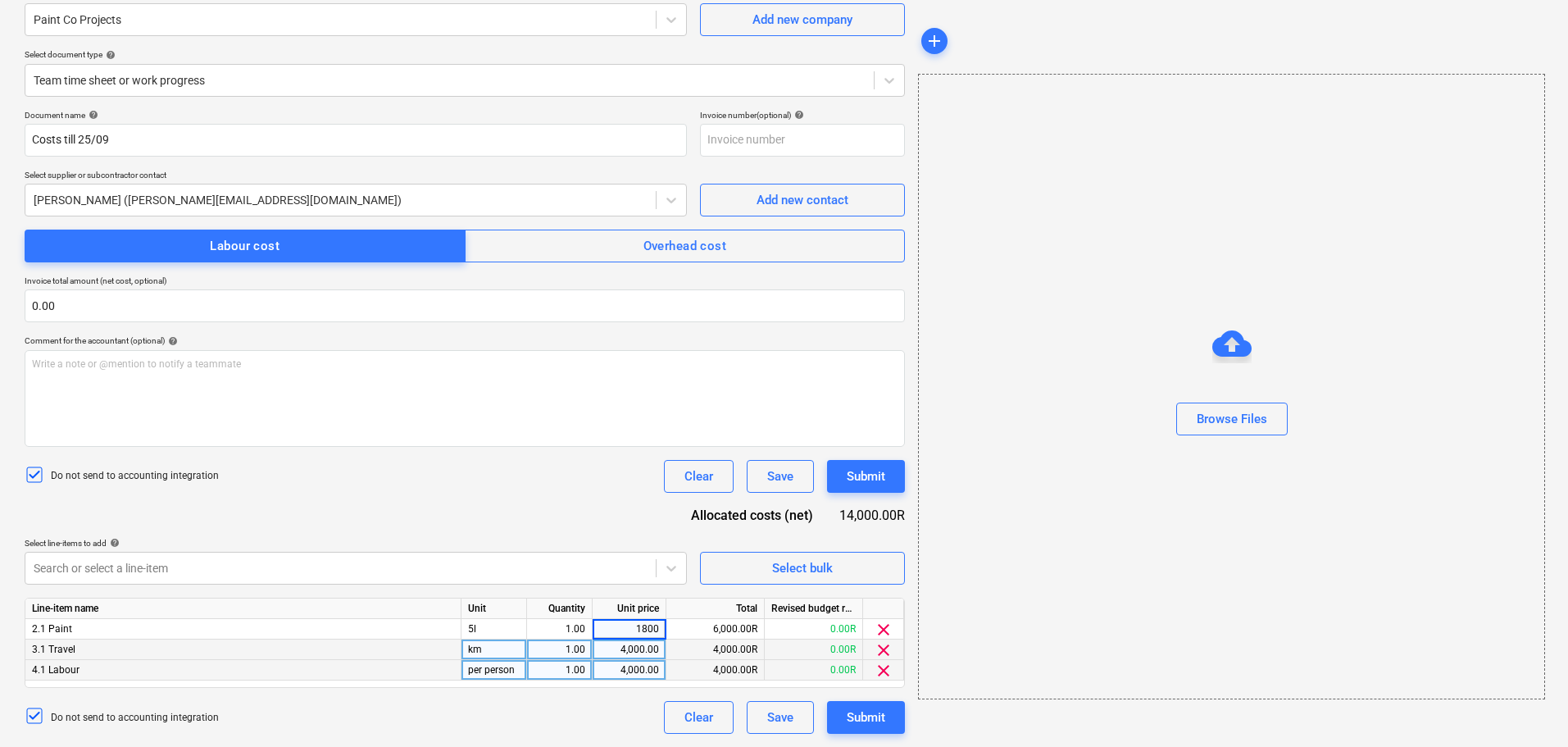
click at [621, 648] on div "4,000.00" at bounding box center [629, 650] width 60 height 21
click at [619, 649] on div "4,000.00" at bounding box center [629, 650] width 60 height 21
type input "1352"
click at [648, 671] on div "4,000.00" at bounding box center [629, 671] width 60 height 21
type input "1800"
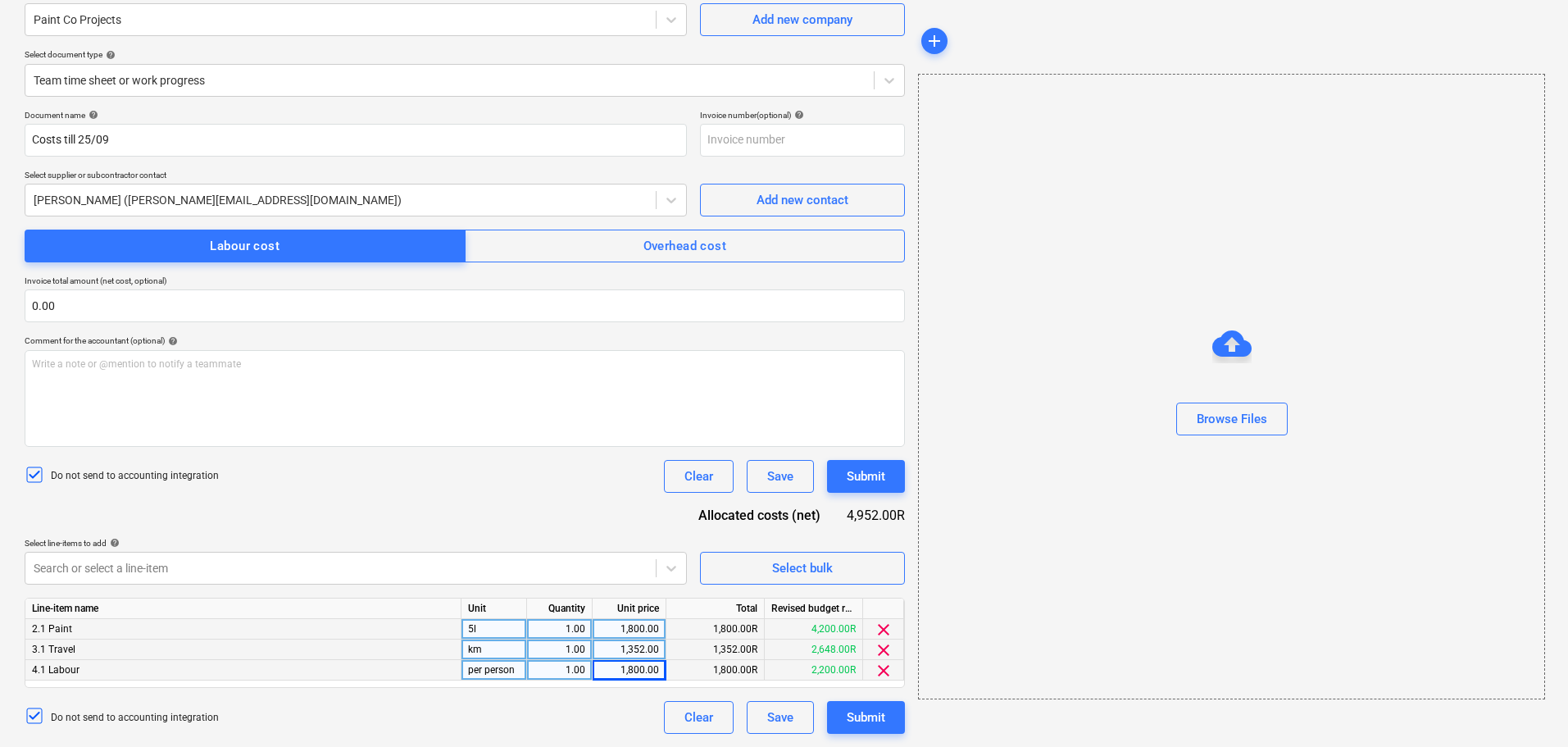
click at [626, 626] on div "1,800.00" at bounding box center [629, 629] width 60 height 21
click at [644, 670] on div "1,800.00" at bounding box center [629, 671] width 60 height 21
click at [625, 607] on div "Unit price" at bounding box center [629, 609] width 74 height 21
click at [626, 626] on div "1,800.00" at bounding box center [629, 629] width 60 height 21
type input "2120"
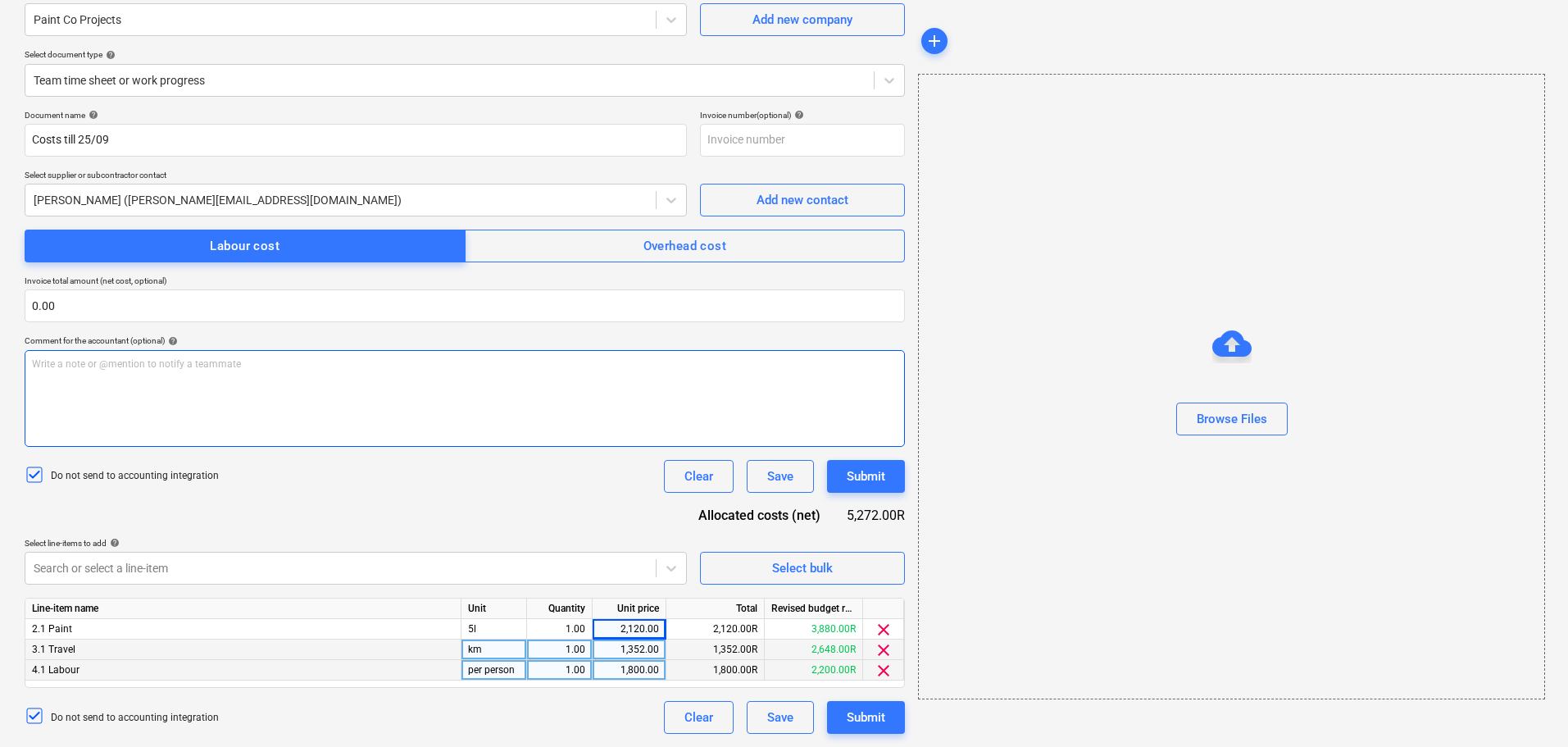
click at [675, 398] on div "Write a note or @mention to notify a teammate [PERSON_NAME]" at bounding box center [464, 398] width 880 height 97
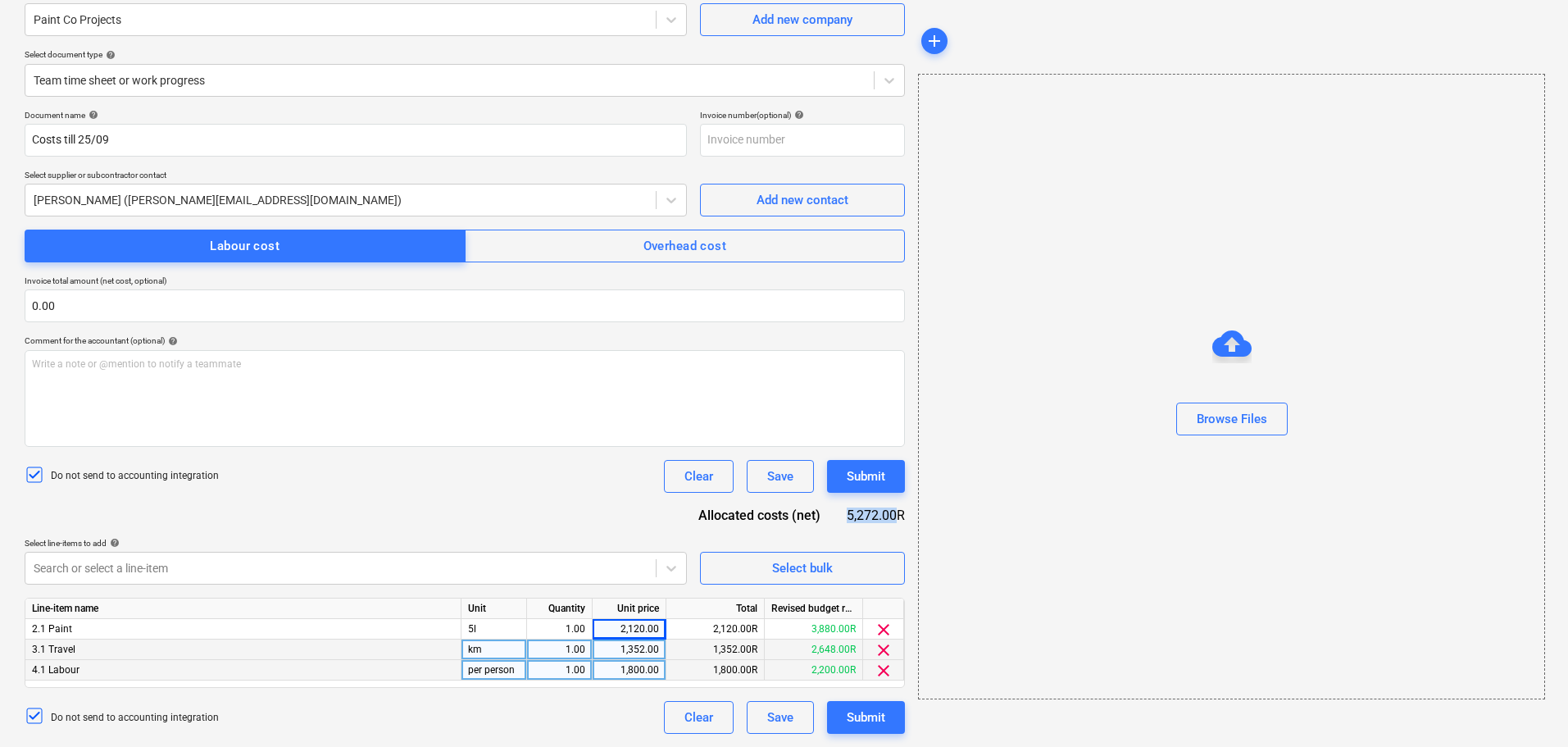
drag, startPoint x: 847, startPoint y: 514, endPoint x: 894, endPoint y: 512, distance: 47.0
click at [894, 512] on div "5,272.00R" at bounding box center [875, 515] width 58 height 19
copy div "5,272.00"
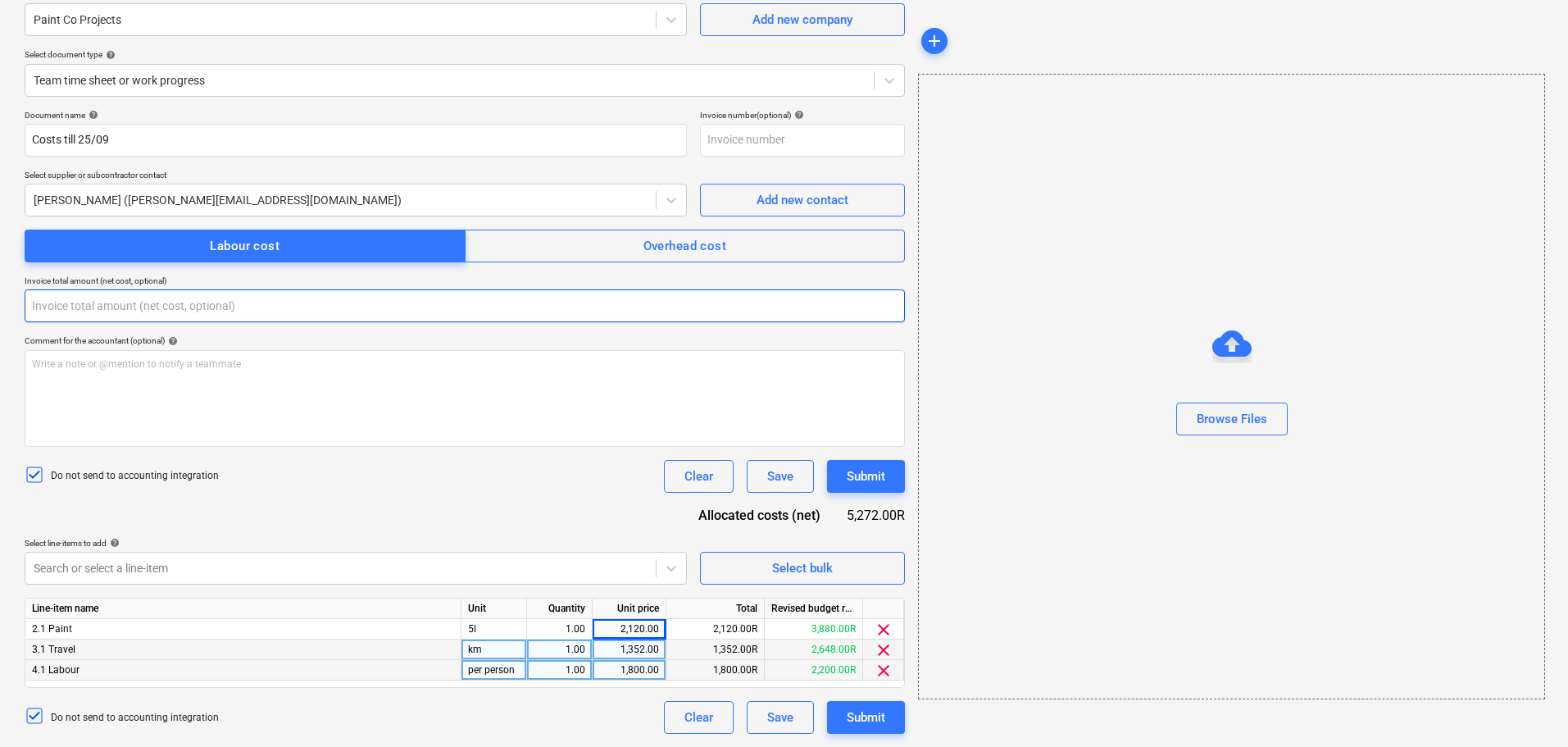
click at [65, 302] on input "text" at bounding box center [464, 305] width 880 height 33
paste input "5,272.00"
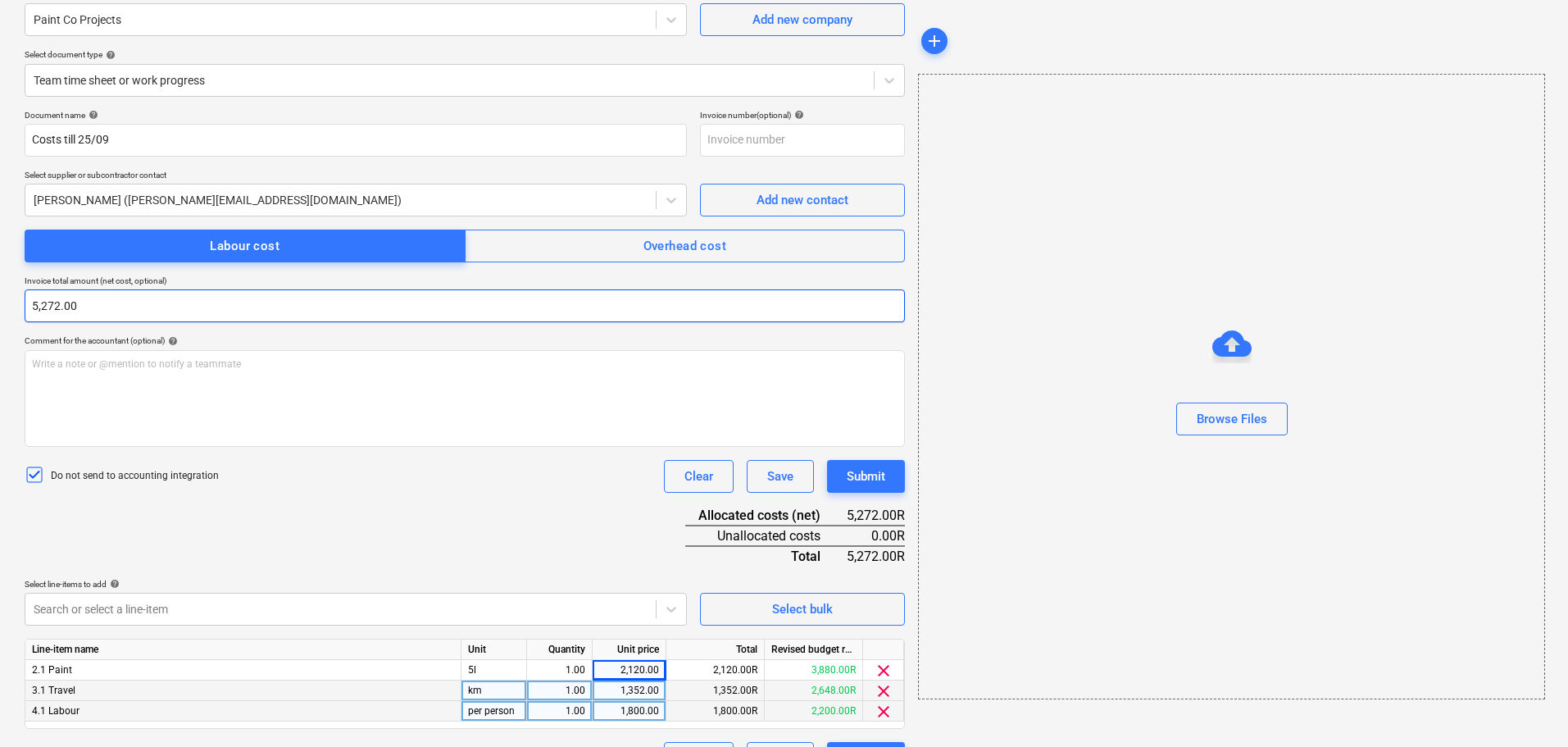
type input "5,272.00"
click at [860, 495] on div "Document name help Costs till 25/09 Invoice number (optional) help Select suppl…" at bounding box center [464, 442] width 880 height 665
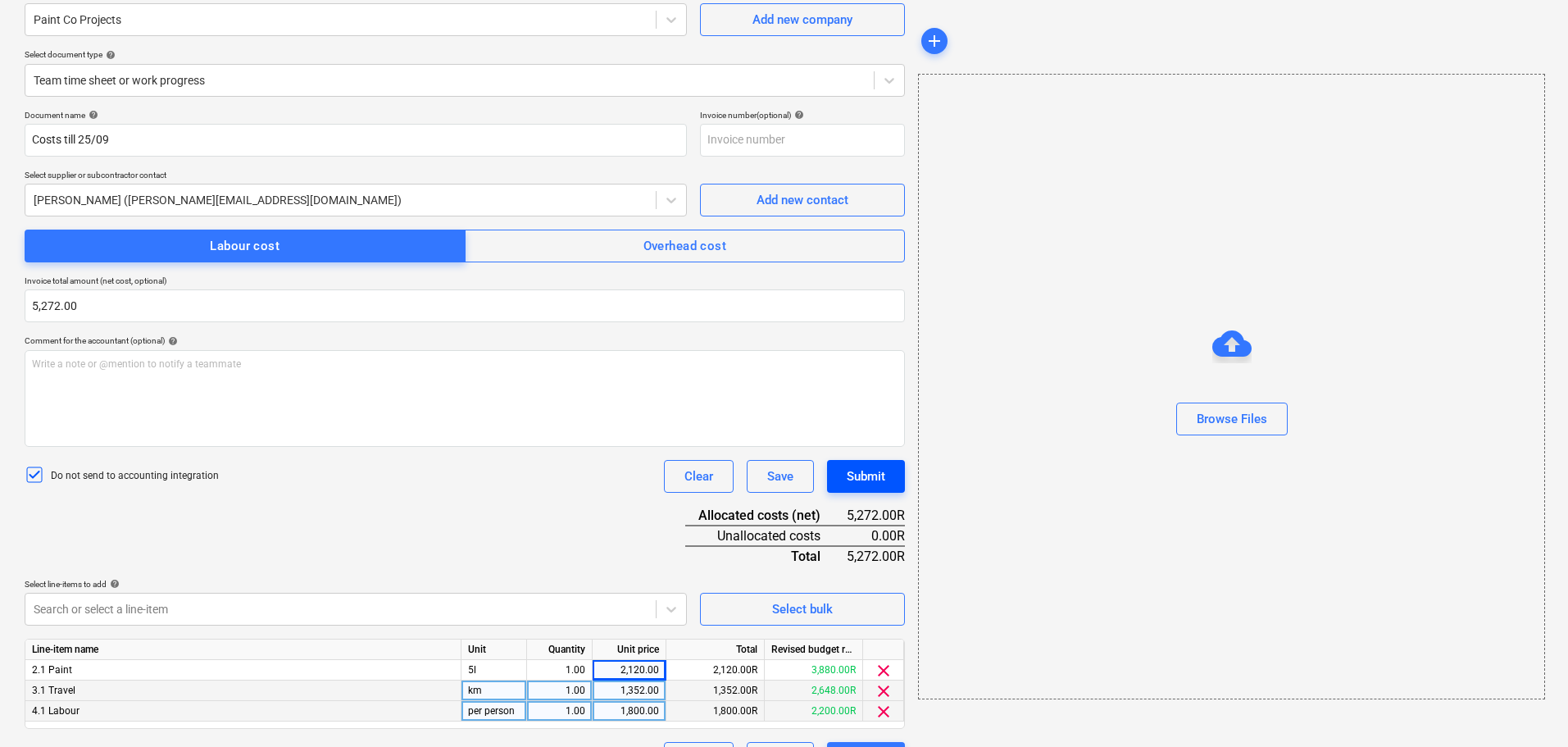
click at [872, 473] on div "Submit" at bounding box center [865, 476] width 38 height 21
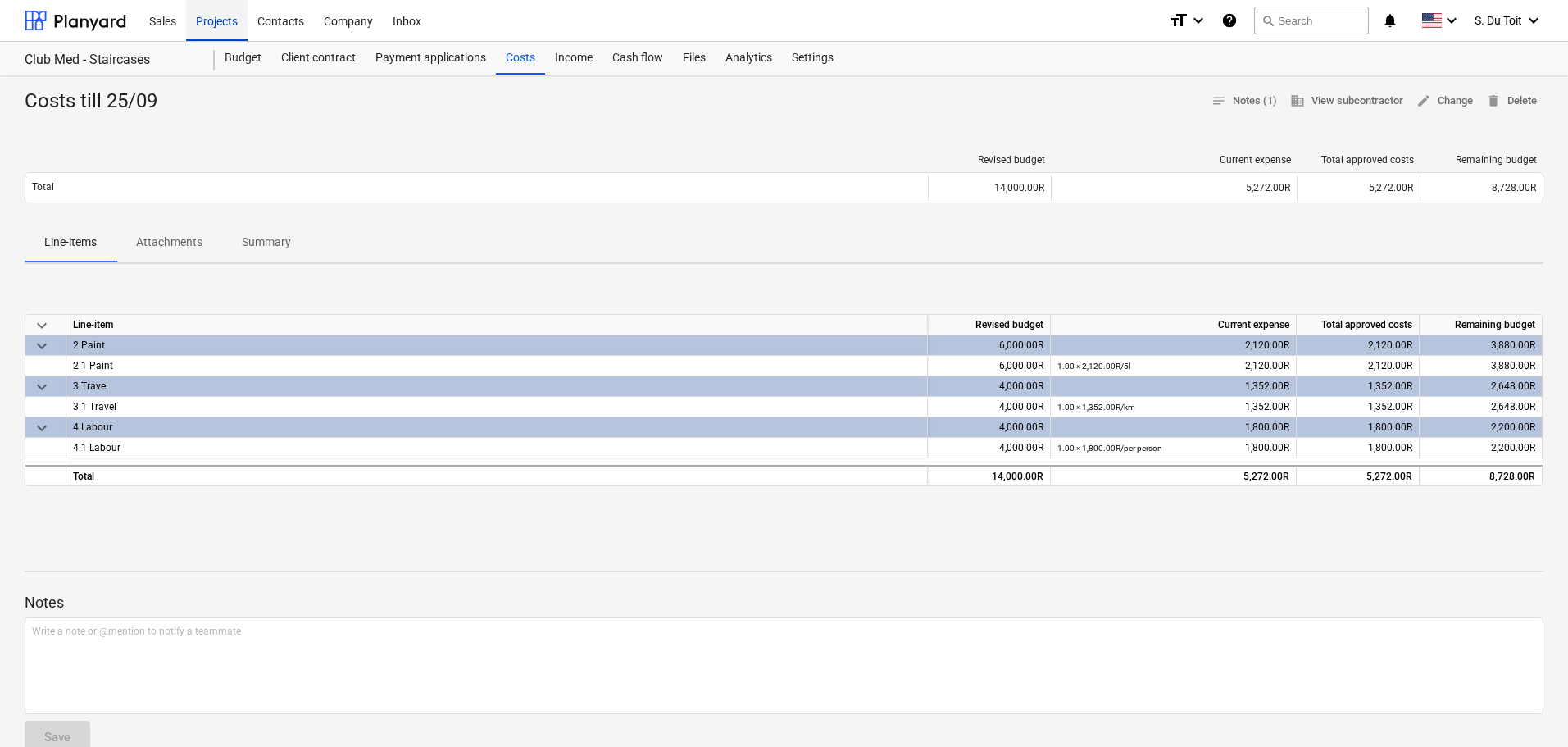
click at [211, 21] on div "Projects" at bounding box center [217, 20] width 62 height 42
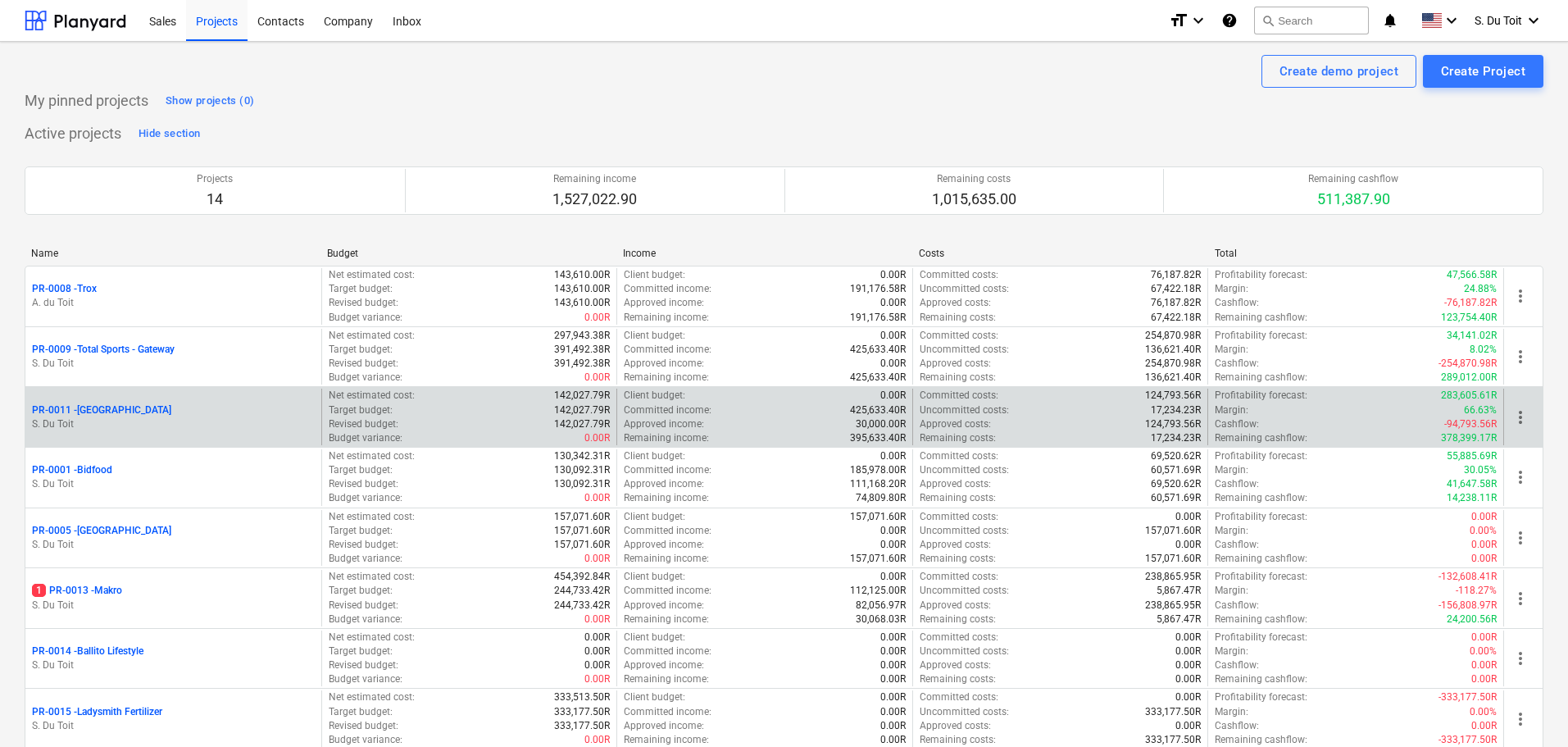
click at [77, 410] on p "PR-0011 - [GEOGRAPHIC_DATA]" at bounding box center [101, 410] width 139 height 14
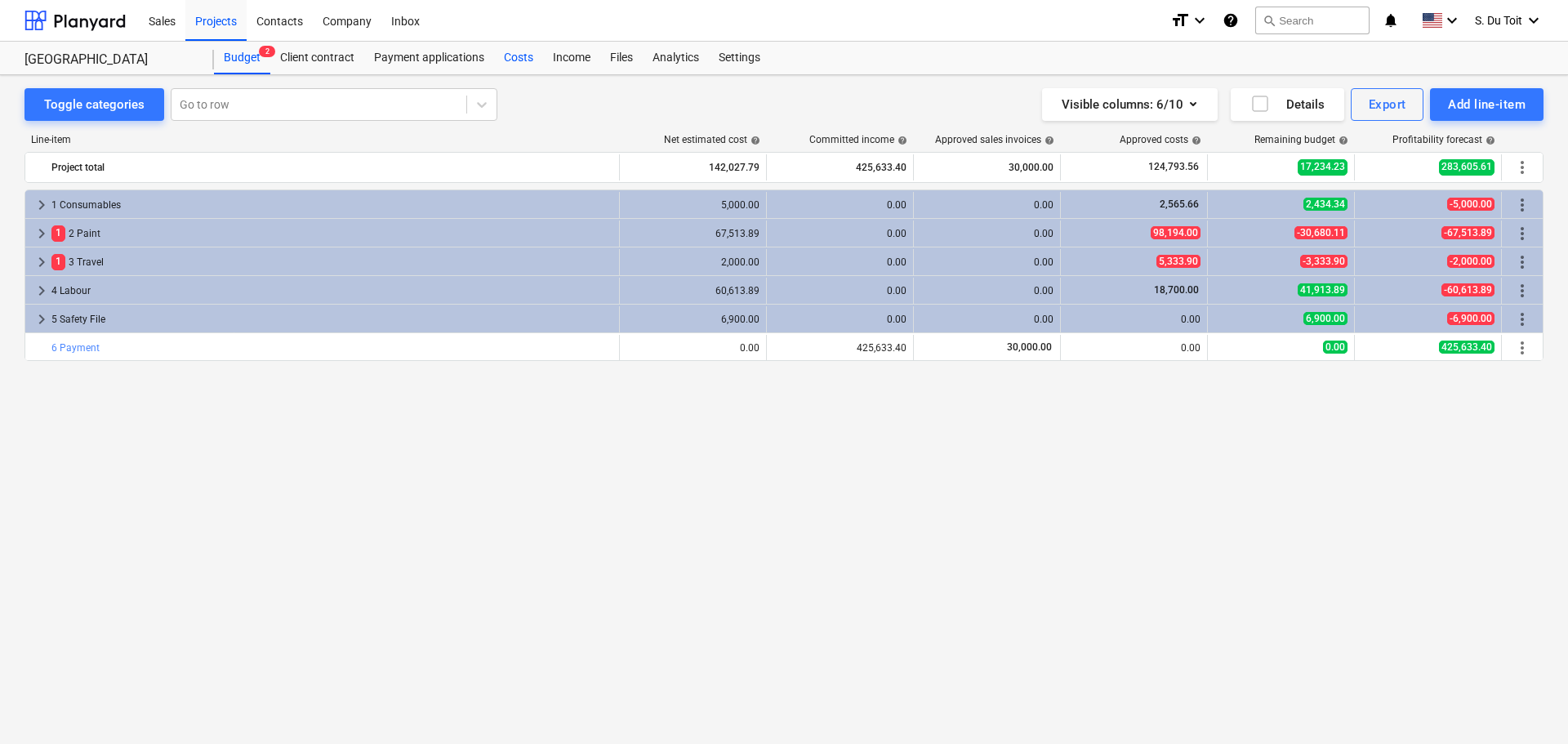
click at [519, 58] on div "Costs" at bounding box center [518, 58] width 49 height 33
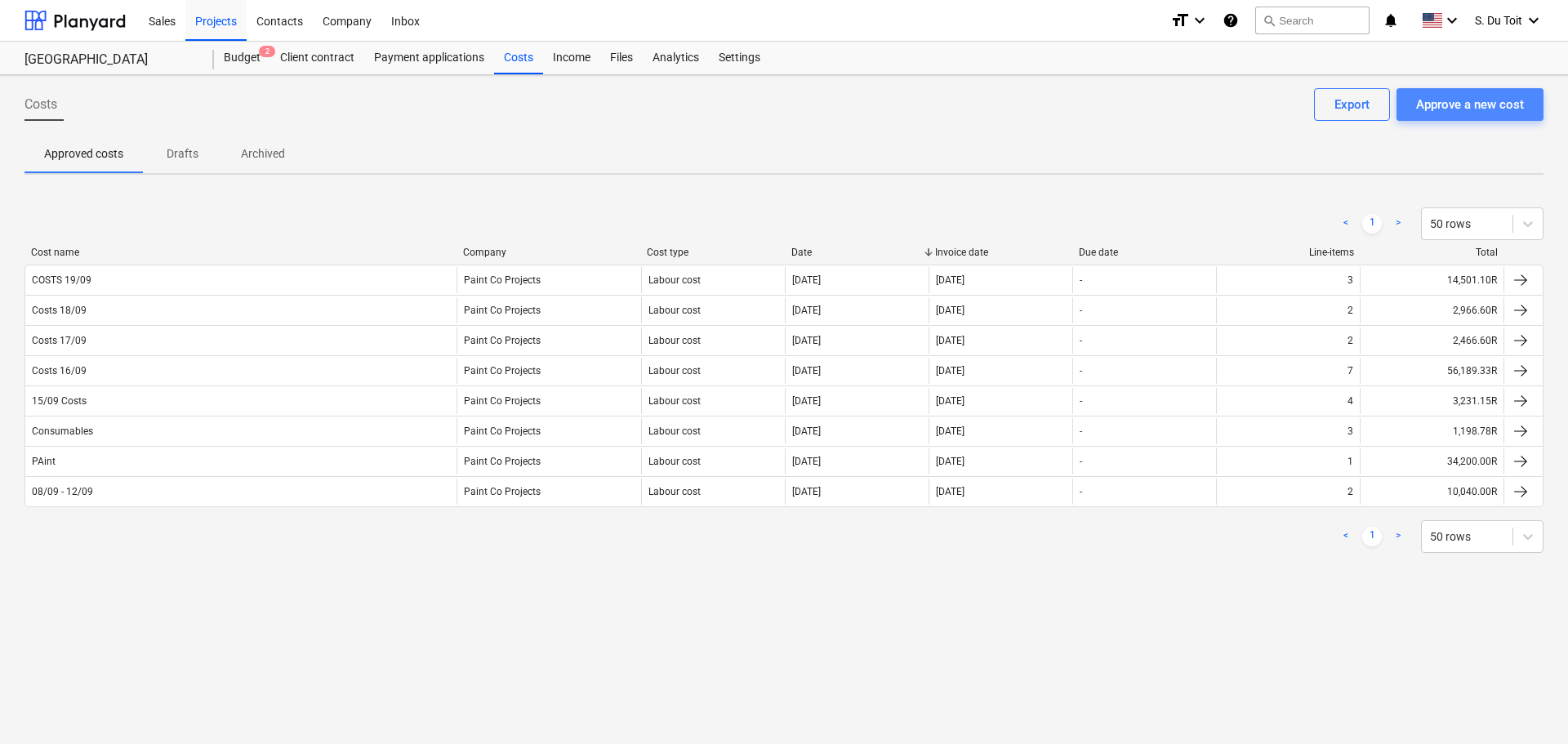
click at [1479, 104] on div "Approve a new cost" at bounding box center [1470, 104] width 108 height 21
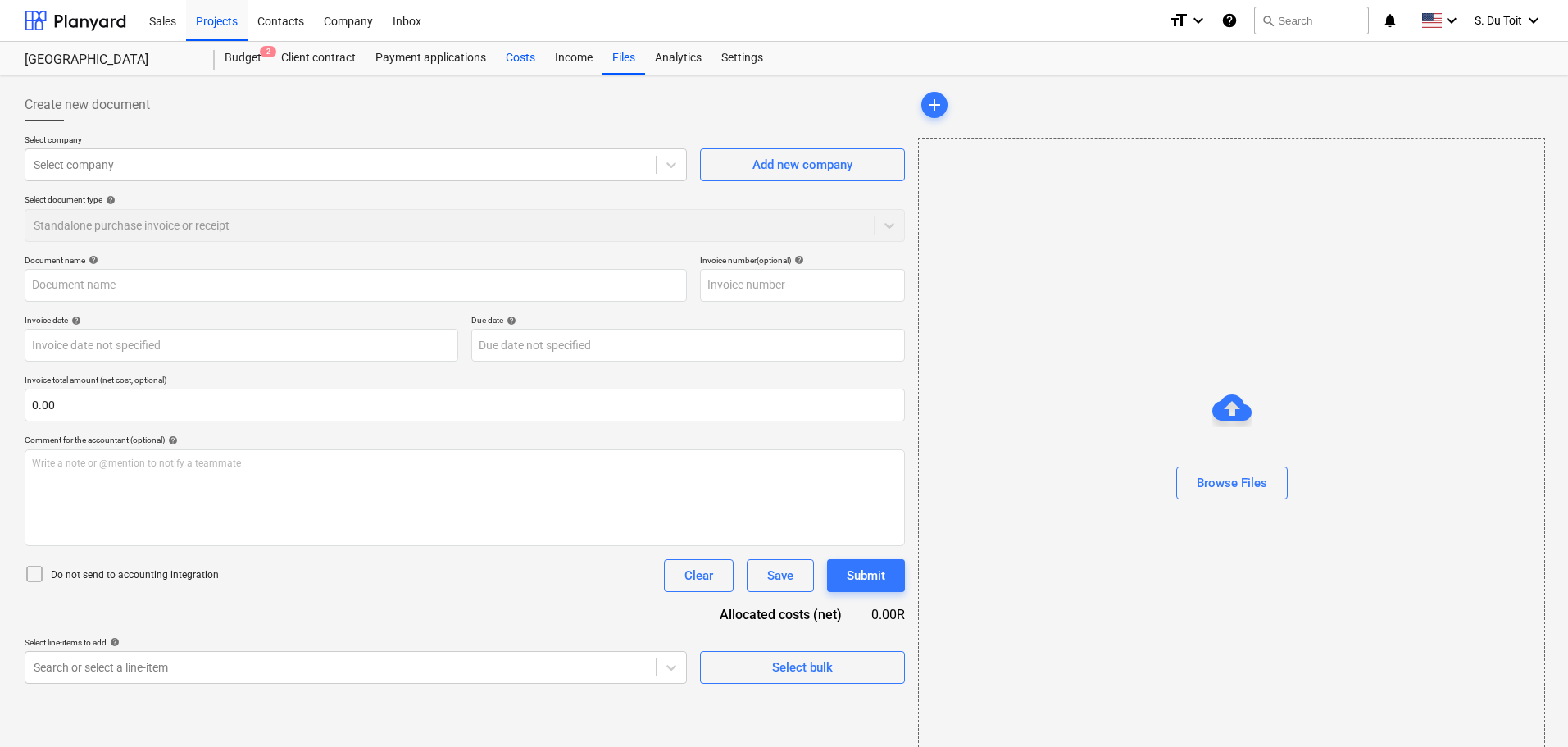
click at [520, 58] on div "Costs" at bounding box center [520, 58] width 49 height 33
